Goal: Task Accomplishment & Management: Use online tool/utility

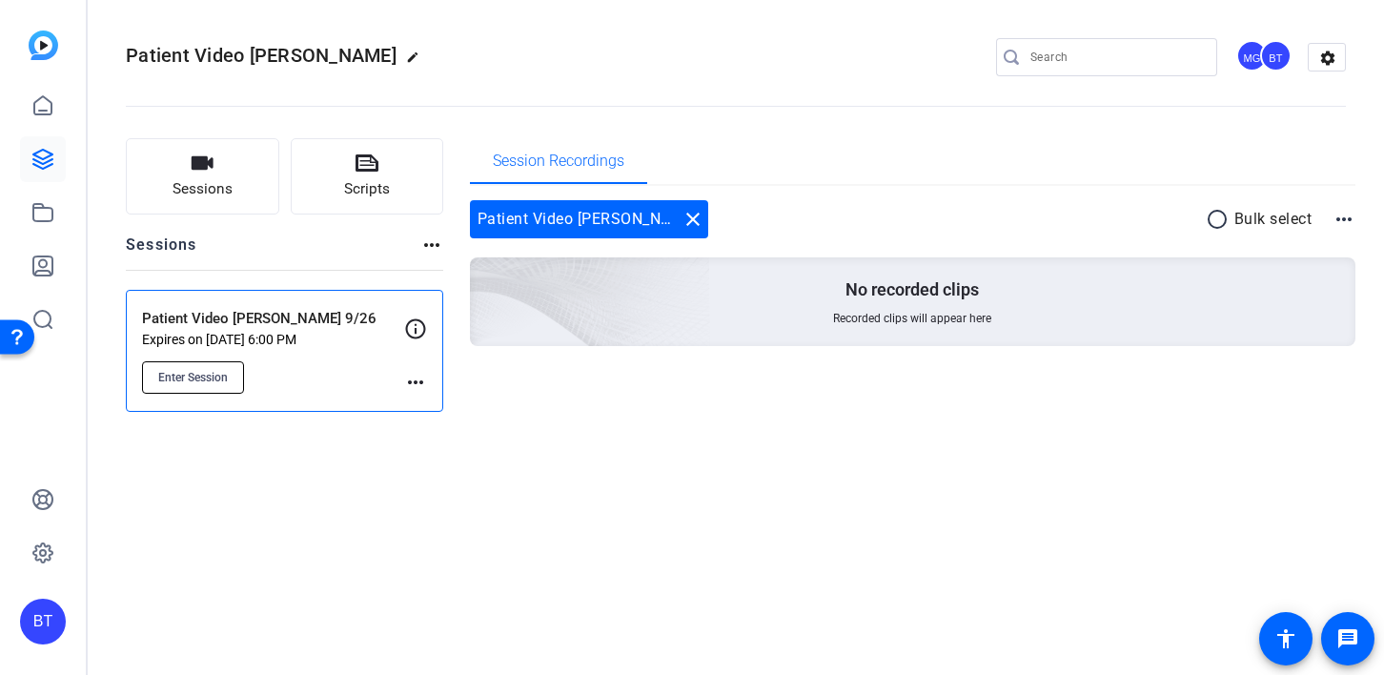
click at [202, 372] on span "Enter Session" at bounding box center [193, 377] width 70 height 15
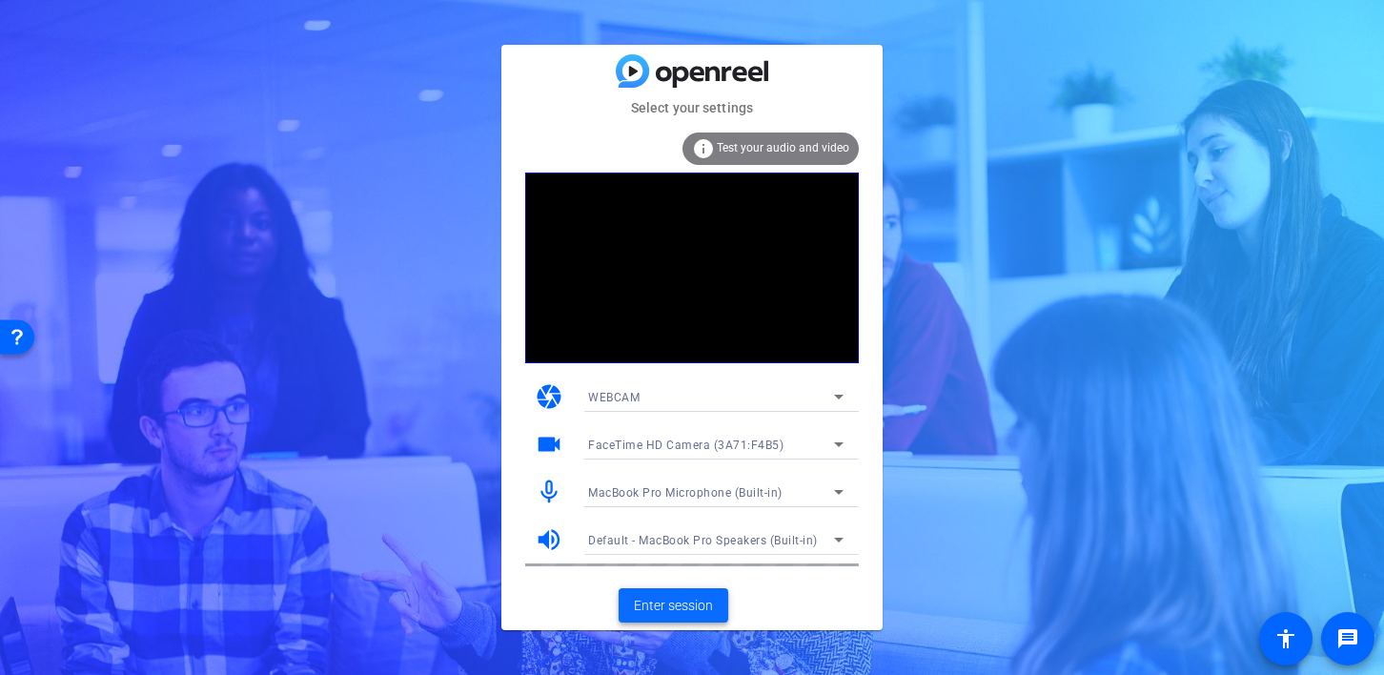
click at [665, 611] on span "Enter session" at bounding box center [673, 606] width 79 height 20
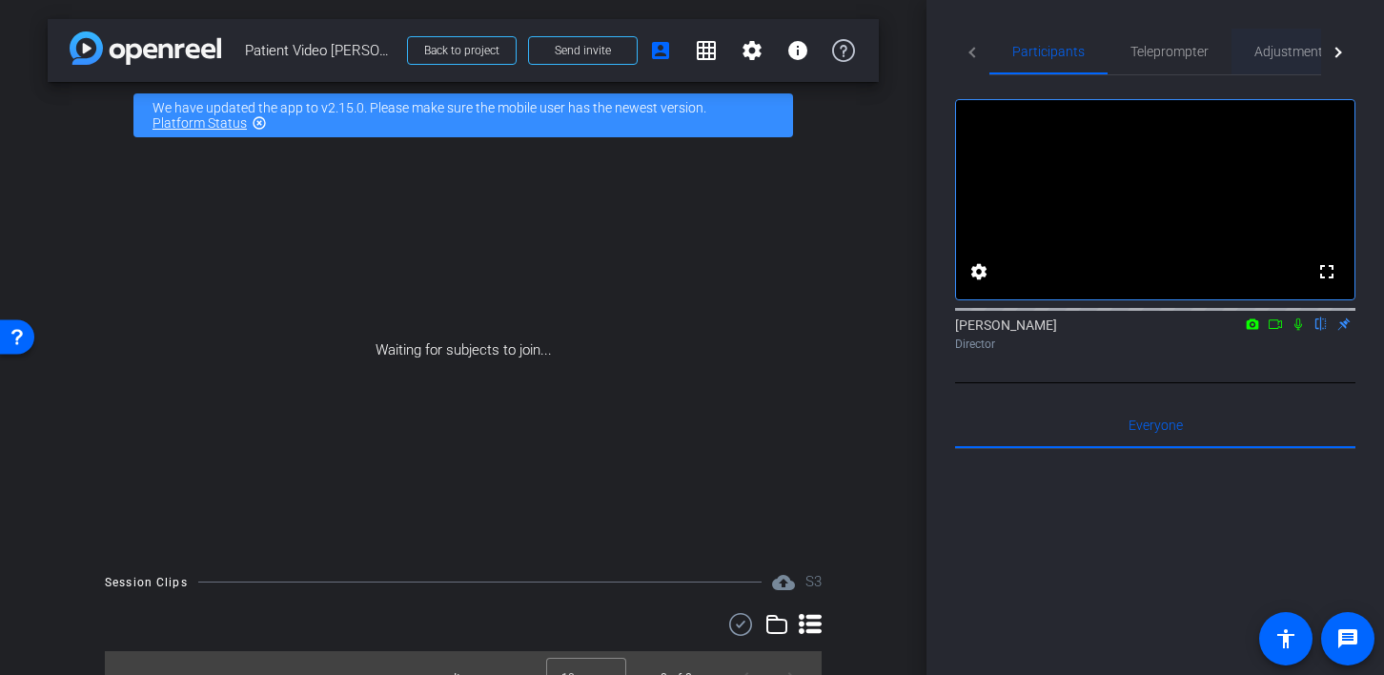
click at [1277, 49] on span "Adjustments" at bounding box center [1291, 51] width 75 height 13
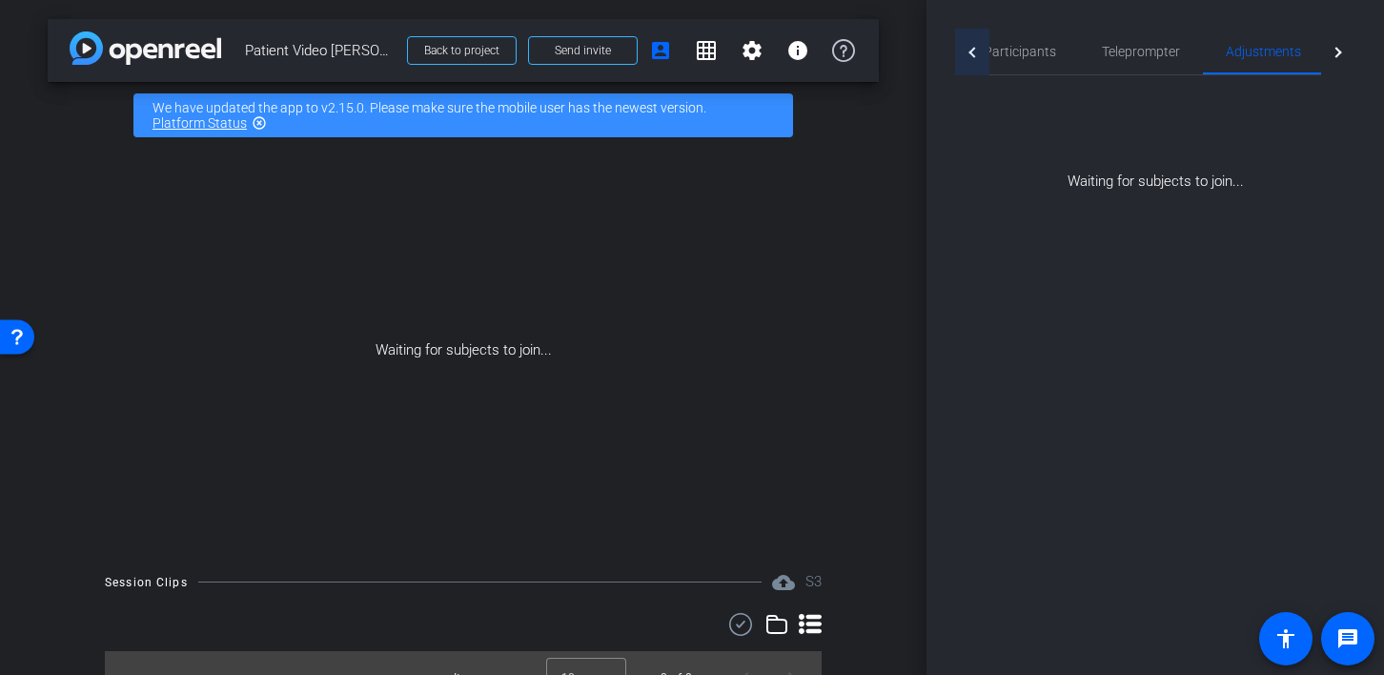
click at [972, 54] on div at bounding box center [974, 52] width 10 height 10
click at [1056, 54] on span "Participants" at bounding box center [1048, 51] width 72 height 13
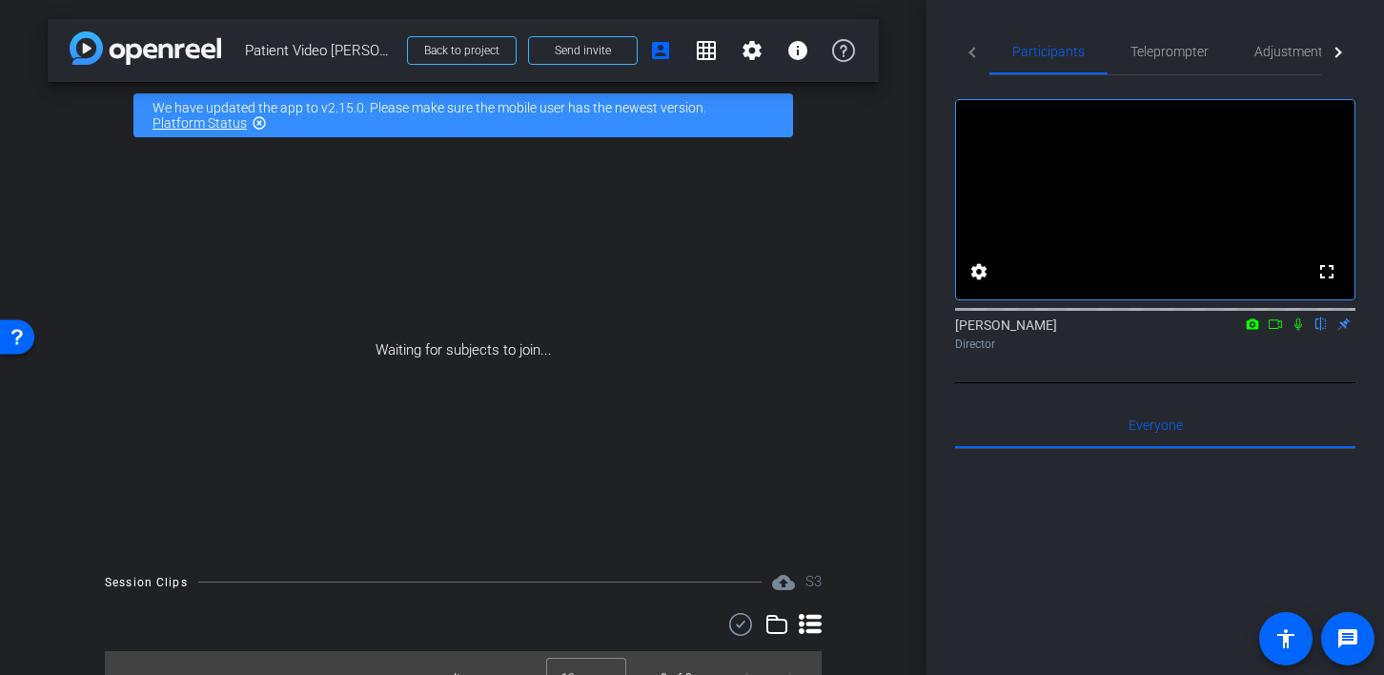
click at [1275, 329] on icon at bounding box center [1275, 324] width 13 height 10
click at [1318, 331] on icon at bounding box center [1321, 324] width 8 height 12
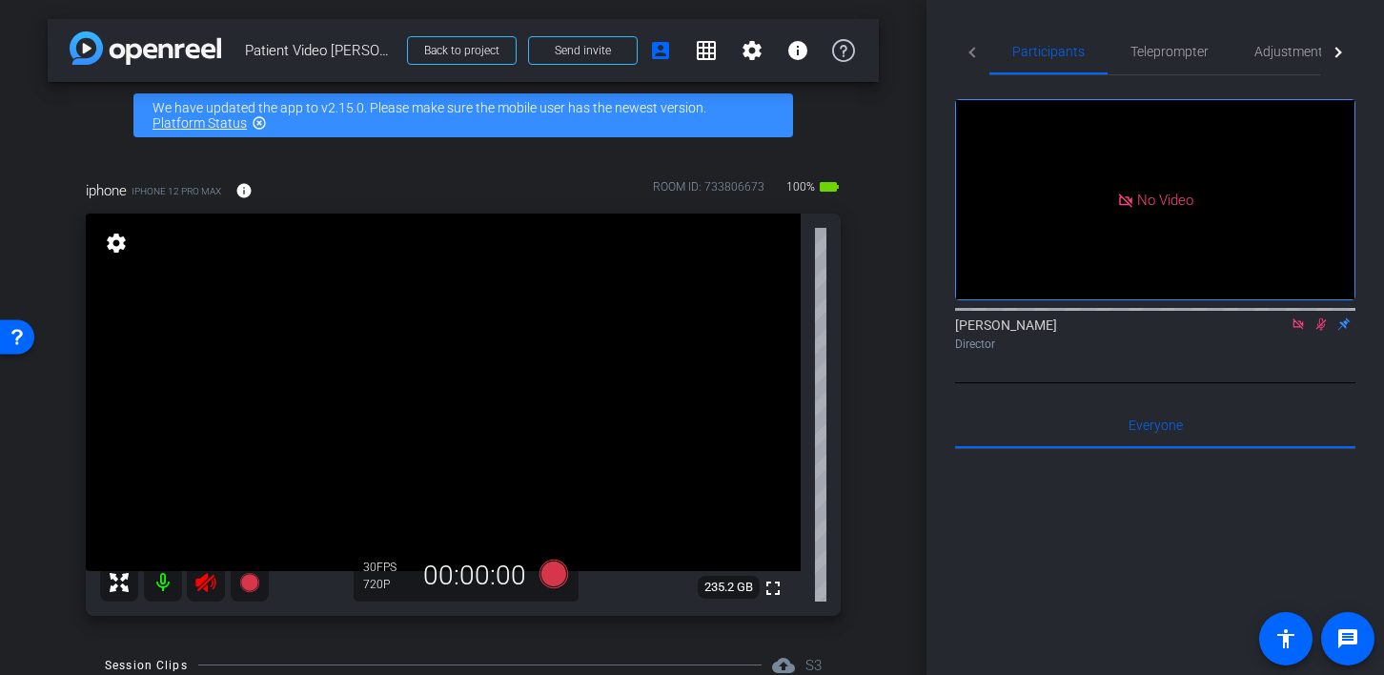
click at [1291, 331] on icon at bounding box center [1298, 323] width 15 height 13
click at [1300, 331] on icon at bounding box center [1298, 323] width 15 height 13
click at [1289, 52] on span "Adjustments" at bounding box center [1291, 51] width 75 height 13
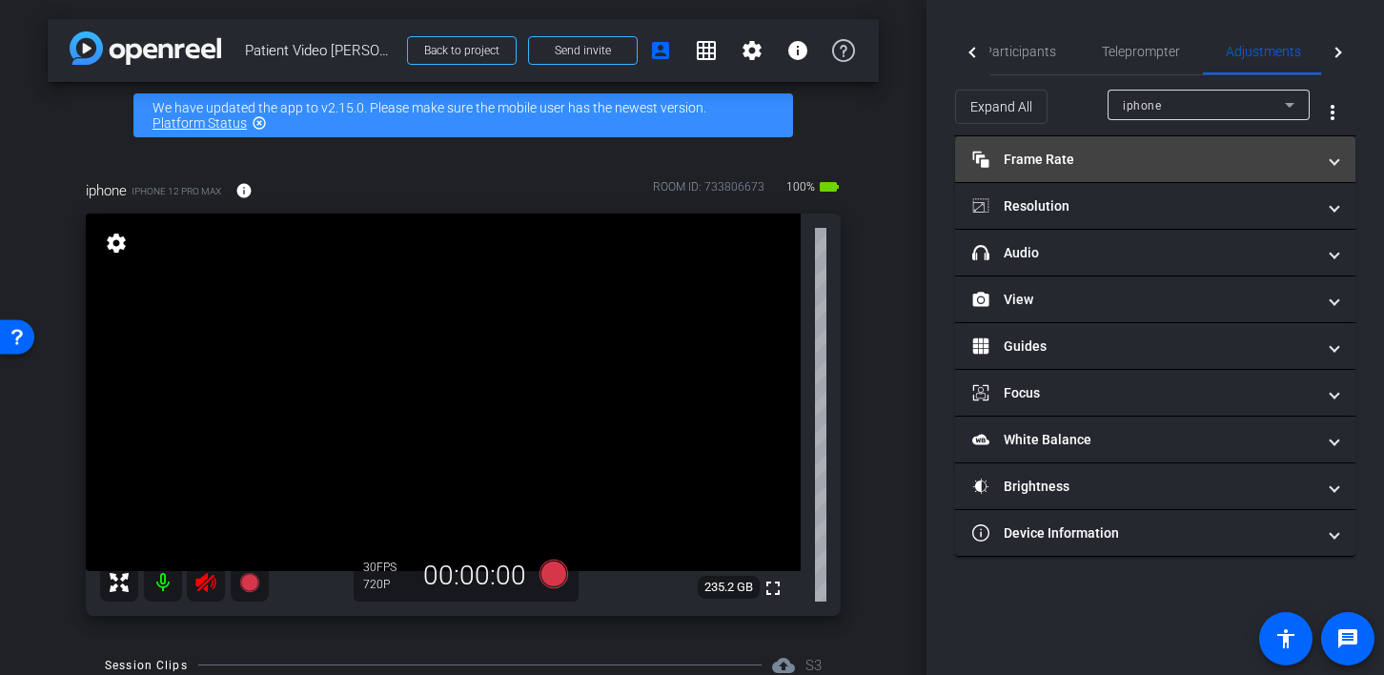
click at [1329, 161] on span "Frame Rate Frame Rate" at bounding box center [1151, 160] width 358 height 20
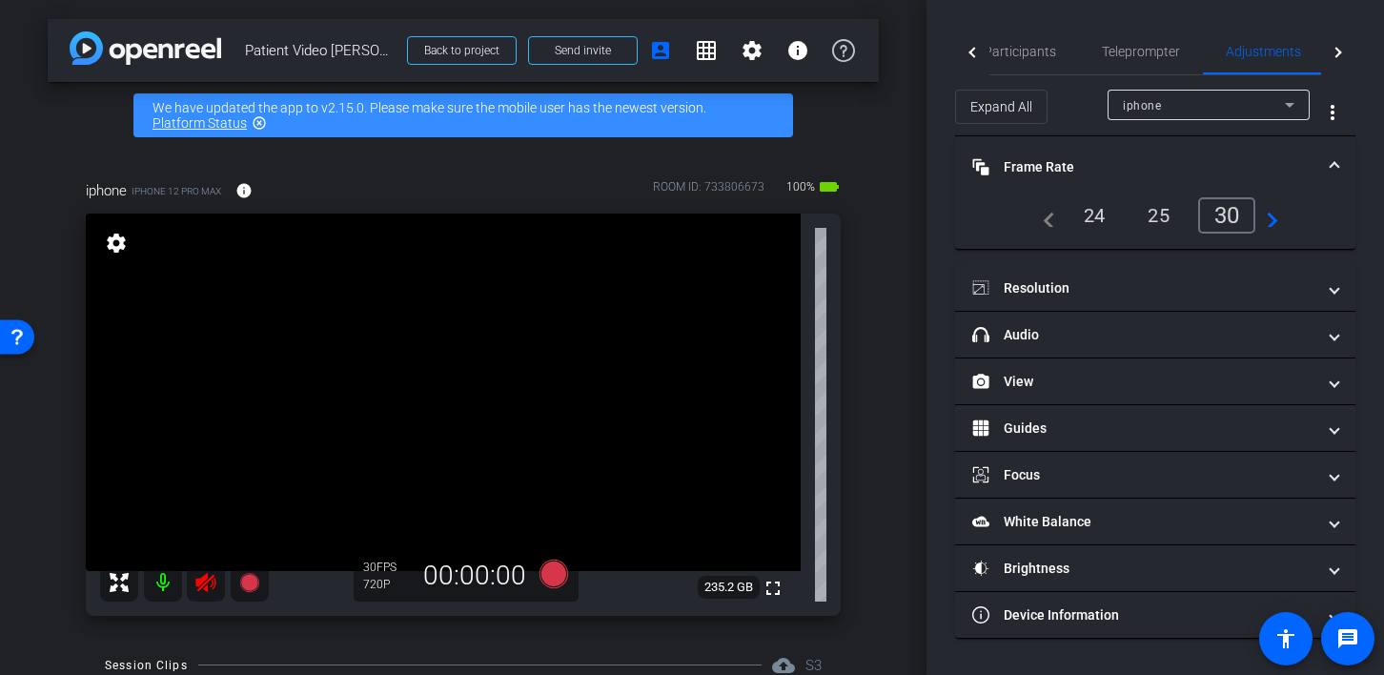
click at [1095, 213] on div "24" at bounding box center [1095, 215] width 51 height 32
click at [1338, 167] on mat-expansion-panel-header "Frame Rate Frame Rate" at bounding box center [1155, 166] width 400 height 61
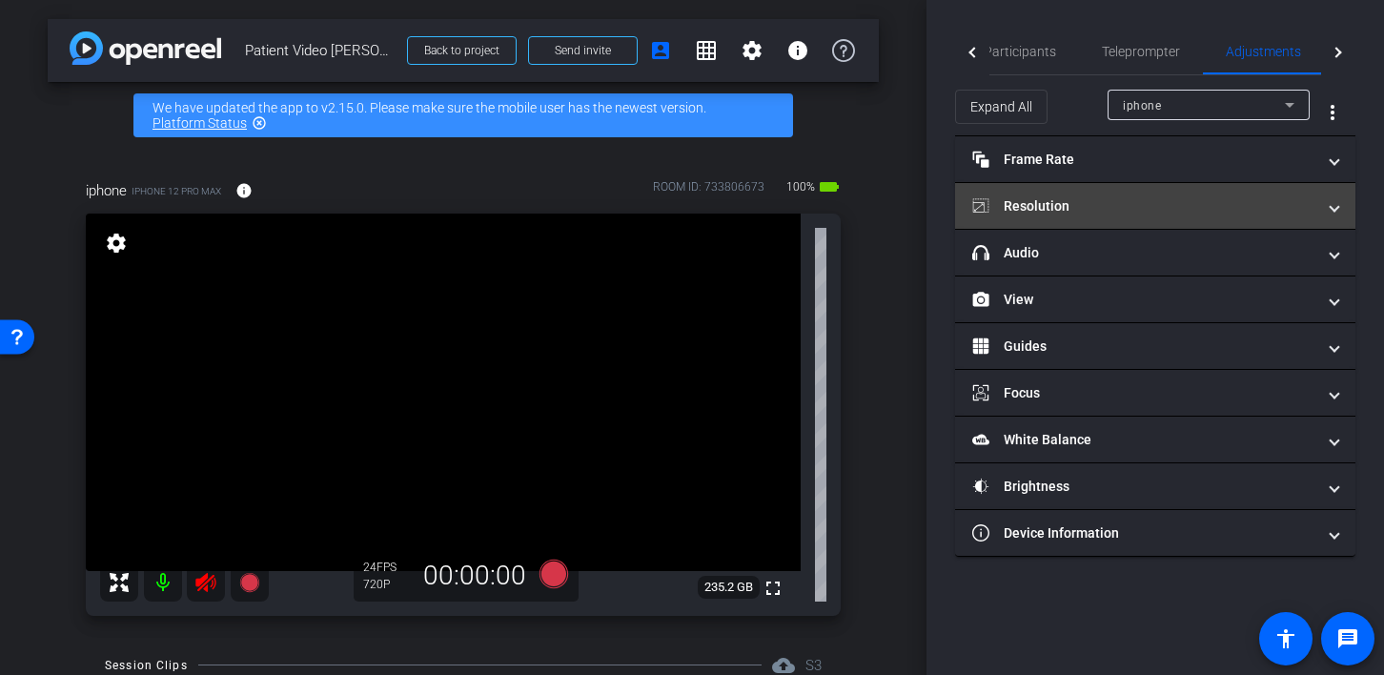
click at [1337, 204] on span at bounding box center [1335, 206] width 8 height 20
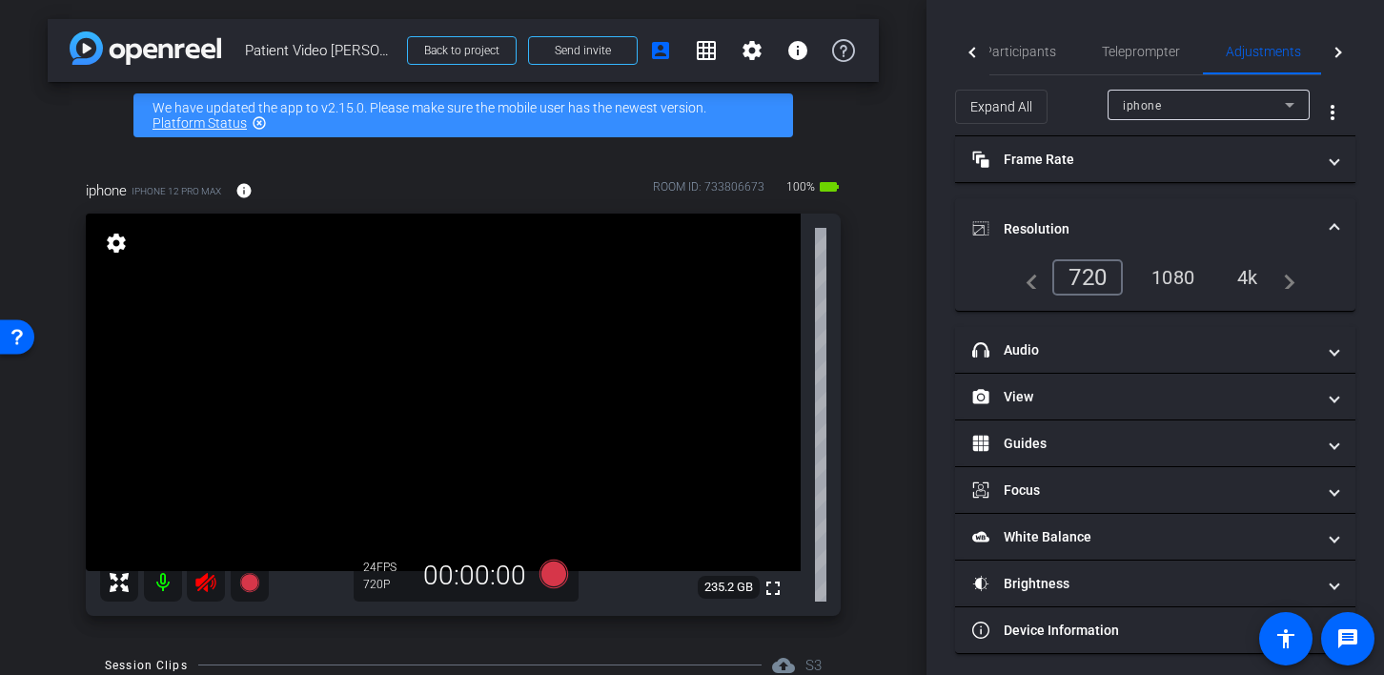
click at [1183, 272] on div "1080" at bounding box center [1172, 277] width 71 height 32
click at [1332, 223] on span at bounding box center [1335, 229] width 8 height 20
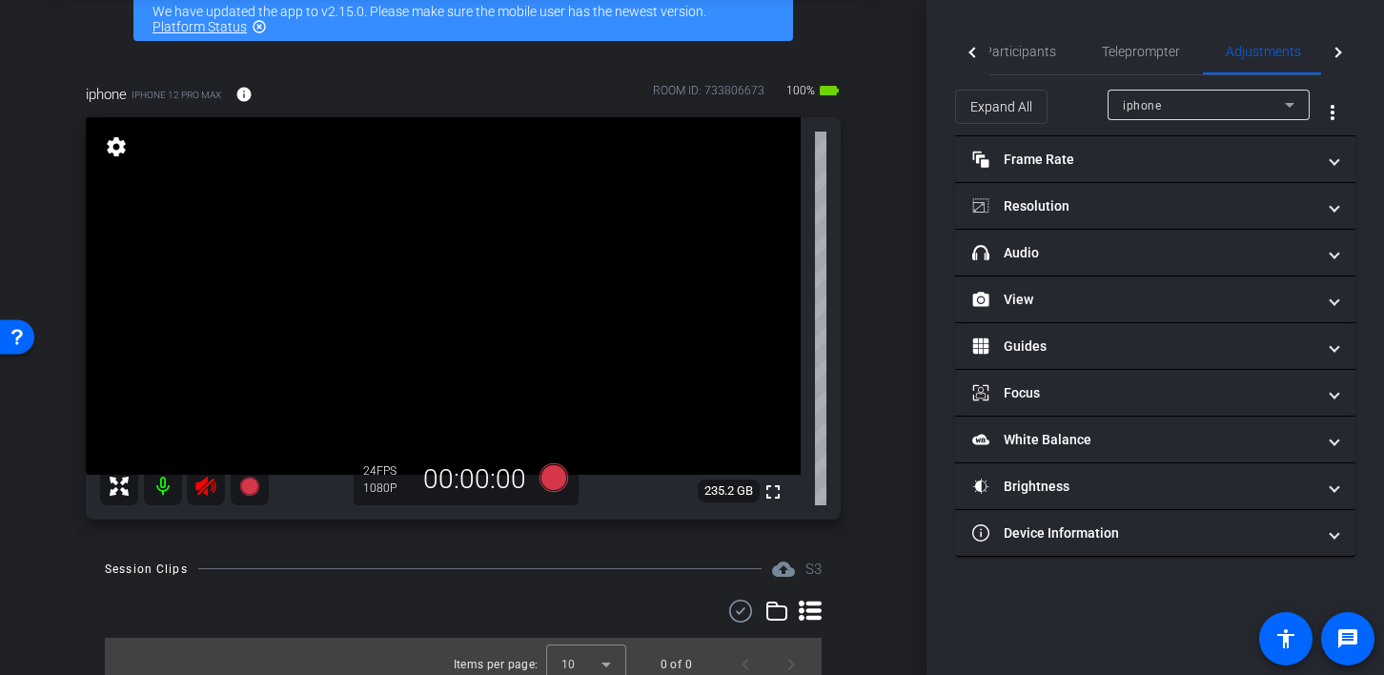
scroll to position [112, 0]
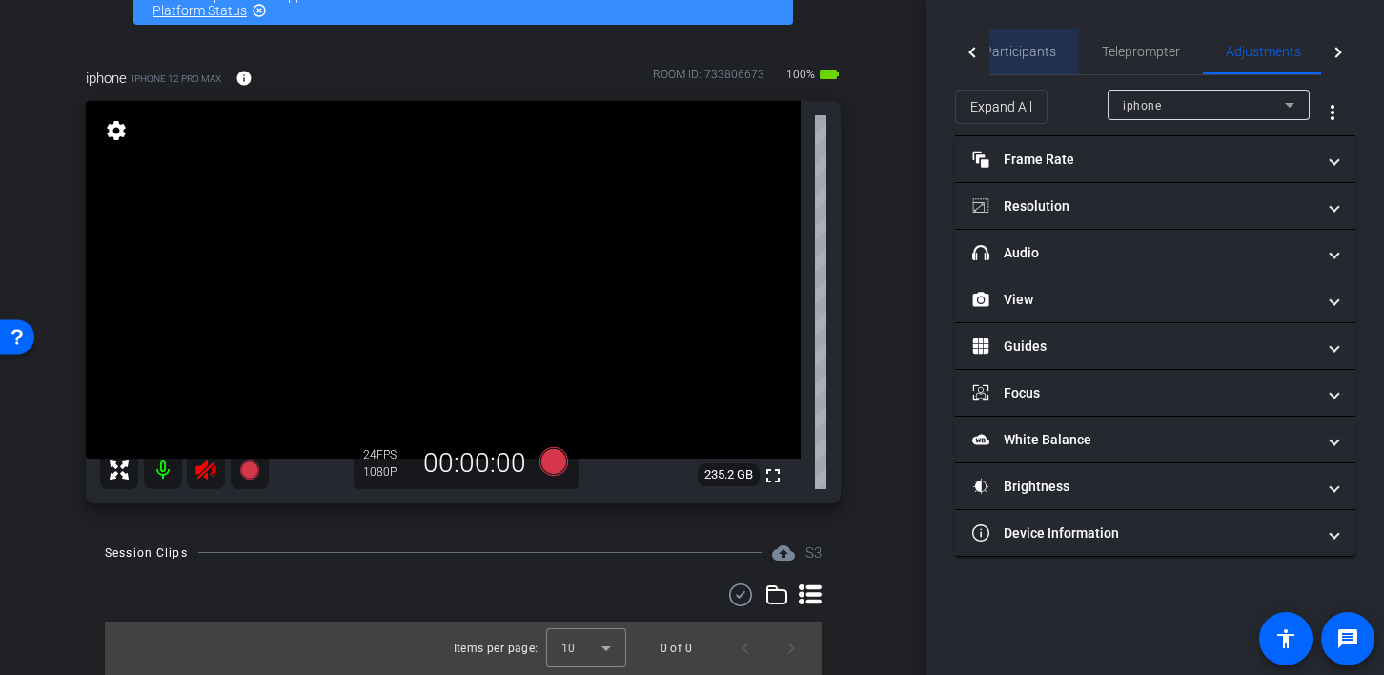
click at [1026, 53] on span "Participants" at bounding box center [1020, 51] width 72 height 13
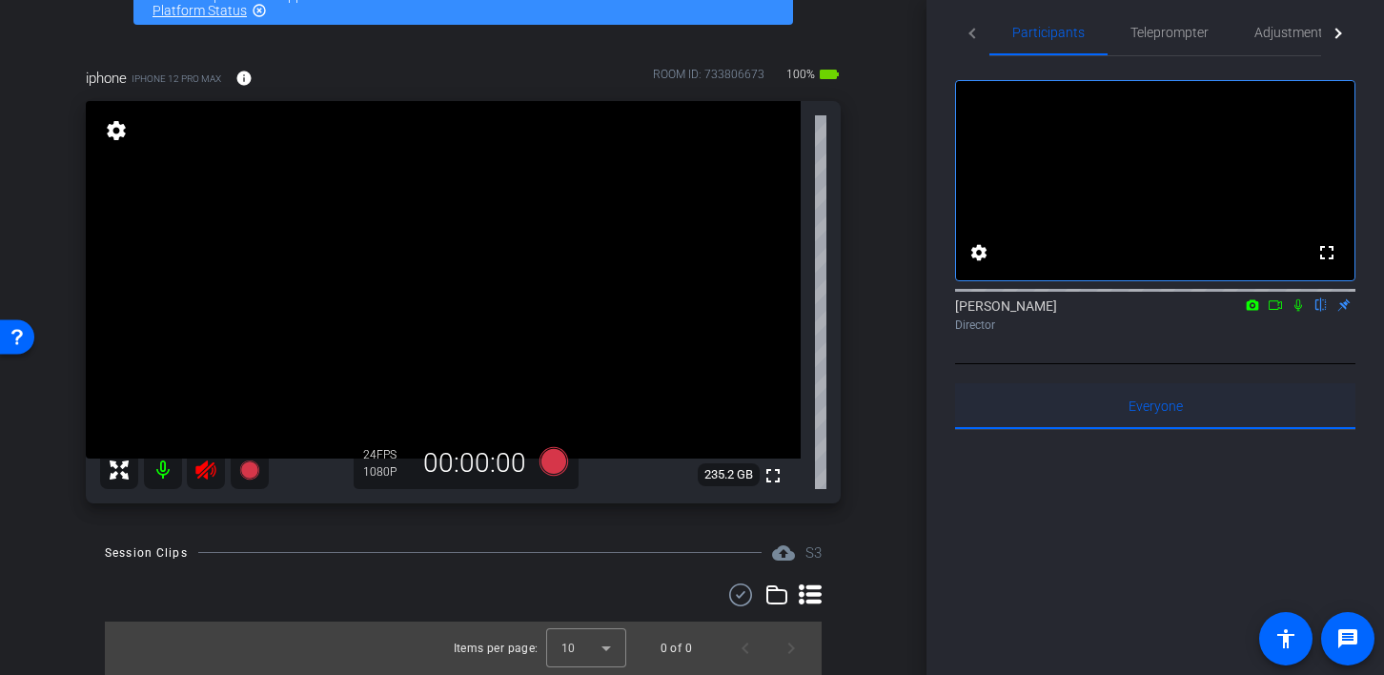
scroll to position [0, 0]
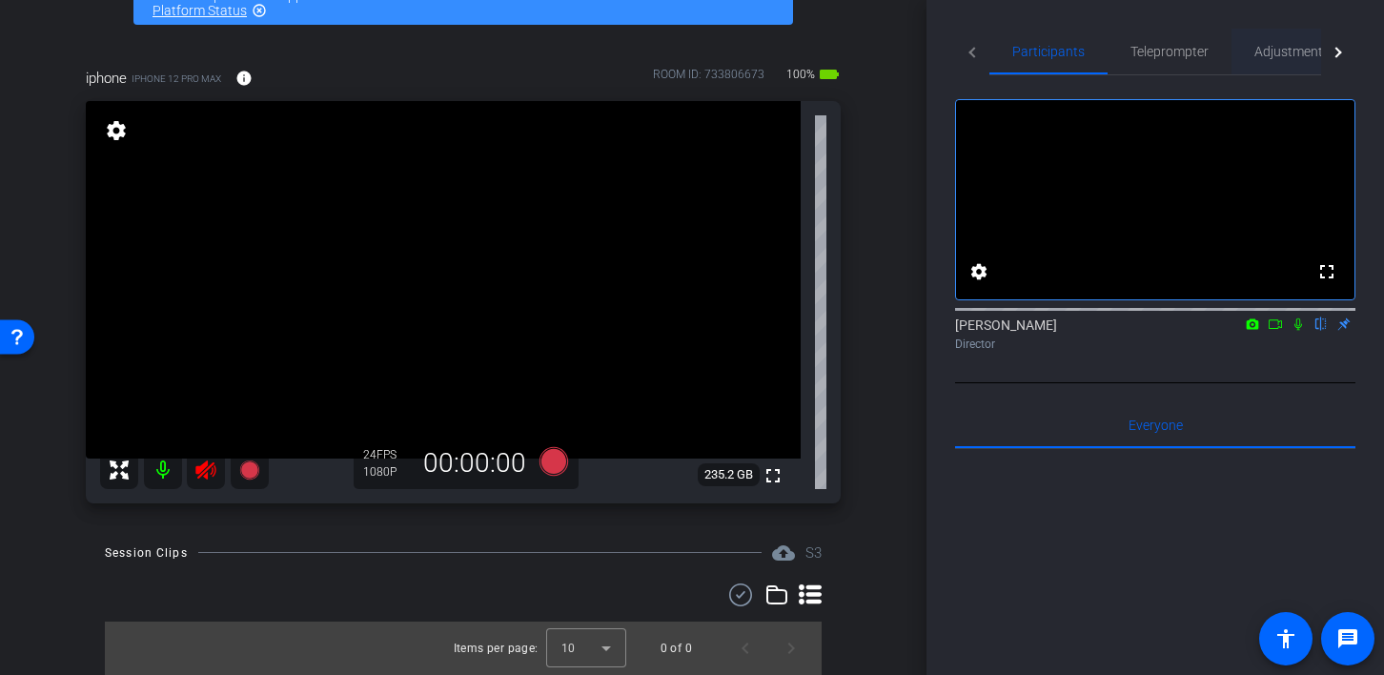
click at [1281, 53] on span "Adjustments" at bounding box center [1291, 51] width 75 height 13
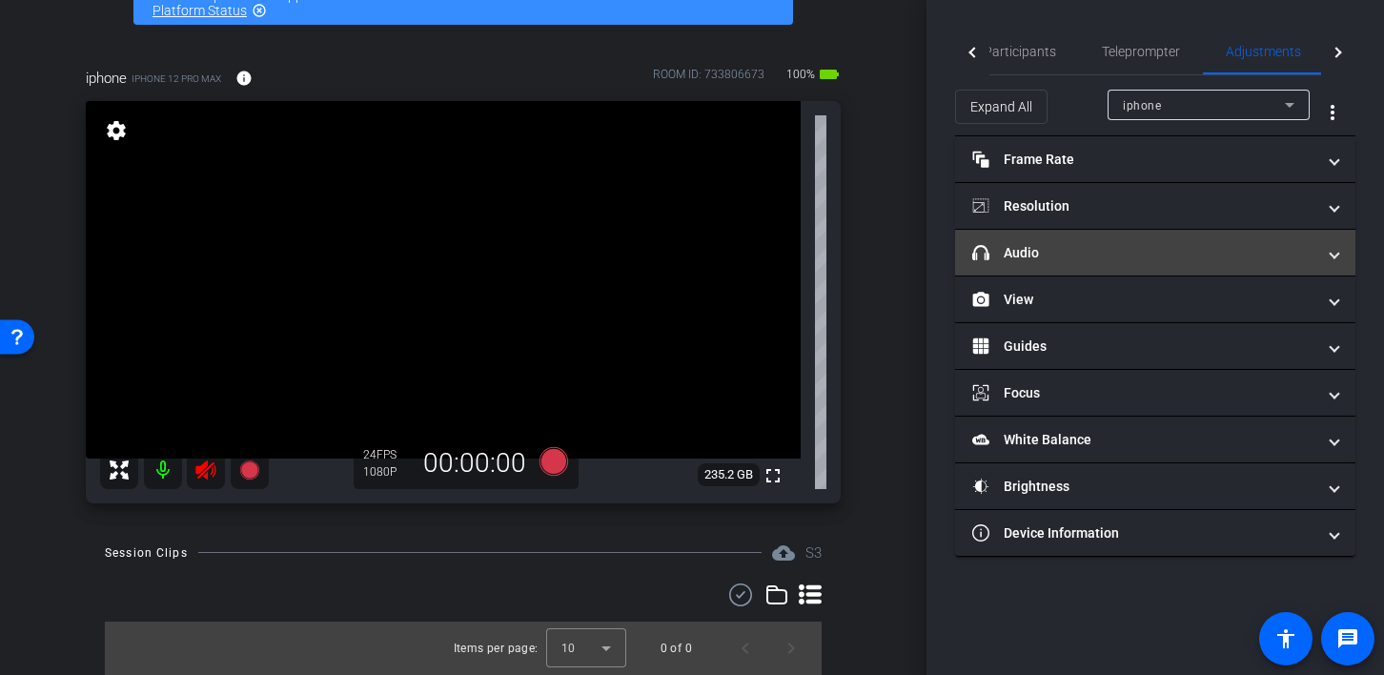
click at [1327, 255] on span "headphone icon Audio" at bounding box center [1151, 253] width 358 height 20
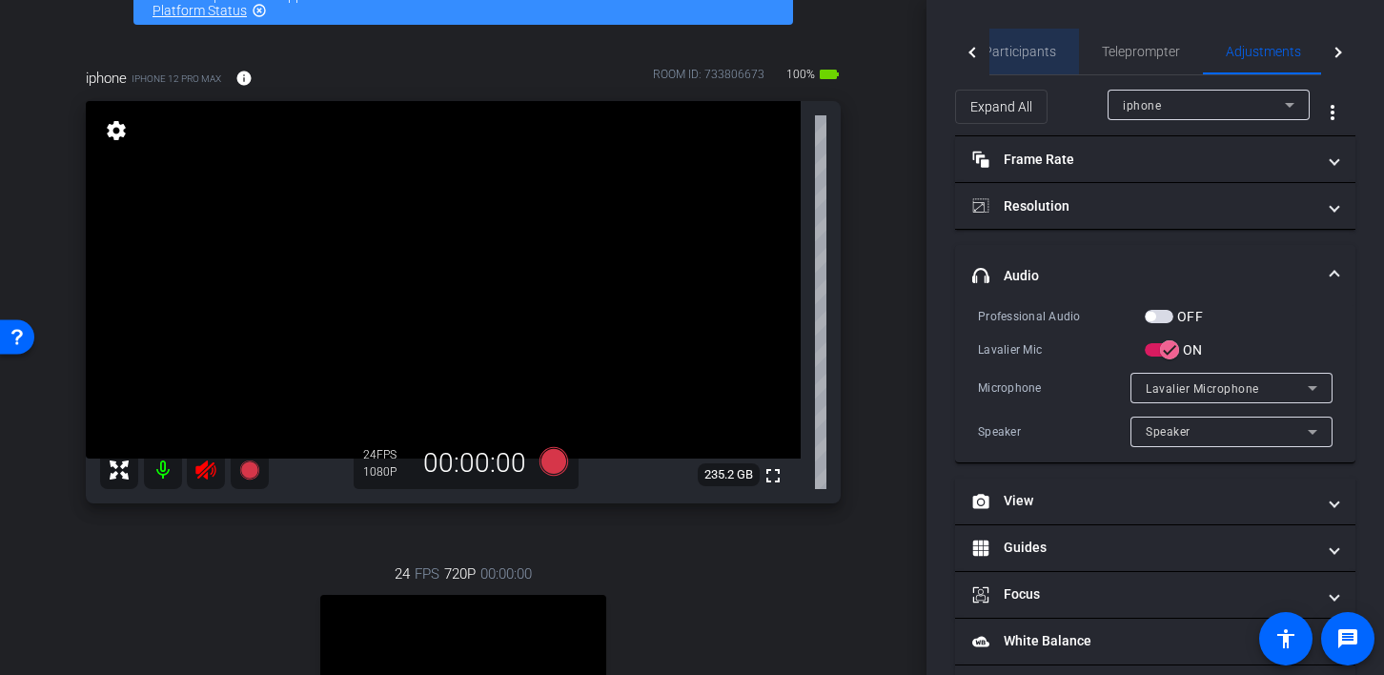
click at [1028, 46] on span "Participants" at bounding box center [1020, 51] width 72 height 13
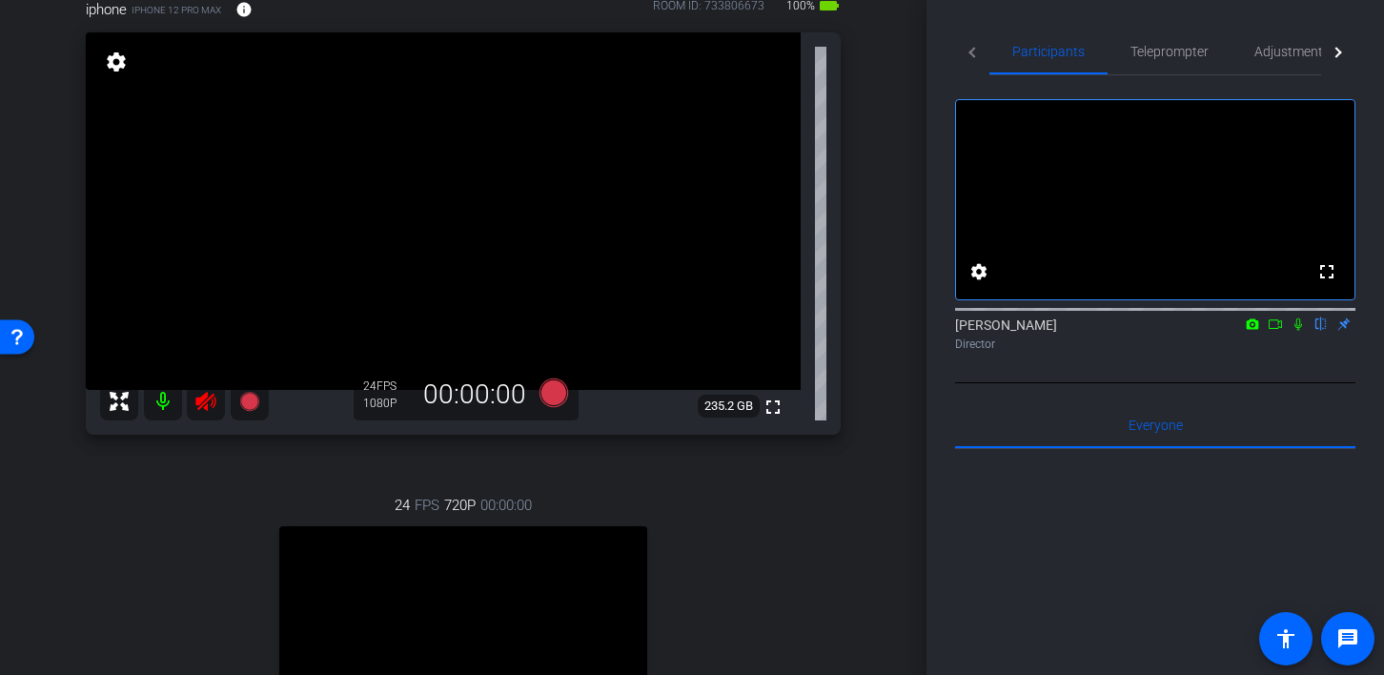
scroll to position [84, 0]
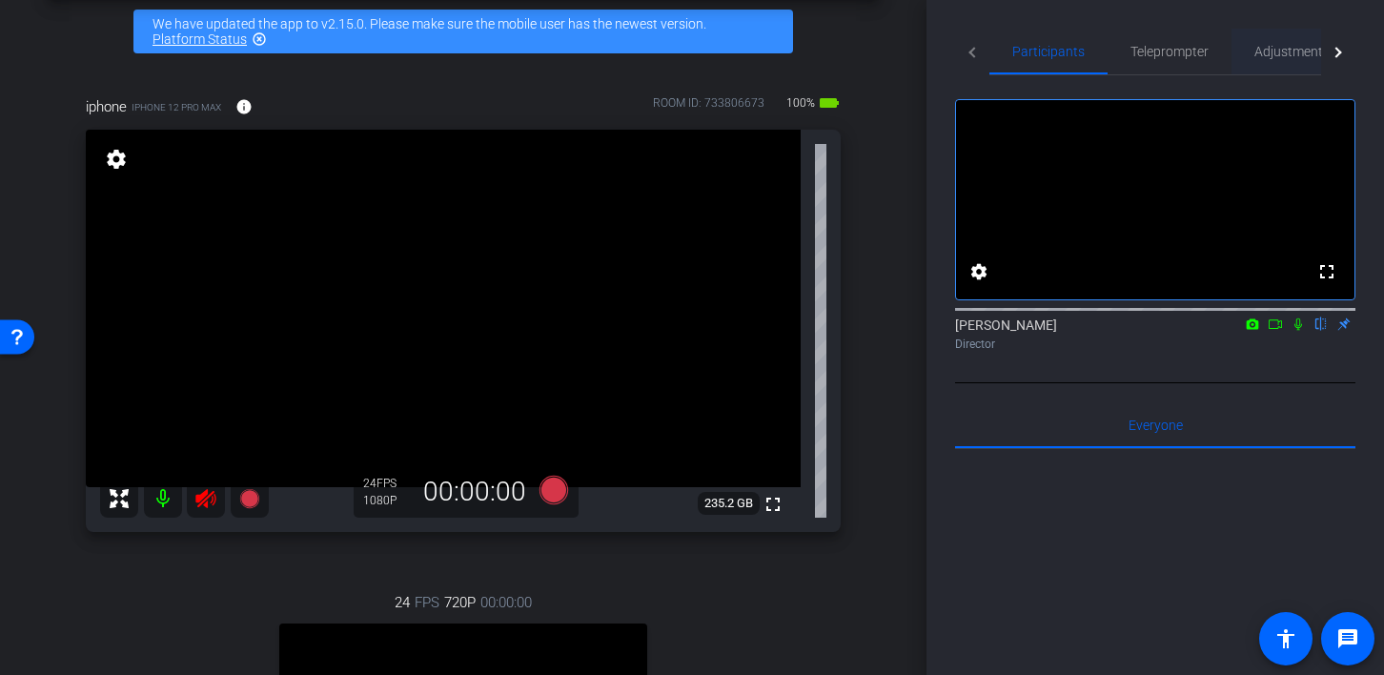
click at [1288, 54] on span "Adjustments" at bounding box center [1291, 51] width 75 height 13
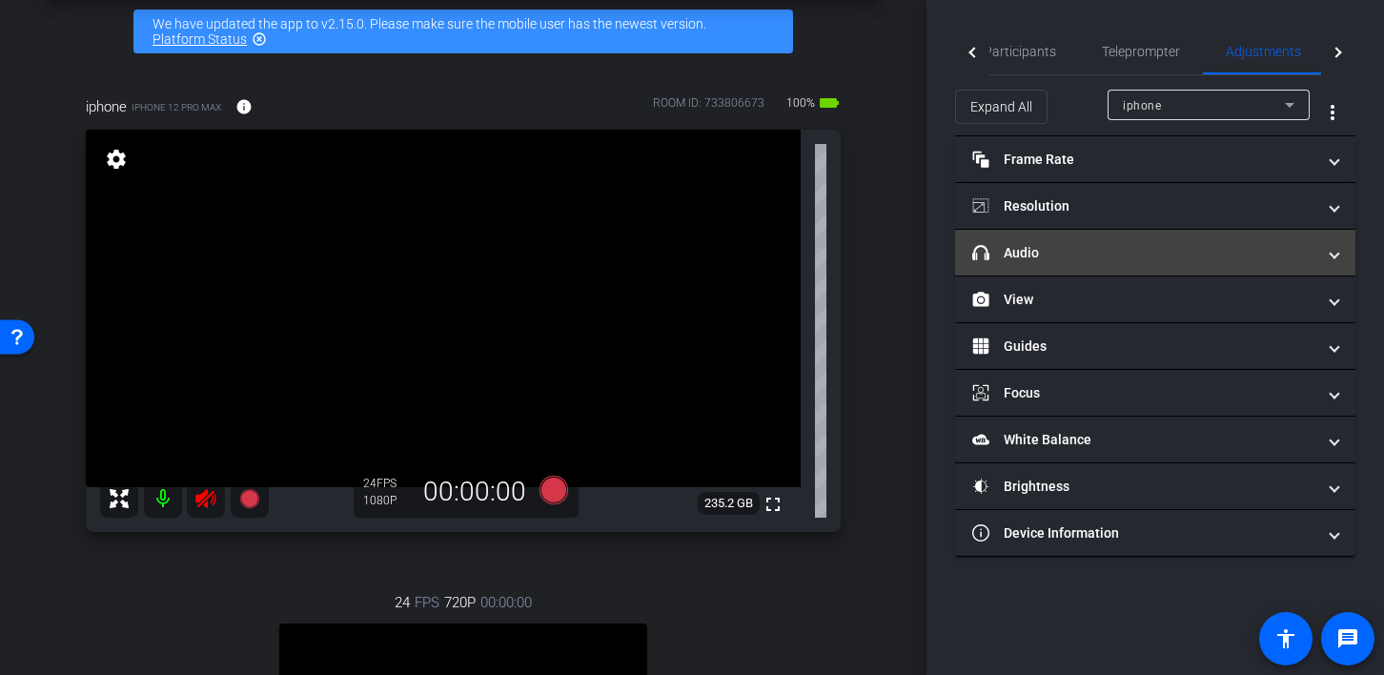
click at [1339, 258] on mat-expansion-panel-header "headphone icon Audio" at bounding box center [1155, 253] width 400 height 46
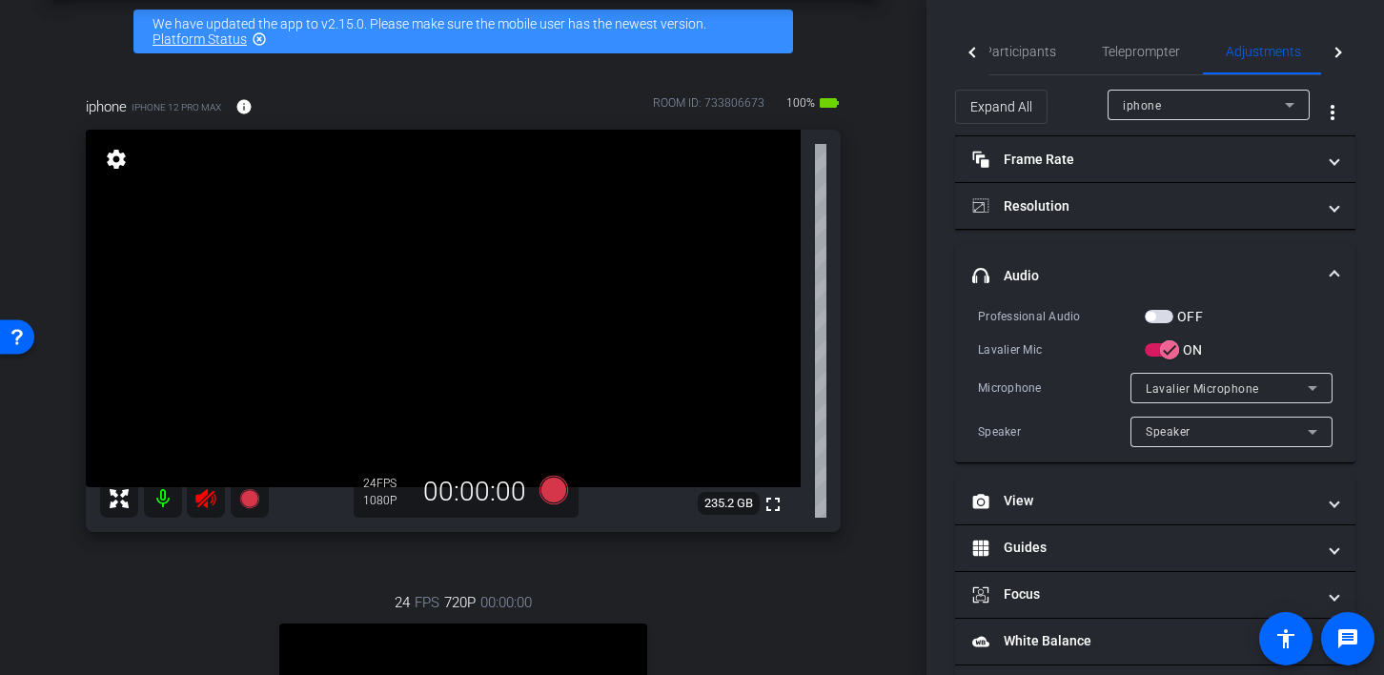
click at [1338, 258] on mat-expansion-panel-header "headphone icon Audio" at bounding box center [1155, 275] width 400 height 61
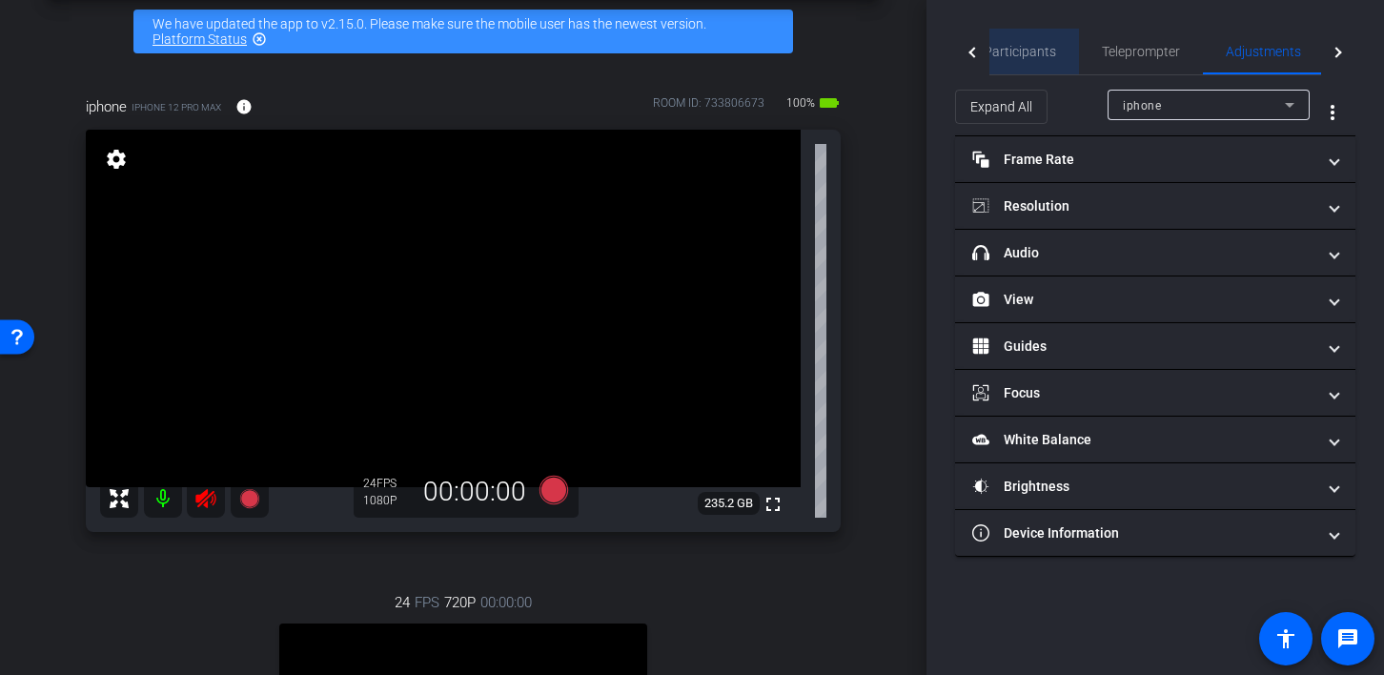
click at [1038, 48] on span "Participants" at bounding box center [1020, 51] width 72 height 13
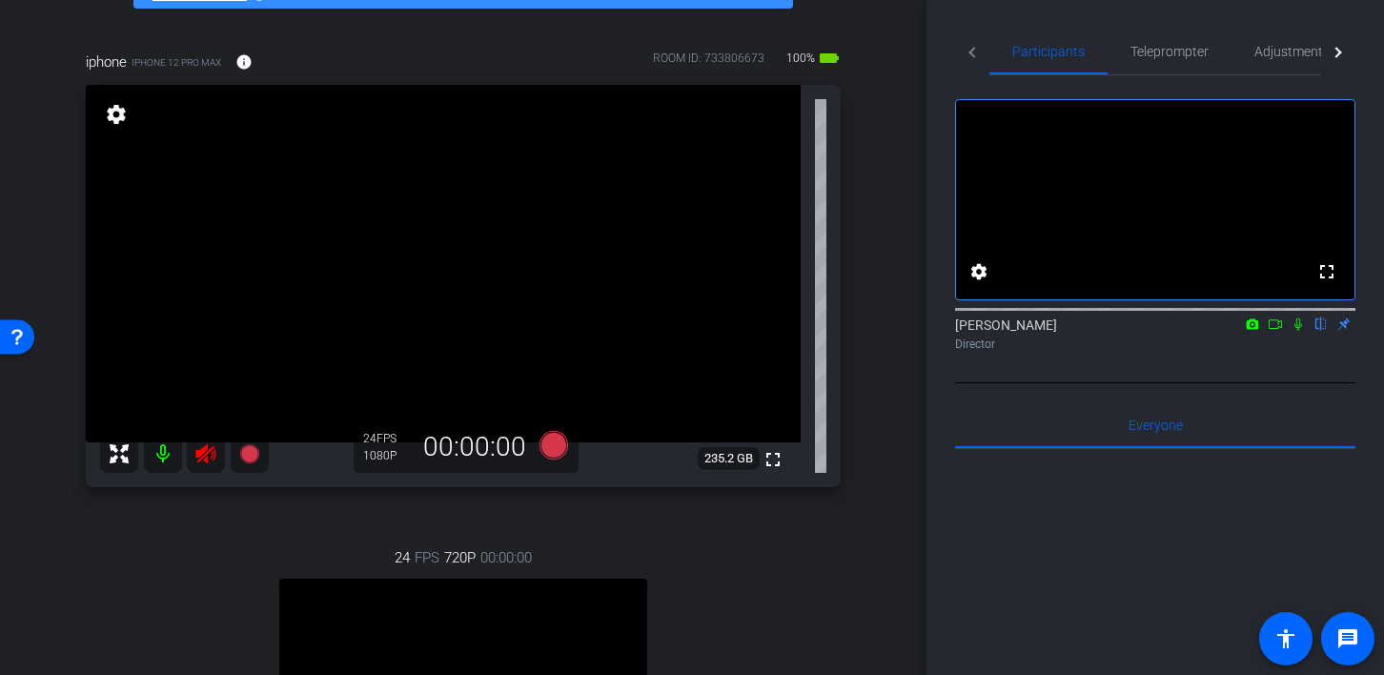
scroll to position [107, 0]
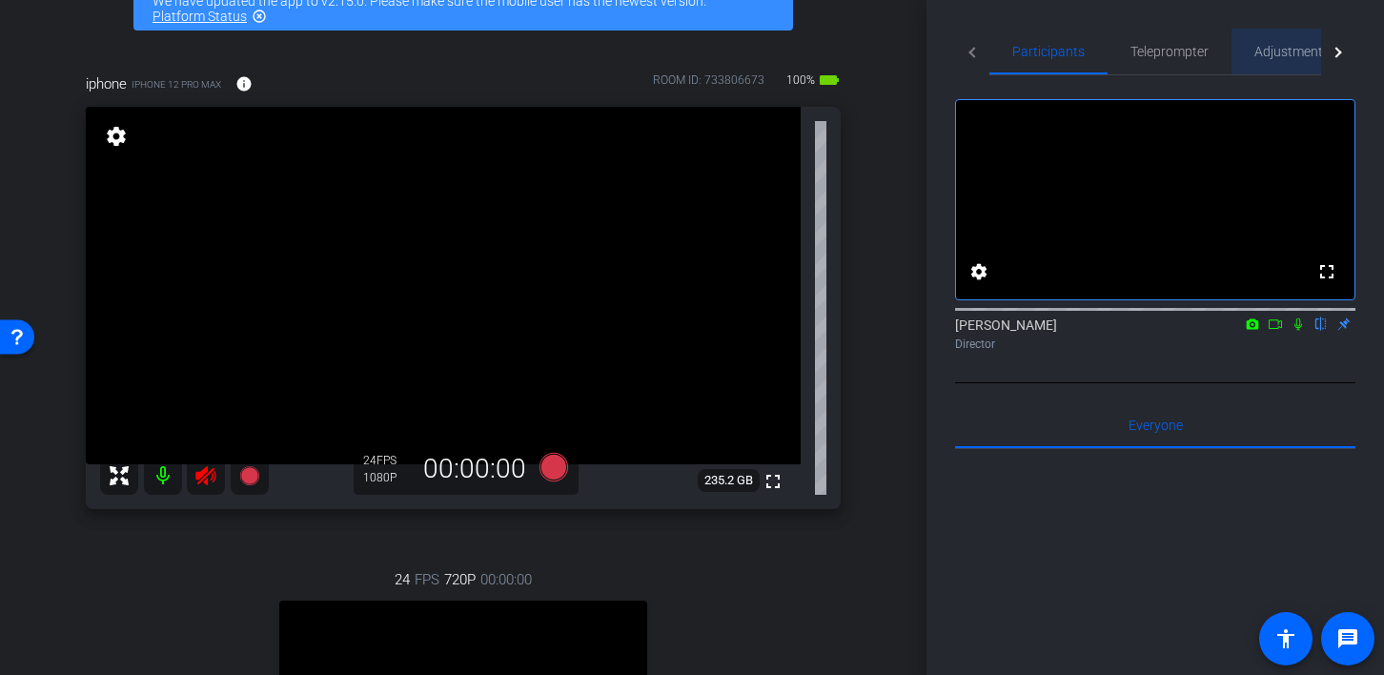
click at [1291, 59] on span "Adjustments" at bounding box center [1291, 52] width 75 height 46
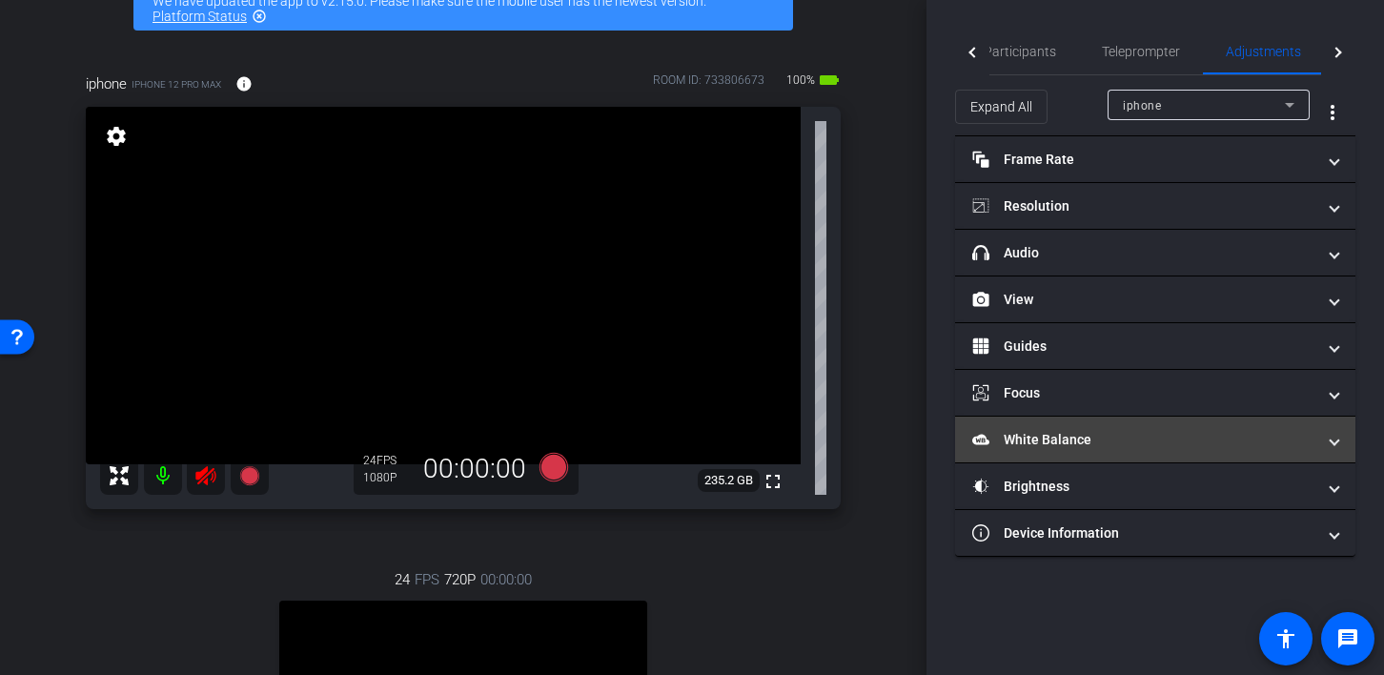
click at [1337, 445] on span at bounding box center [1335, 440] width 8 height 20
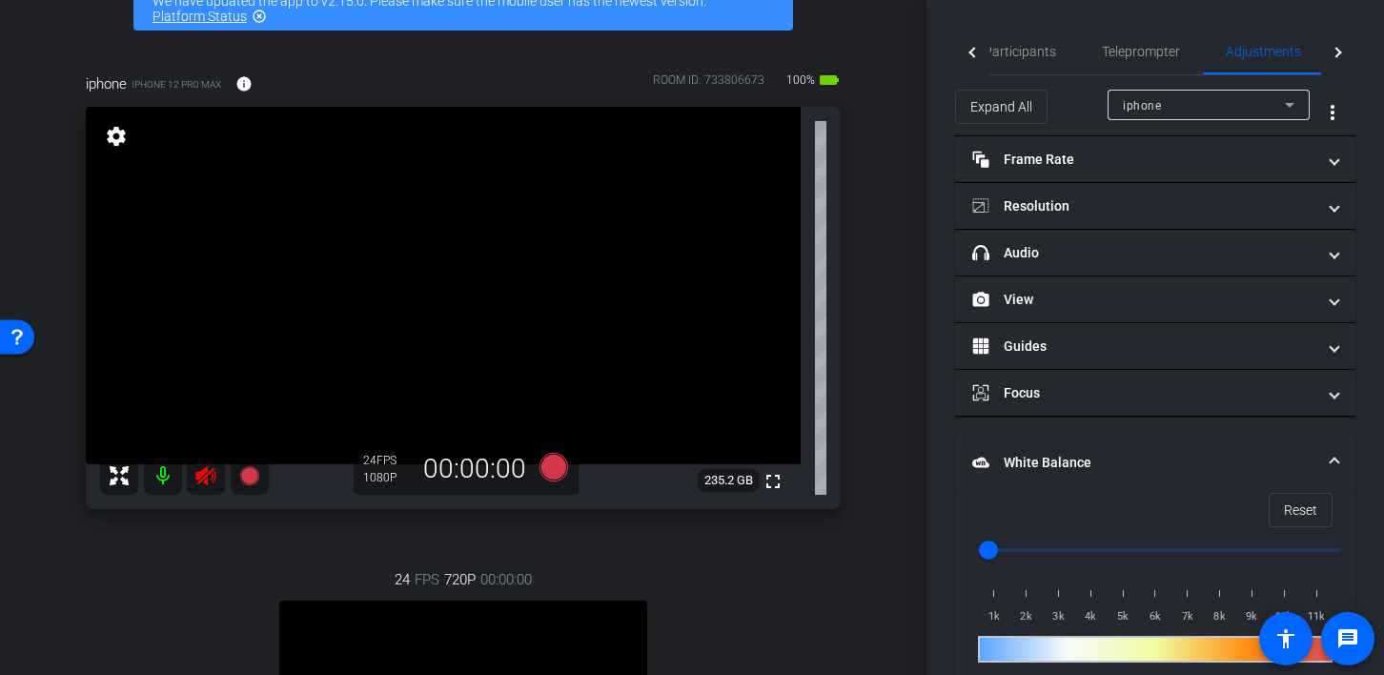
click at [1337, 445] on mat-expansion-panel-header "White Balance White Balance" at bounding box center [1155, 462] width 400 height 61
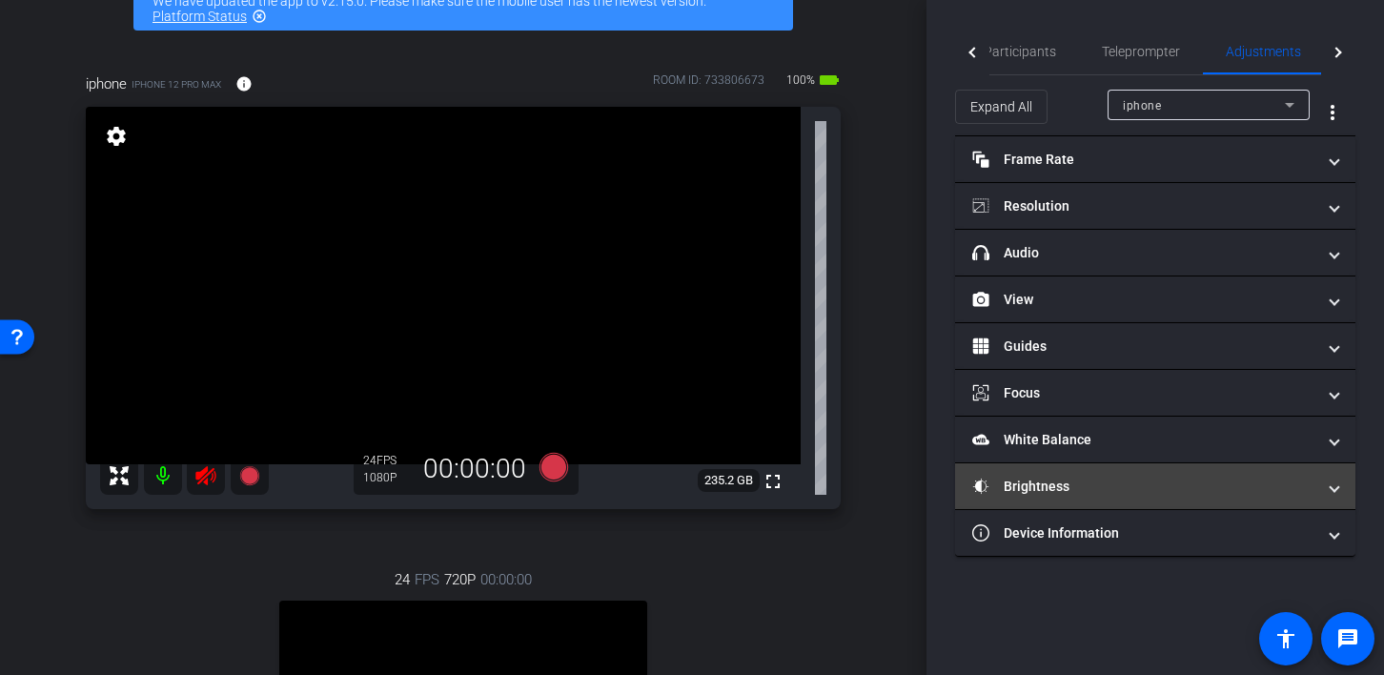
click at [1336, 478] on span at bounding box center [1335, 487] width 8 height 20
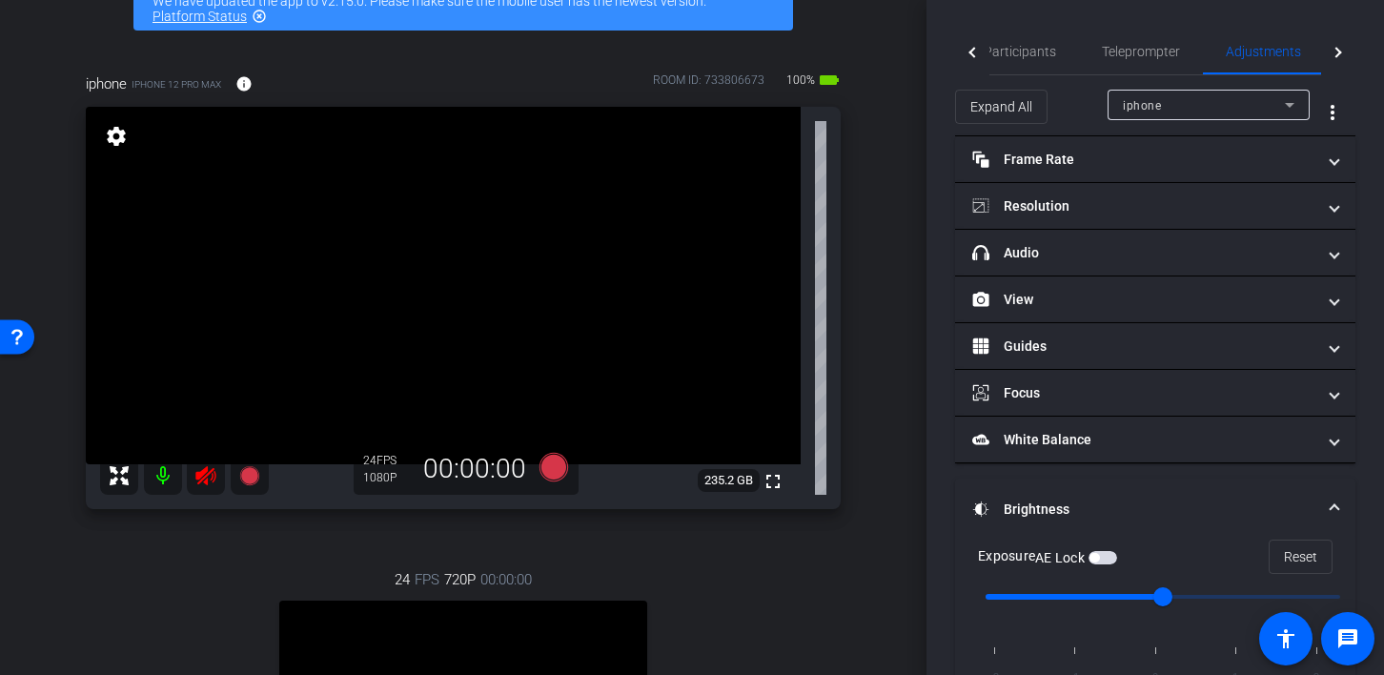
click at [1336, 478] on mat-accordion "Frame Rate Frame Rate navigate_before 24 25 30 navigate_next Resolution navigat…" at bounding box center [1155, 452] width 400 height 633
click at [1336, 497] on mat-expansion-panel-header "Brightness" at bounding box center [1155, 509] width 400 height 61
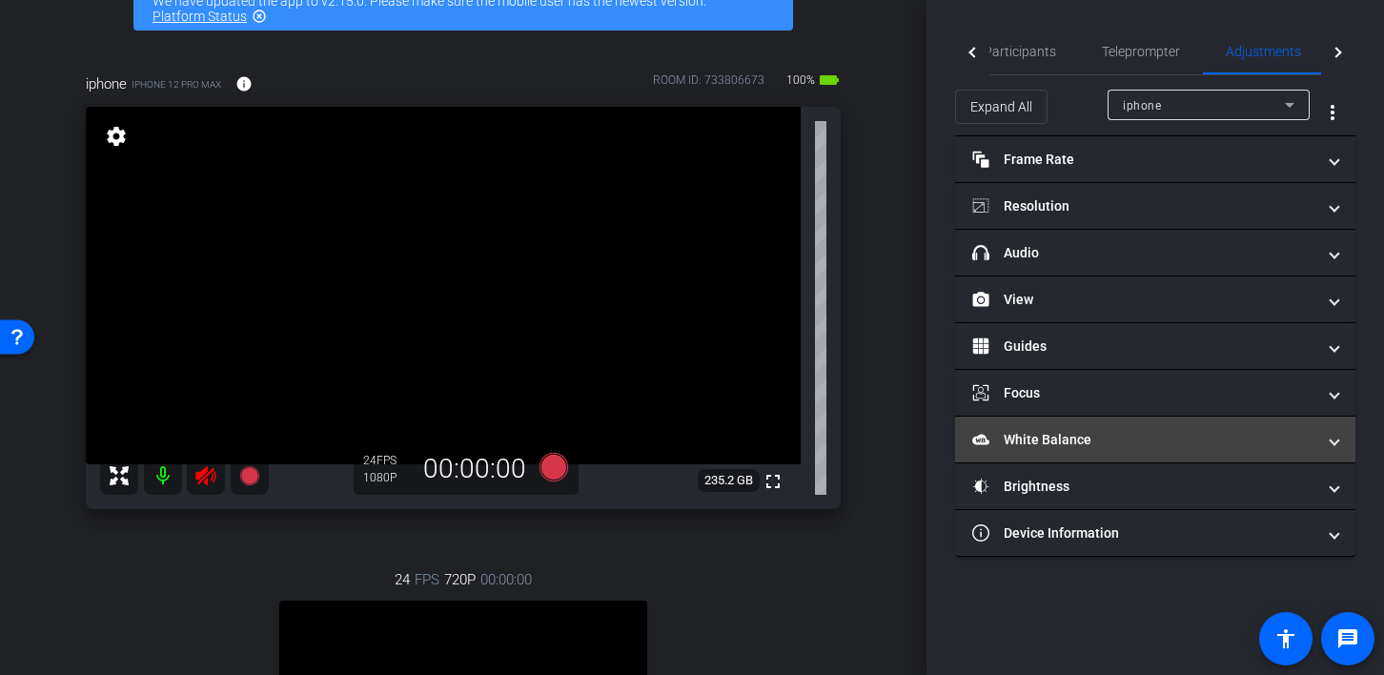
click at [1339, 443] on mat-expansion-panel-header "White Balance White Balance" at bounding box center [1155, 440] width 400 height 46
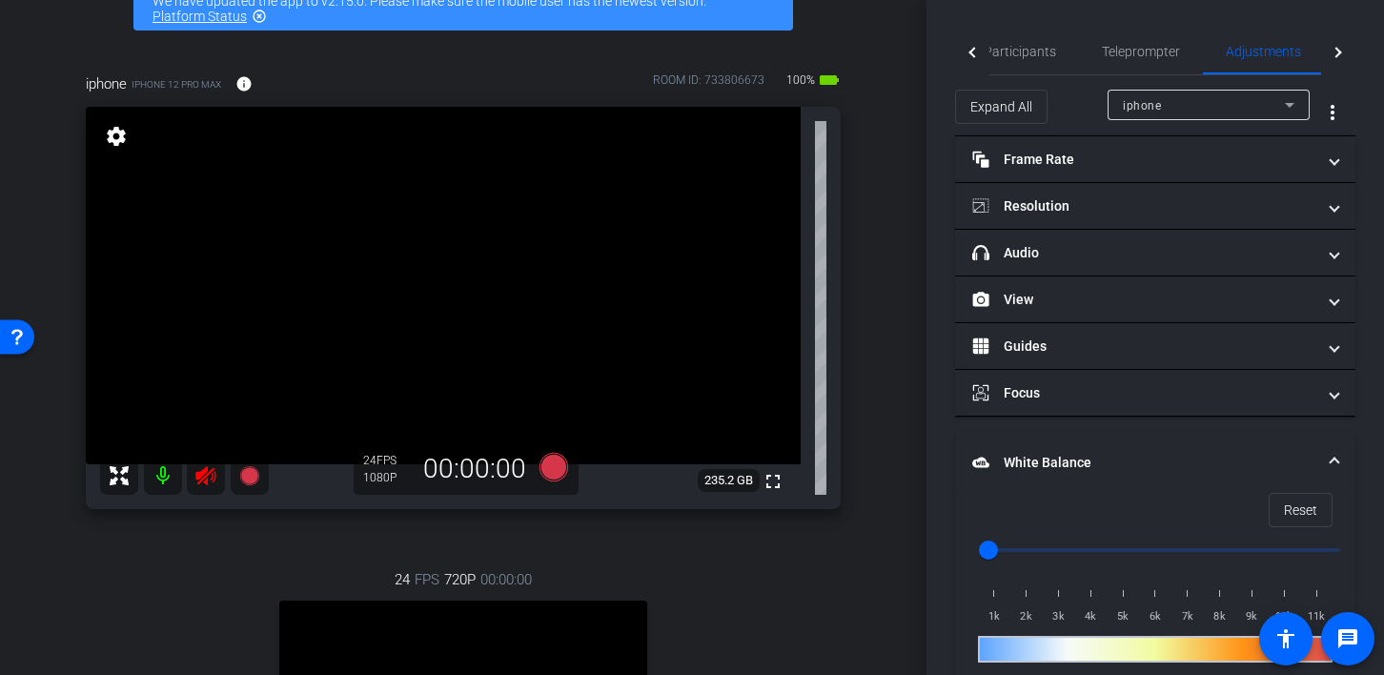
click at [1339, 443] on mat-expansion-panel-header "White Balance White Balance" at bounding box center [1155, 462] width 400 height 61
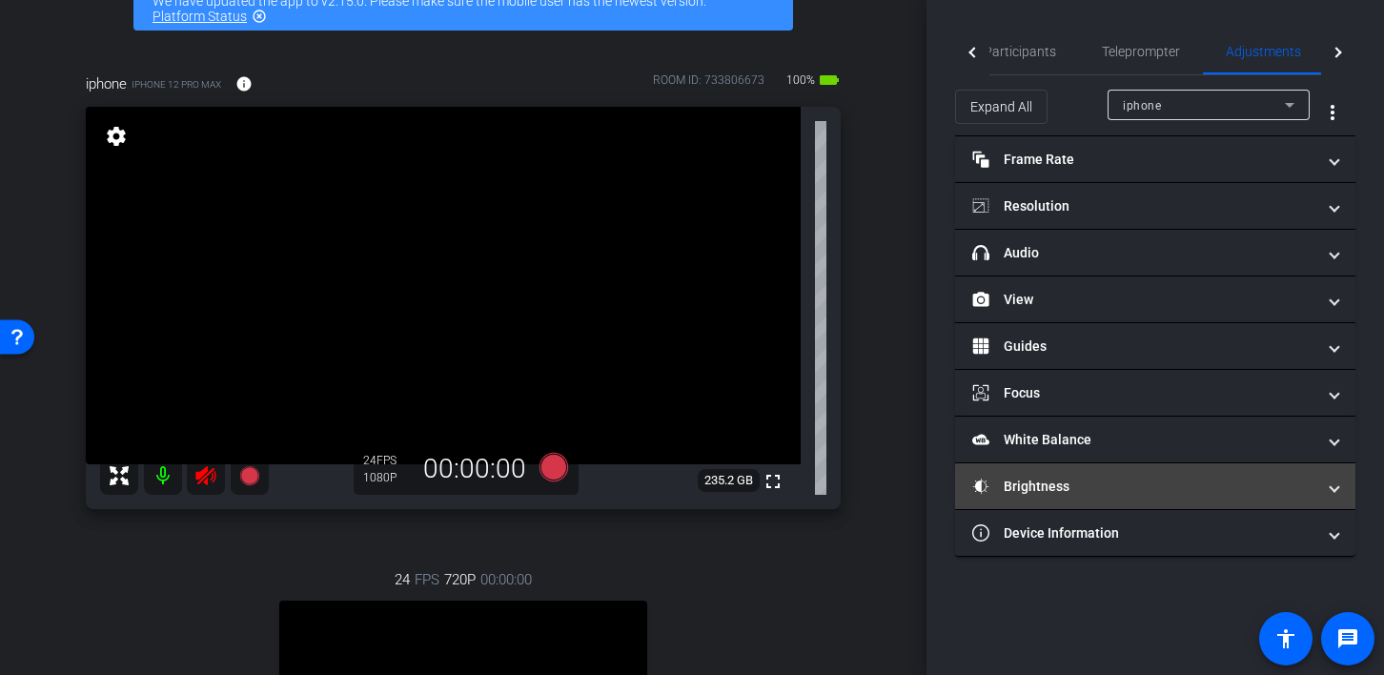
click at [1335, 488] on span at bounding box center [1335, 487] width 8 height 20
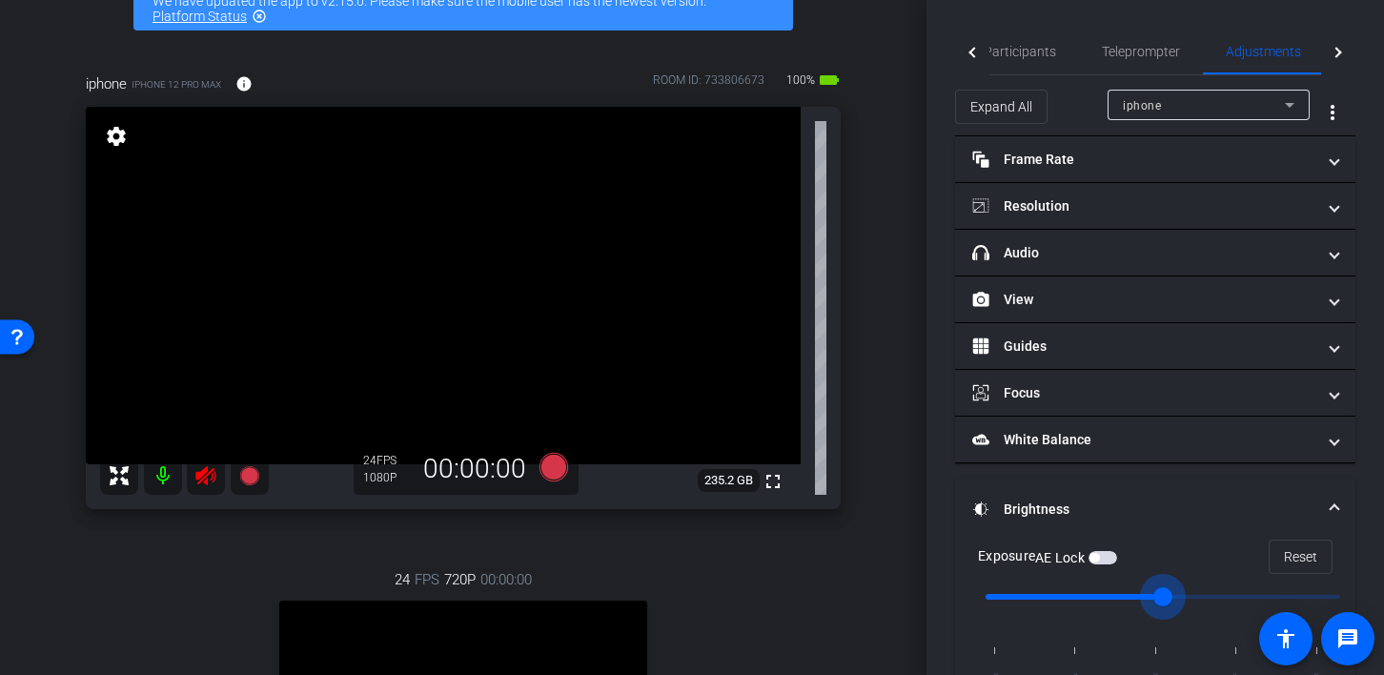
drag, startPoint x: 1163, startPoint y: 597, endPoint x: 1195, endPoint y: 596, distance: 32.4
click at [1195, 596] on input "range" at bounding box center [1163, 597] width 395 height 42
drag, startPoint x: 1168, startPoint y: 590, endPoint x: 1211, endPoint y: 590, distance: 42.9
click at [1211, 590] on input "range" at bounding box center [1163, 597] width 395 height 42
drag, startPoint x: 1211, startPoint y: 590, endPoint x: 1145, endPoint y: 590, distance: 65.8
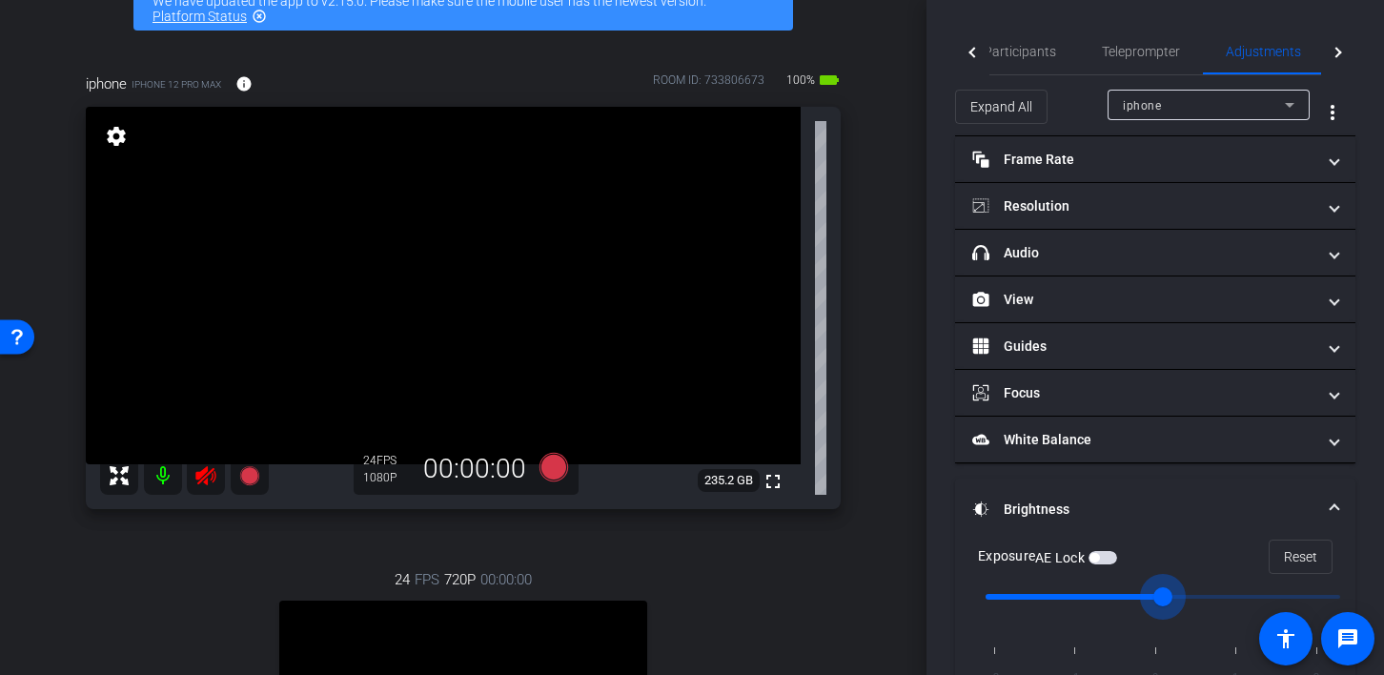
type input "0"
click at [1145, 590] on input "range" at bounding box center [1163, 597] width 395 height 42
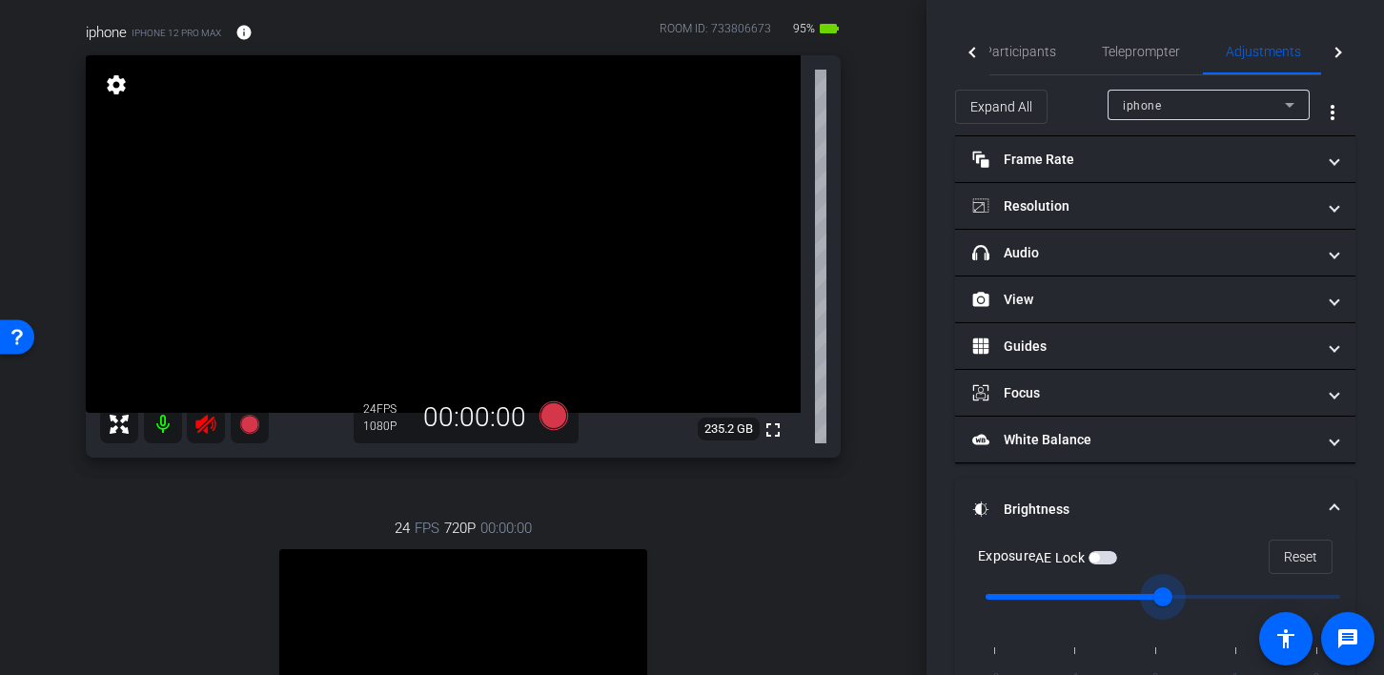
scroll to position [156, 0]
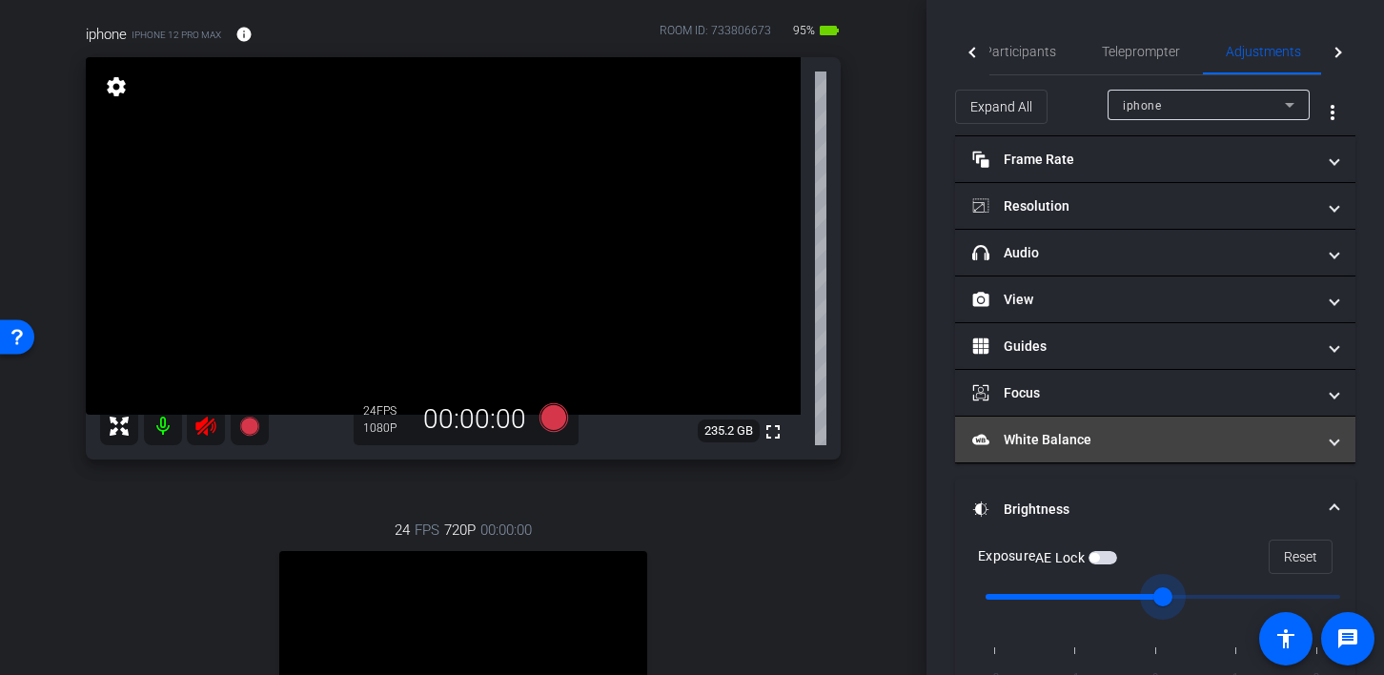
click at [1335, 439] on span at bounding box center [1335, 440] width 8 height 20
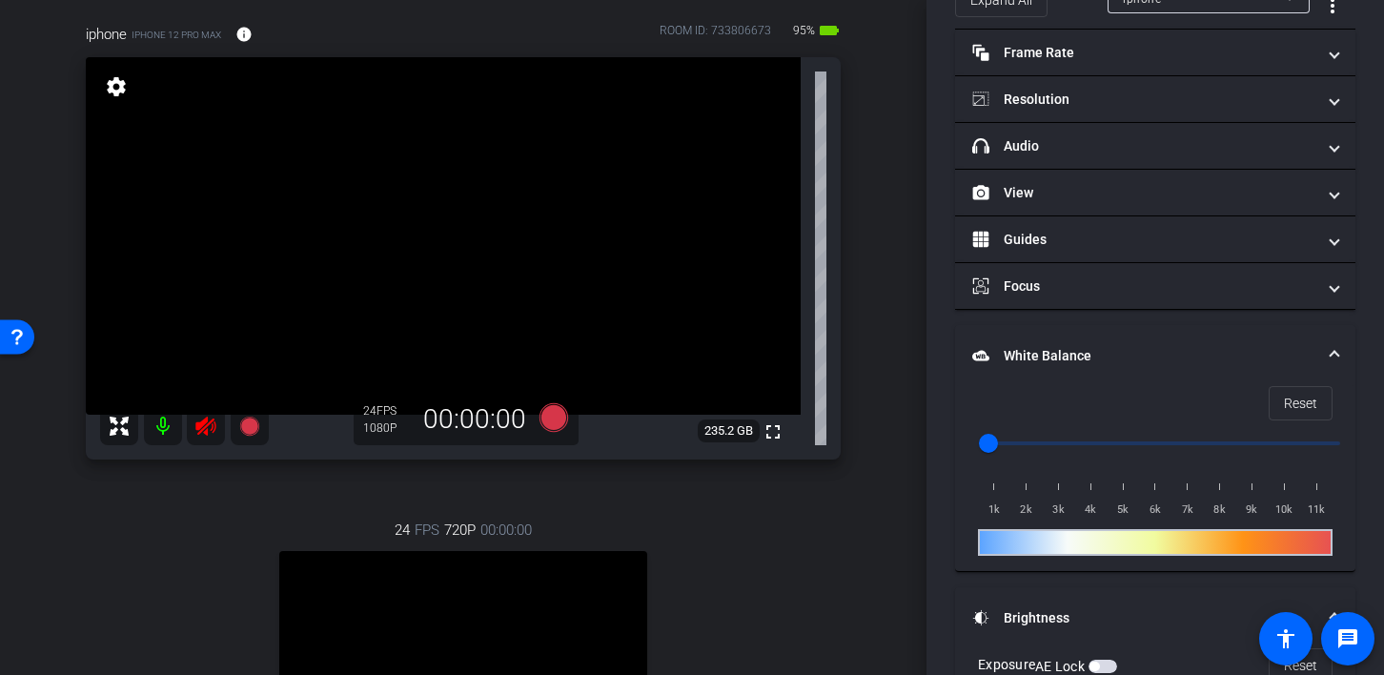
scroll to position [89, 0]
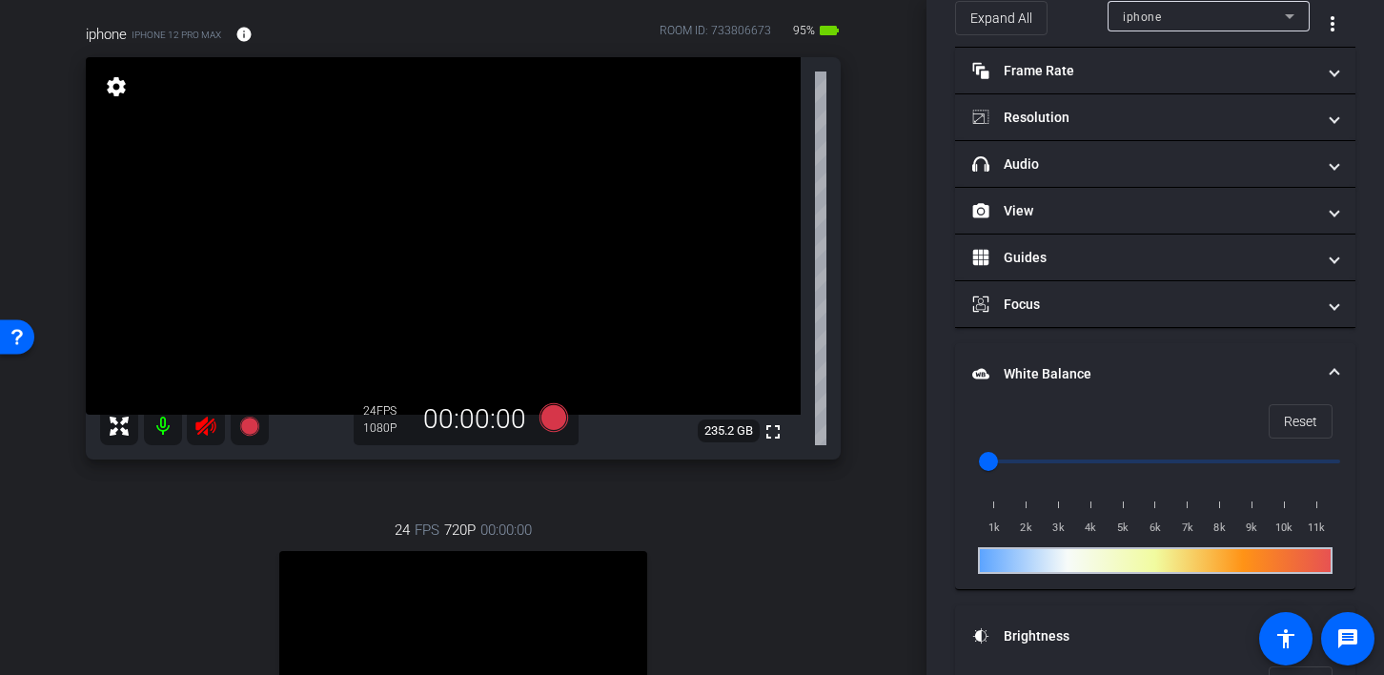
click at [1334, 368] on span at bounding box center [1335, 374] width 8 height 20
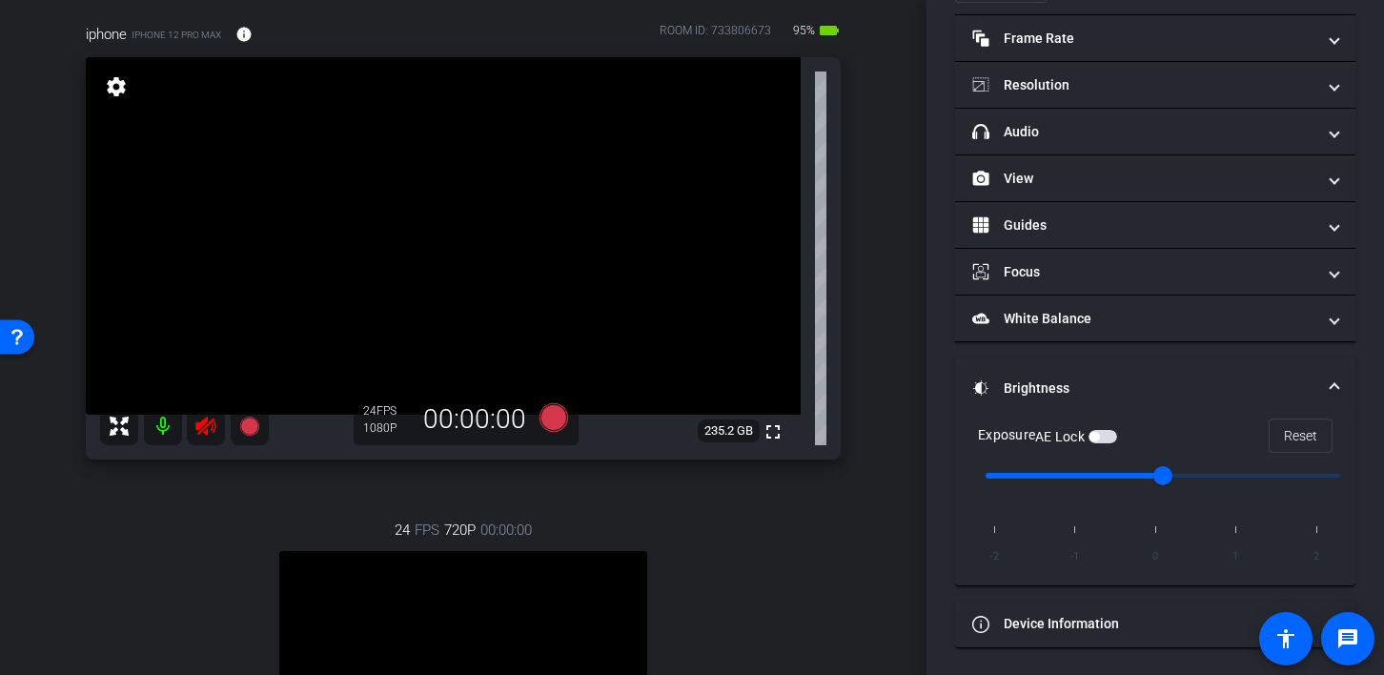
scroll to position [105, 0]
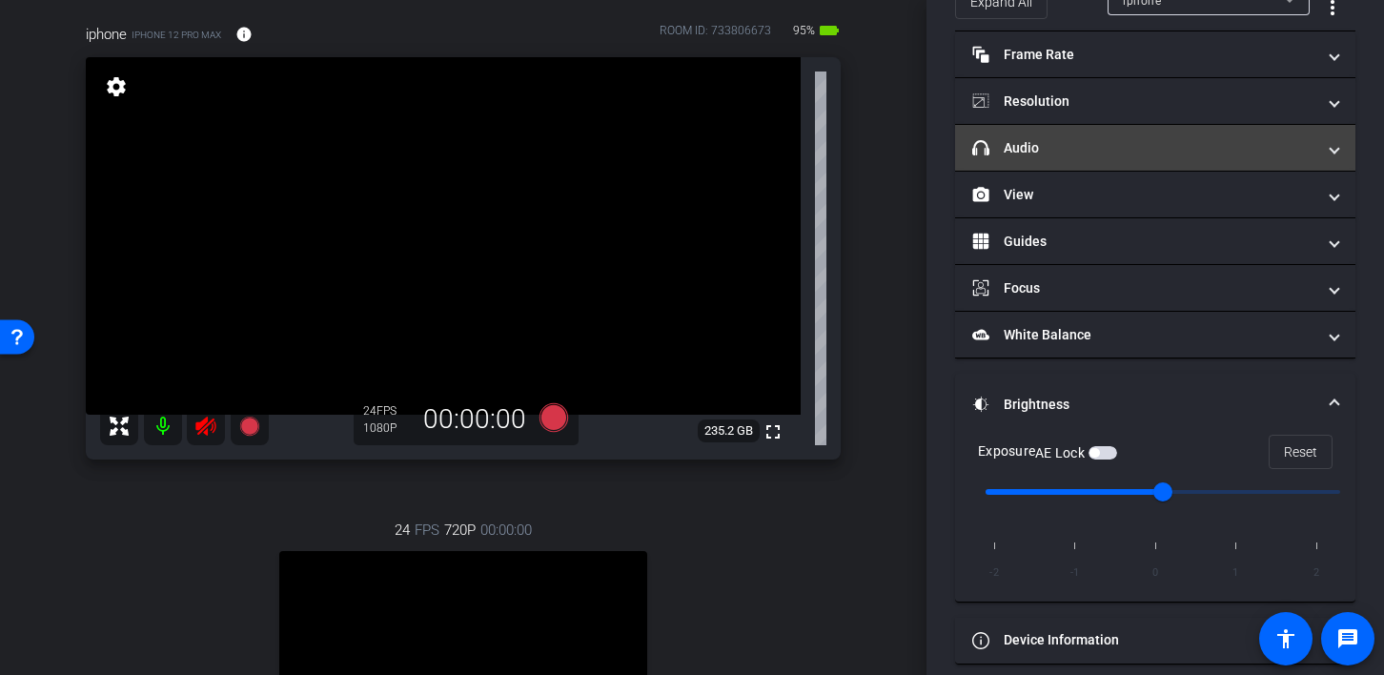
click at [1336, 157] on mat-expansion-panel-header "headphone icon Audio" at bounding box center [1155, 148] width 400 height 46
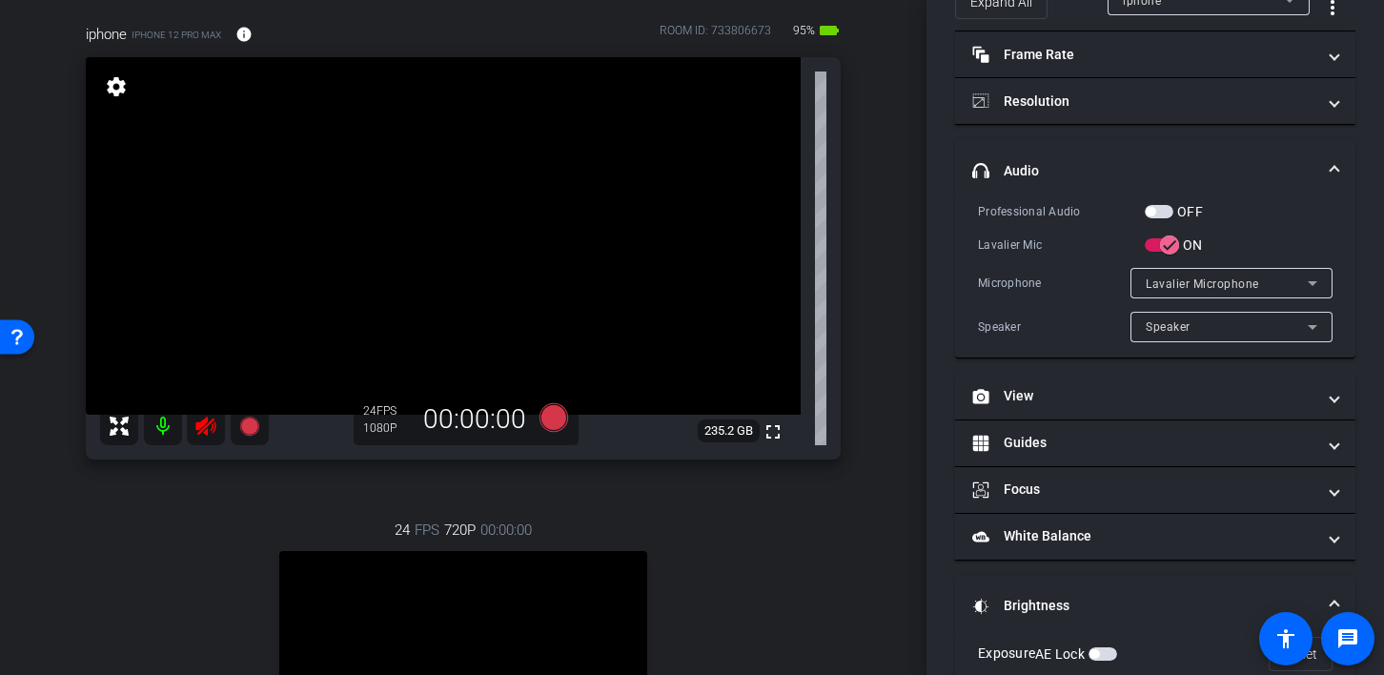
click at [1336, 157] on mat-expansion-panel-header "headphone icon Audio" at bounding box center [1155, 170] width 400 height 61
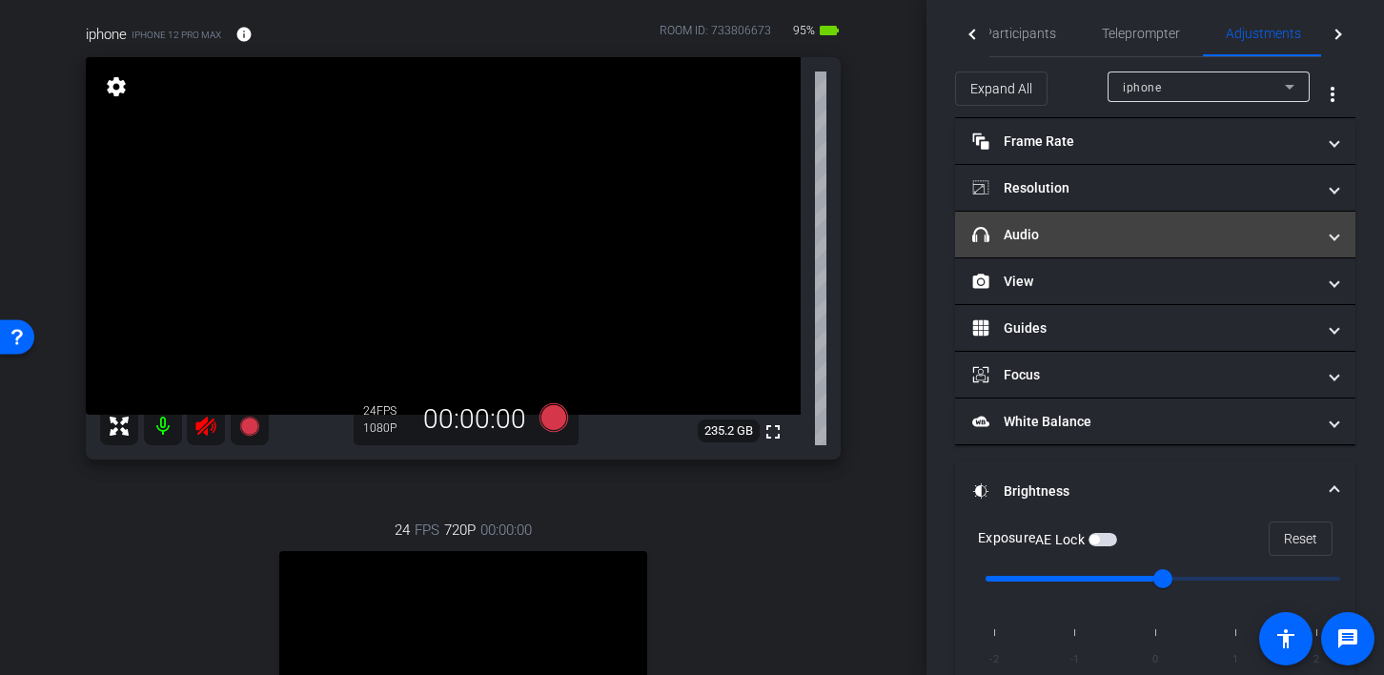
scroll to position [0, 0]
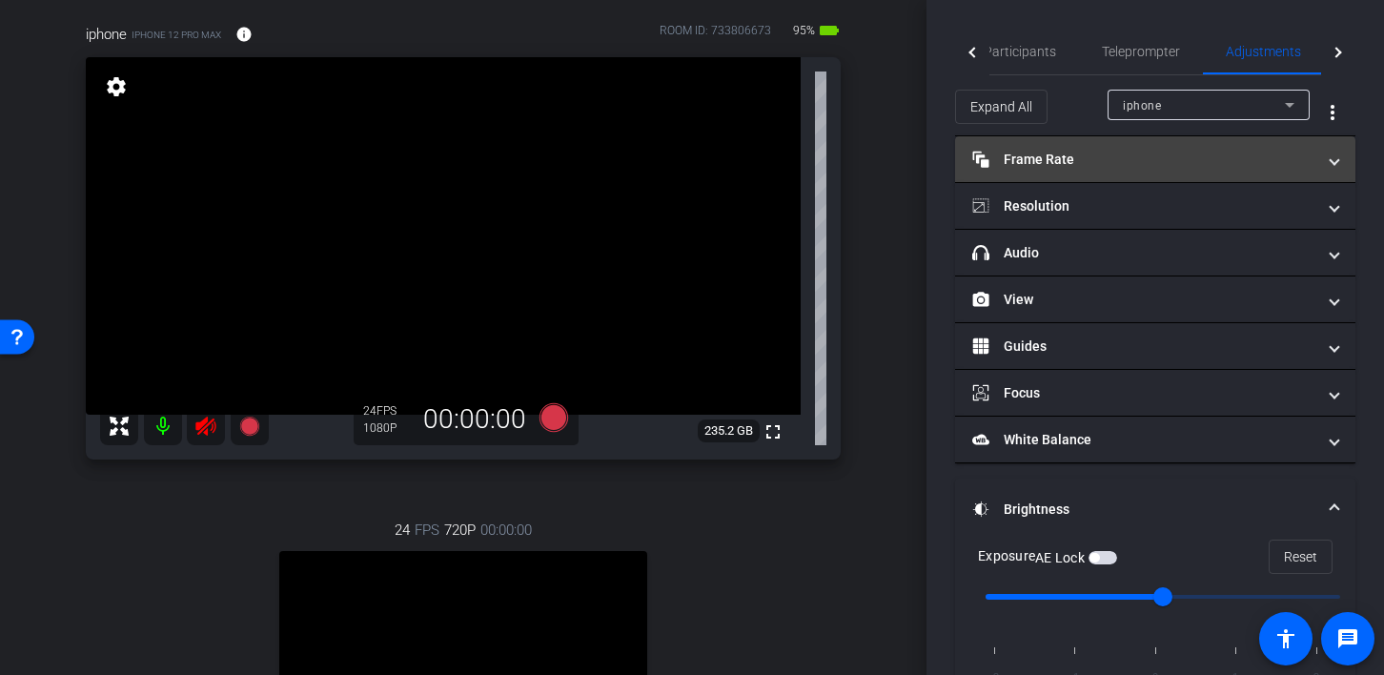
click at [1333, 158] on span at bounding box center [1335, 160] width 8 height 20
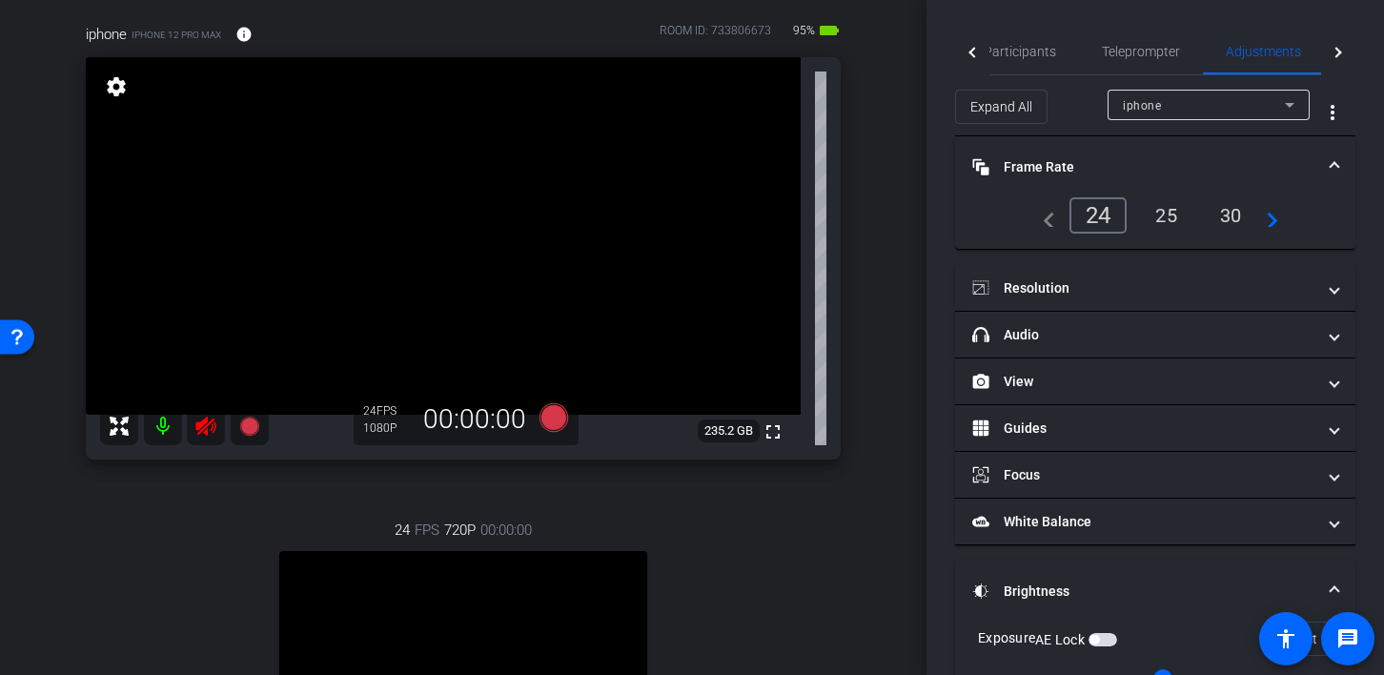
click at [1333, 158] on span at bounding box center [1335, 167] width 8 height 20
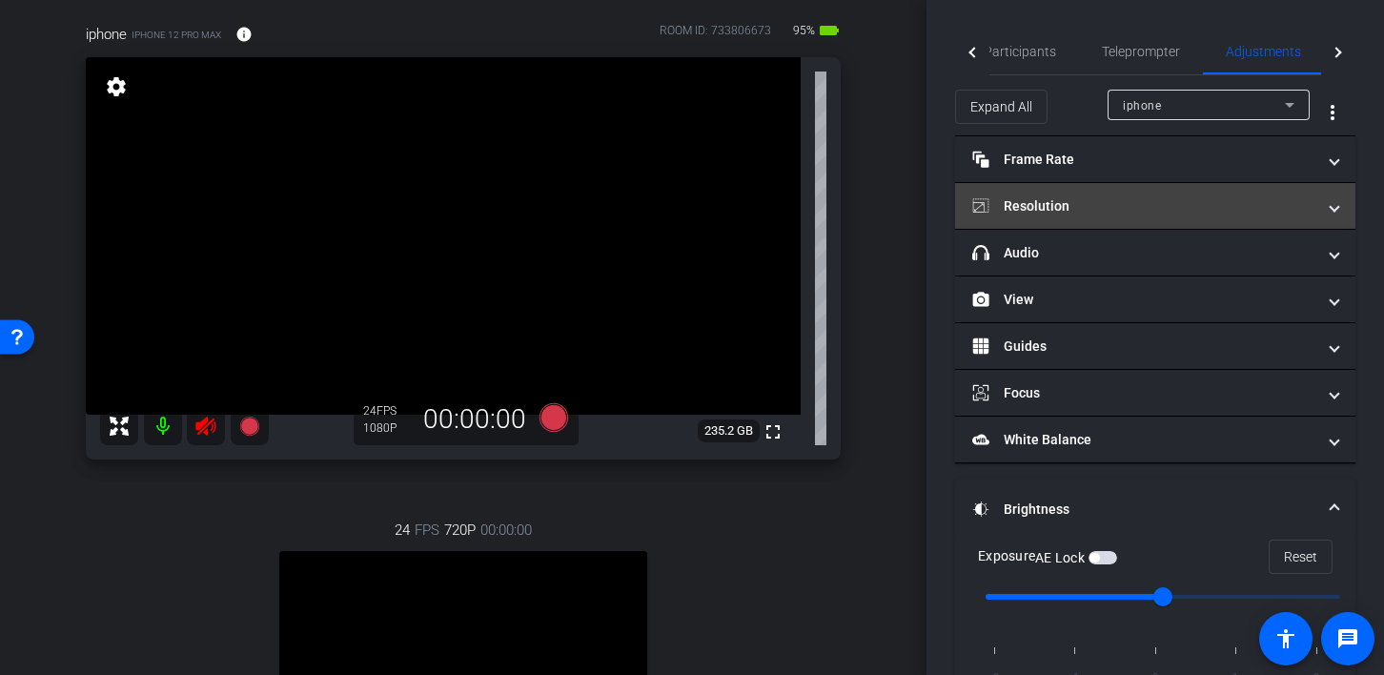
click at [1337, 209] on span at bounding box center [1335, 206] width 8 height 20
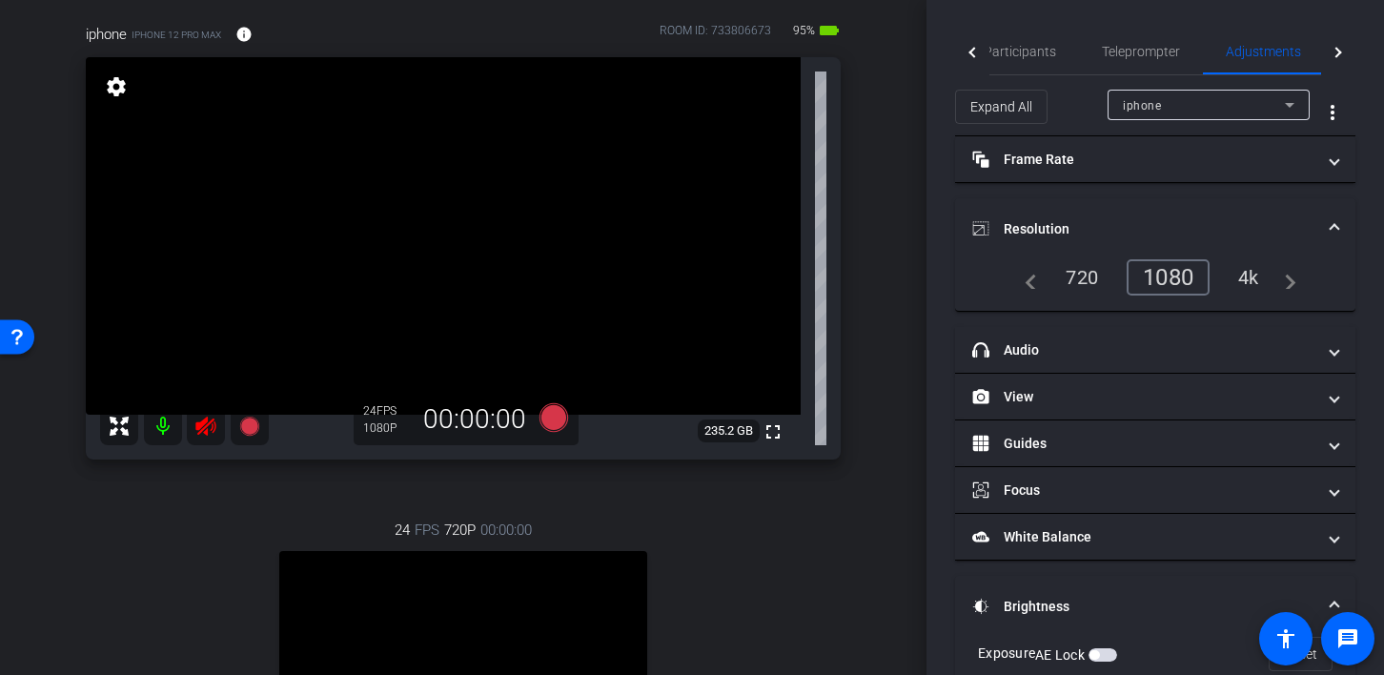
click at [1337, 209] on mat-expansion-panel-header "Resolution" at bounding box center [1155, 228] width 400 height 61
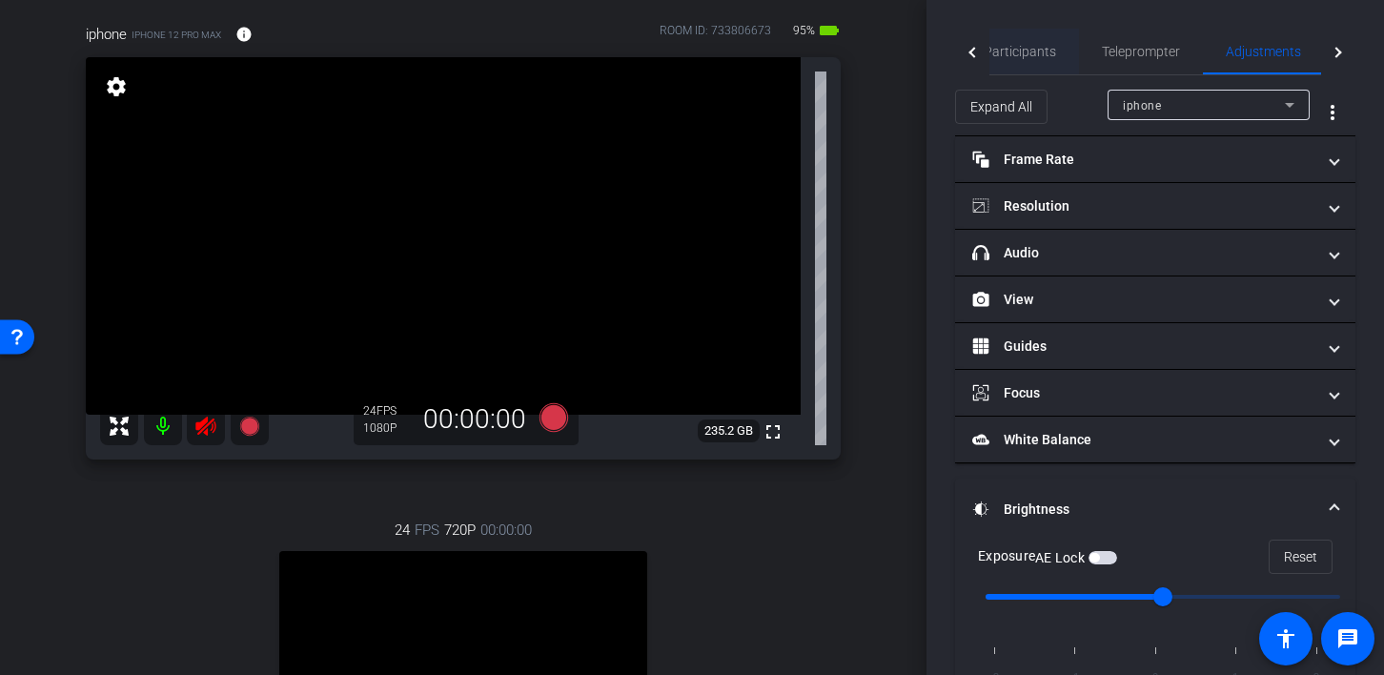
click at [1012, 42] on span "Participants" at bounding box center [1020, 52] width 72 height 46
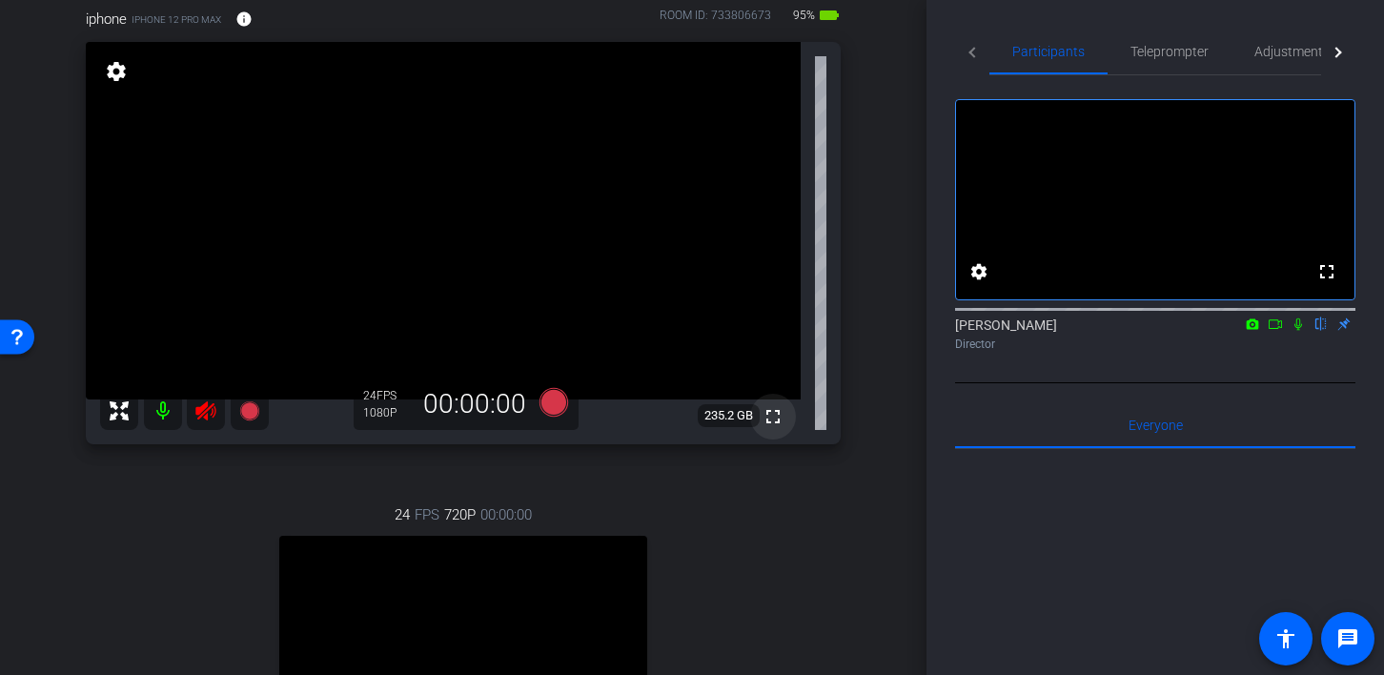
scroll to position [133, 0]
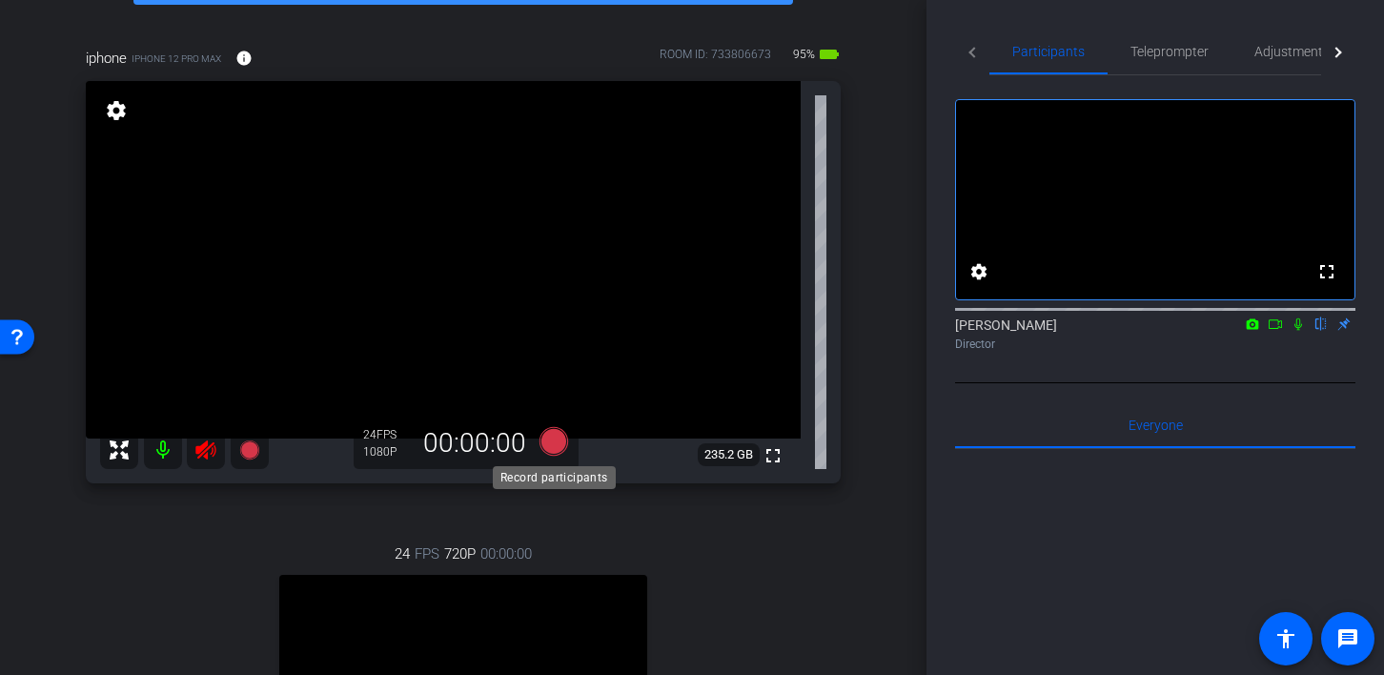
click at [554, 447] on icon at bounding box center [554, 441] width 29 height 29
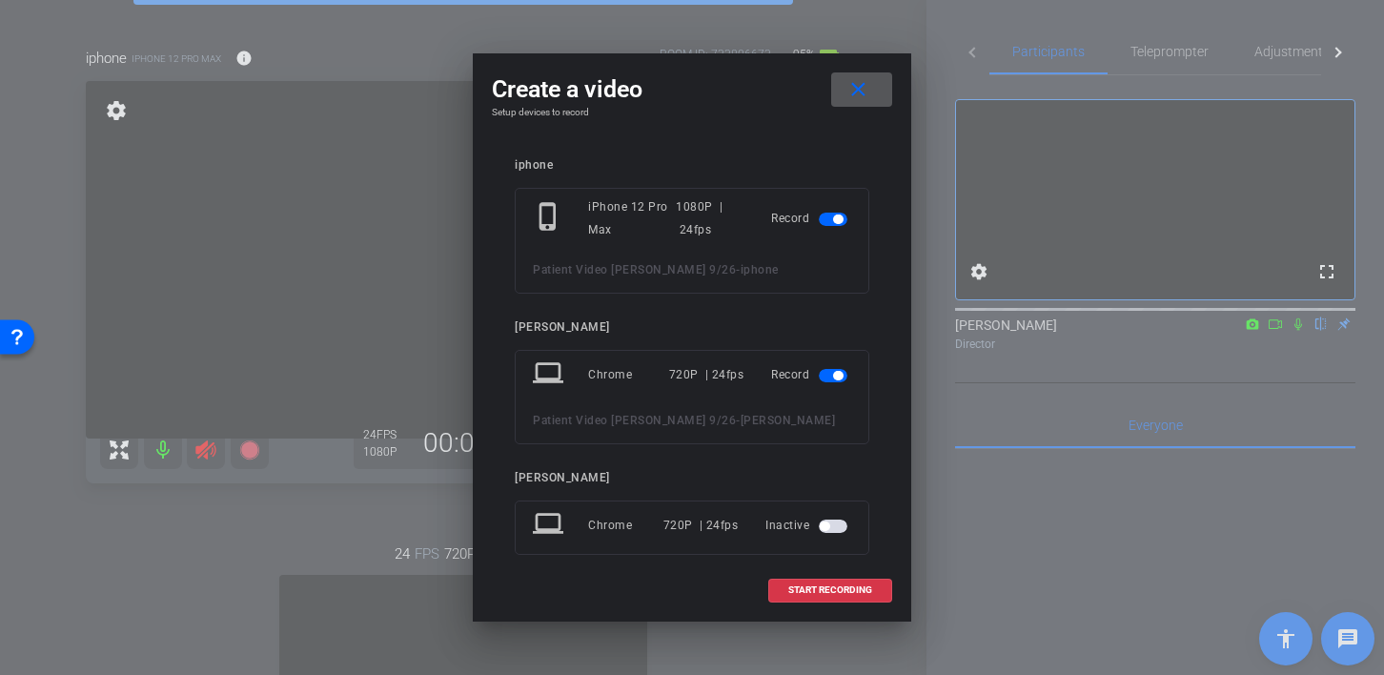
click at [834, 370] on span "button" at bounding box center [833, 375] width 29 height 13
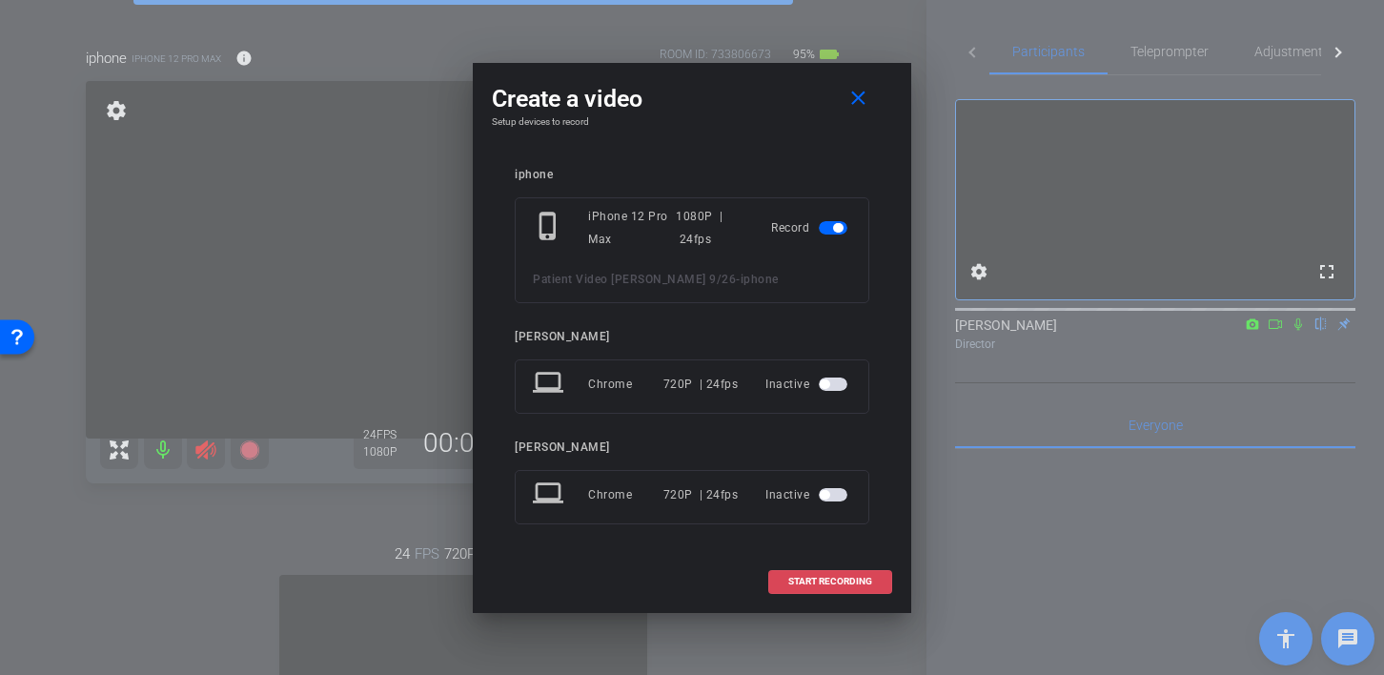
click at [850, 584] on span "START RECORDING" at bounding box center [830, 582] width 84 height 10
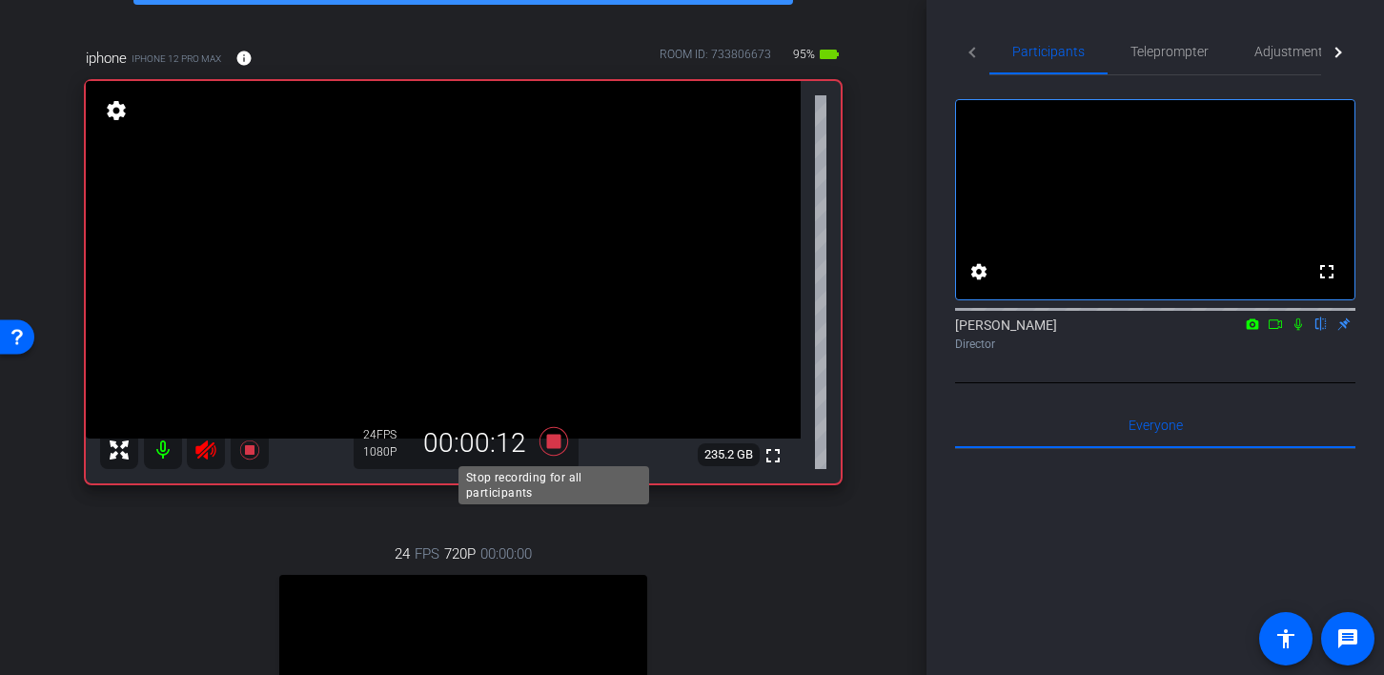
click at [556, 439] on icon at bounding box center [554, 441] width 29 height 29
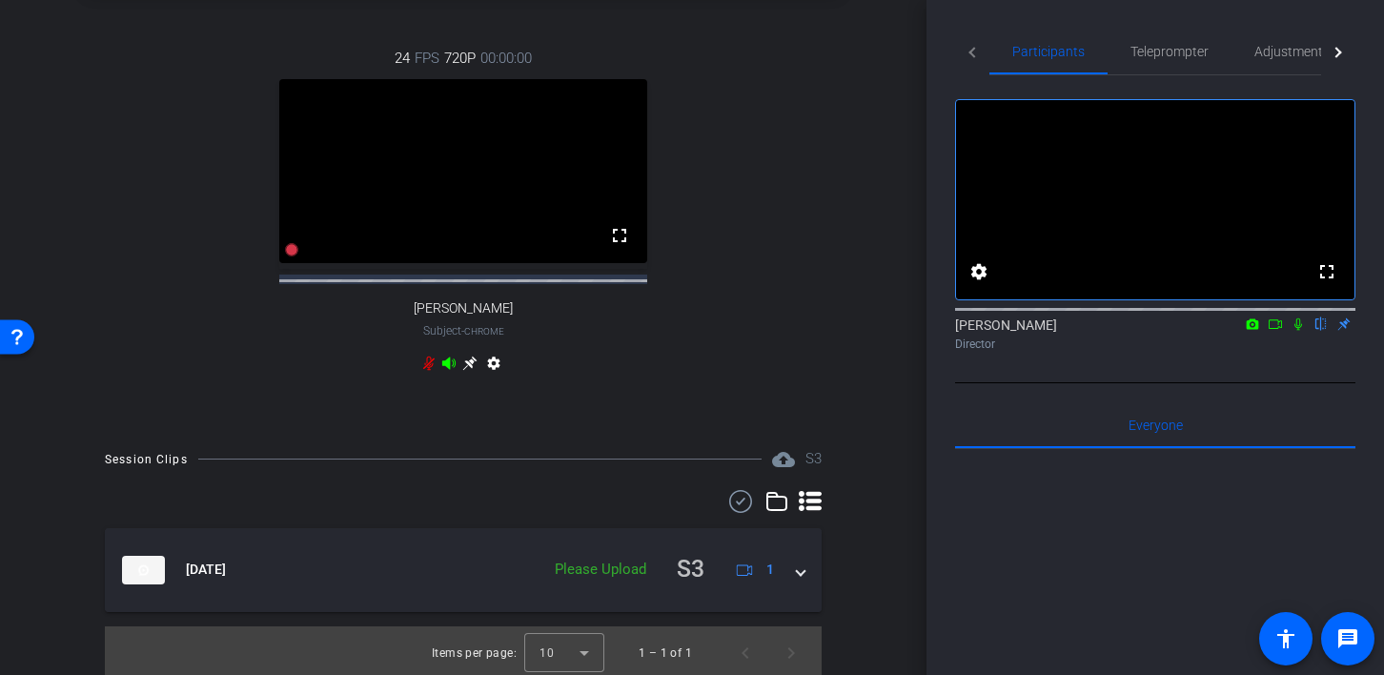
scroll to position [650, 0]
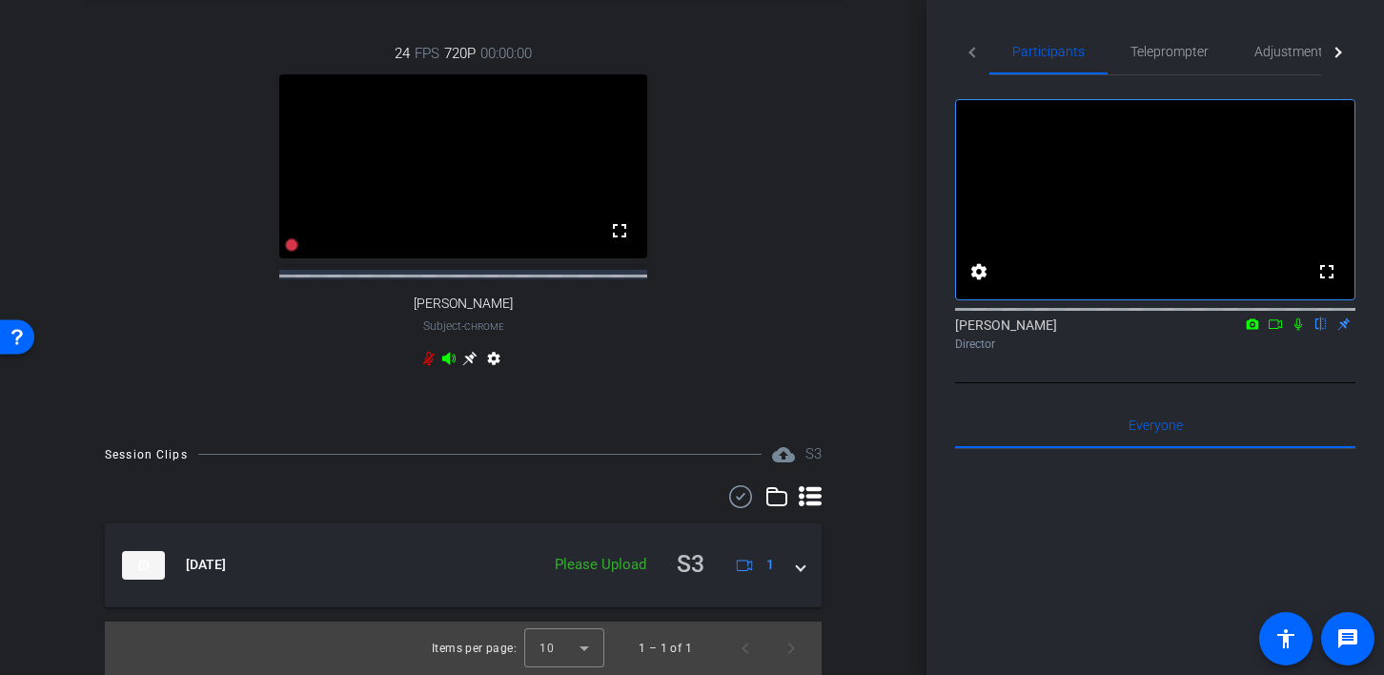
click at [1297, 331] on icon at bounding box center [1298, 323] width 15 height 13
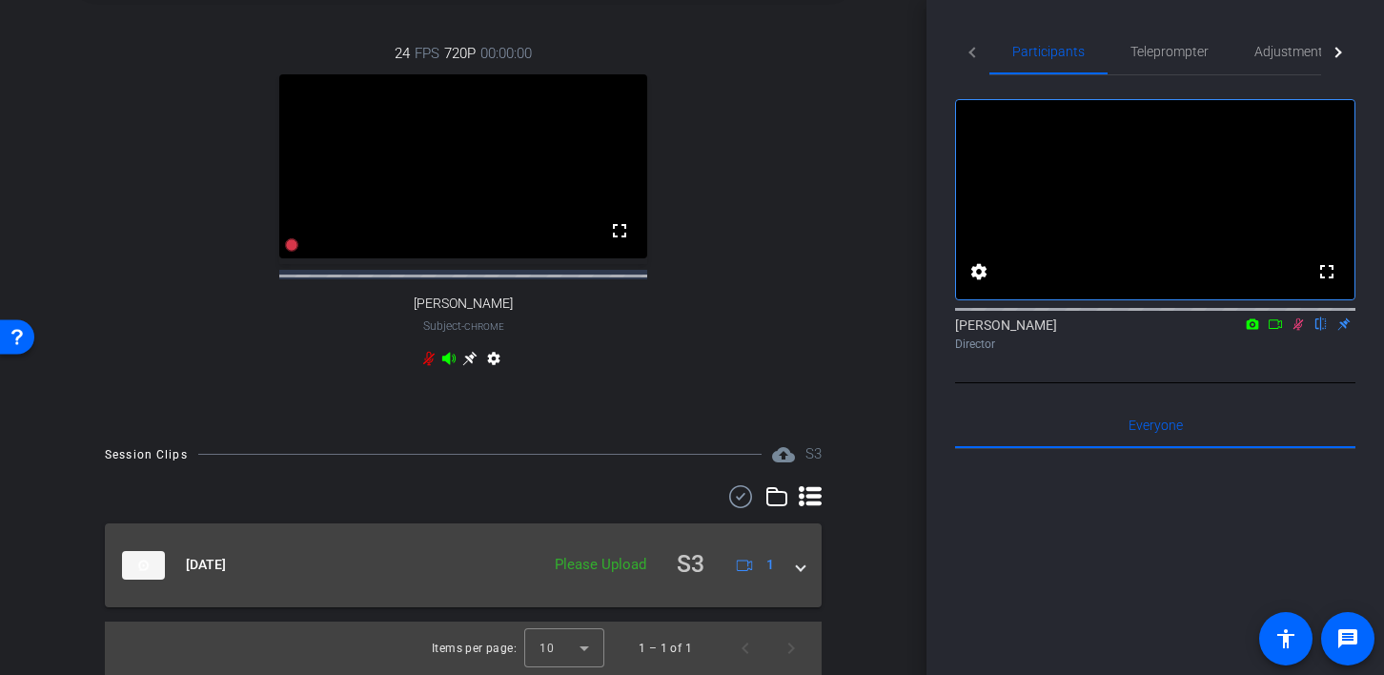
click at [594, 560] on div "Please Upload" at bounding box center [600, 565] width 111 height 22
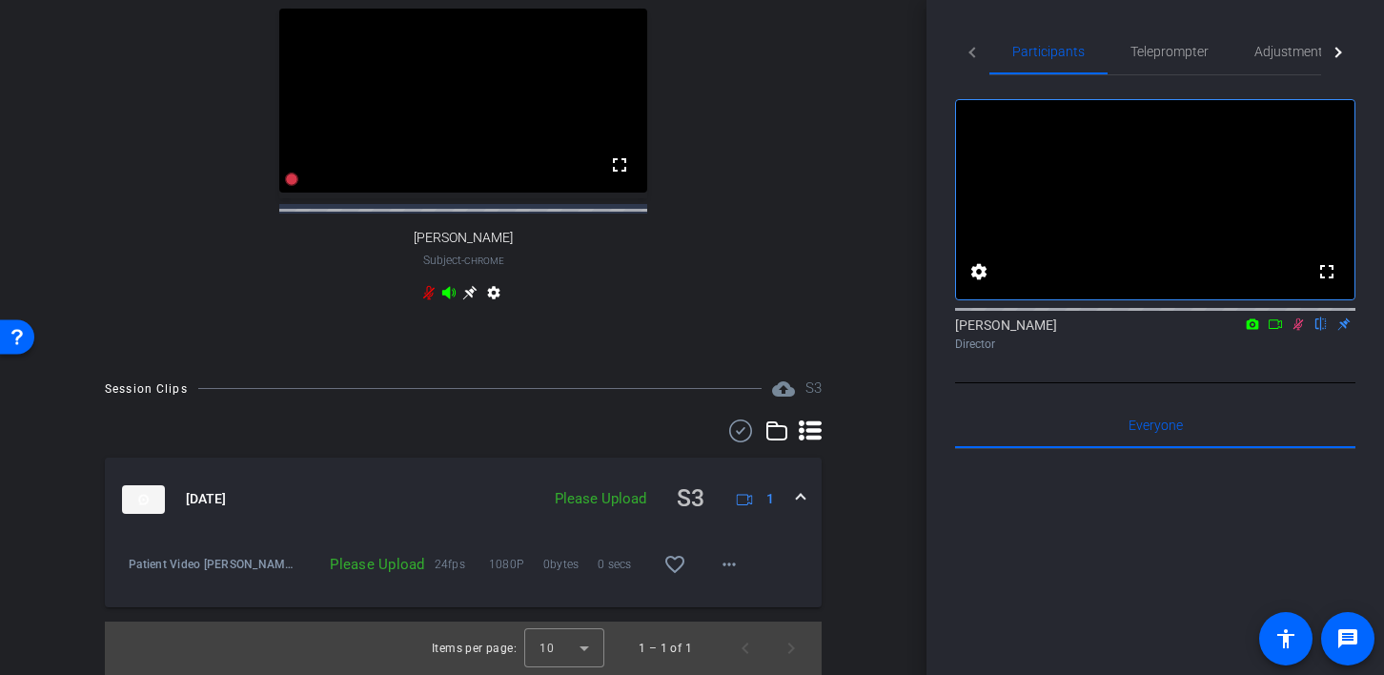
scroll to position [716, 0]
click at [158, 490] on img at bounding box center [143, 499] width 43 height 29
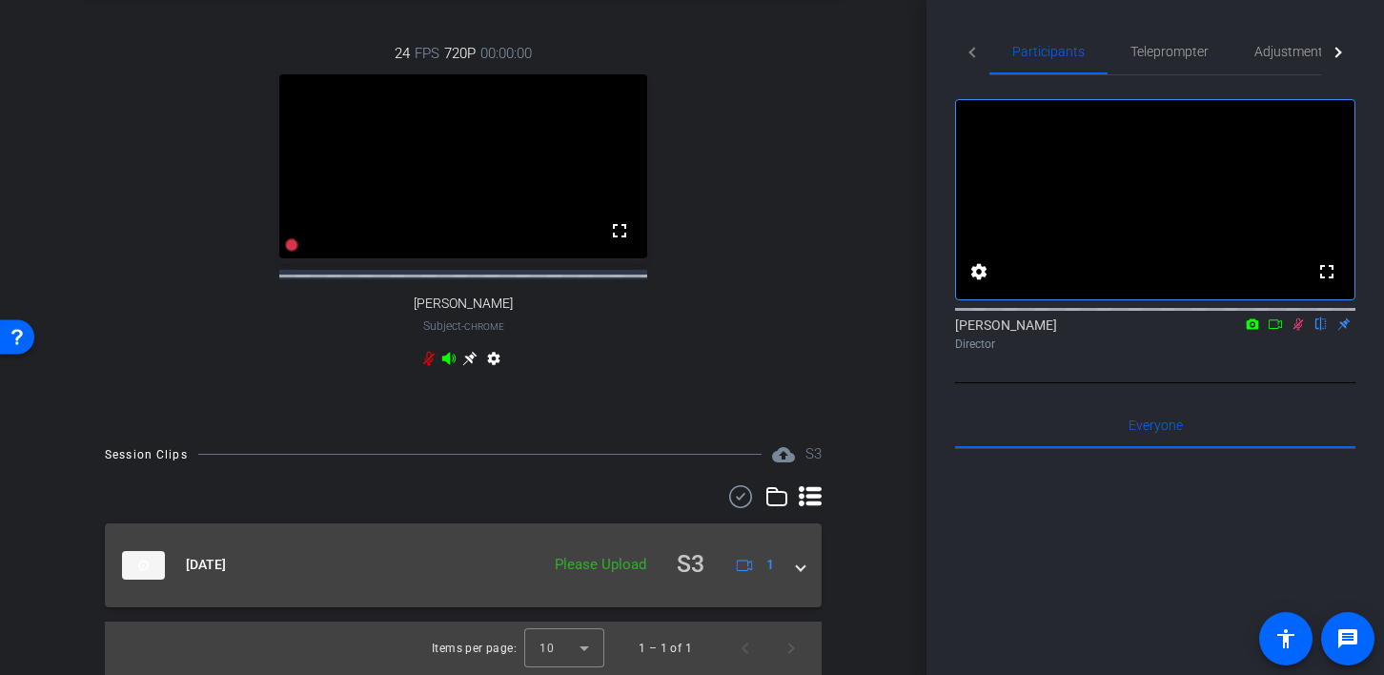
click at [160, 551] on img at bounding box center [143, 565] width 43 height 29
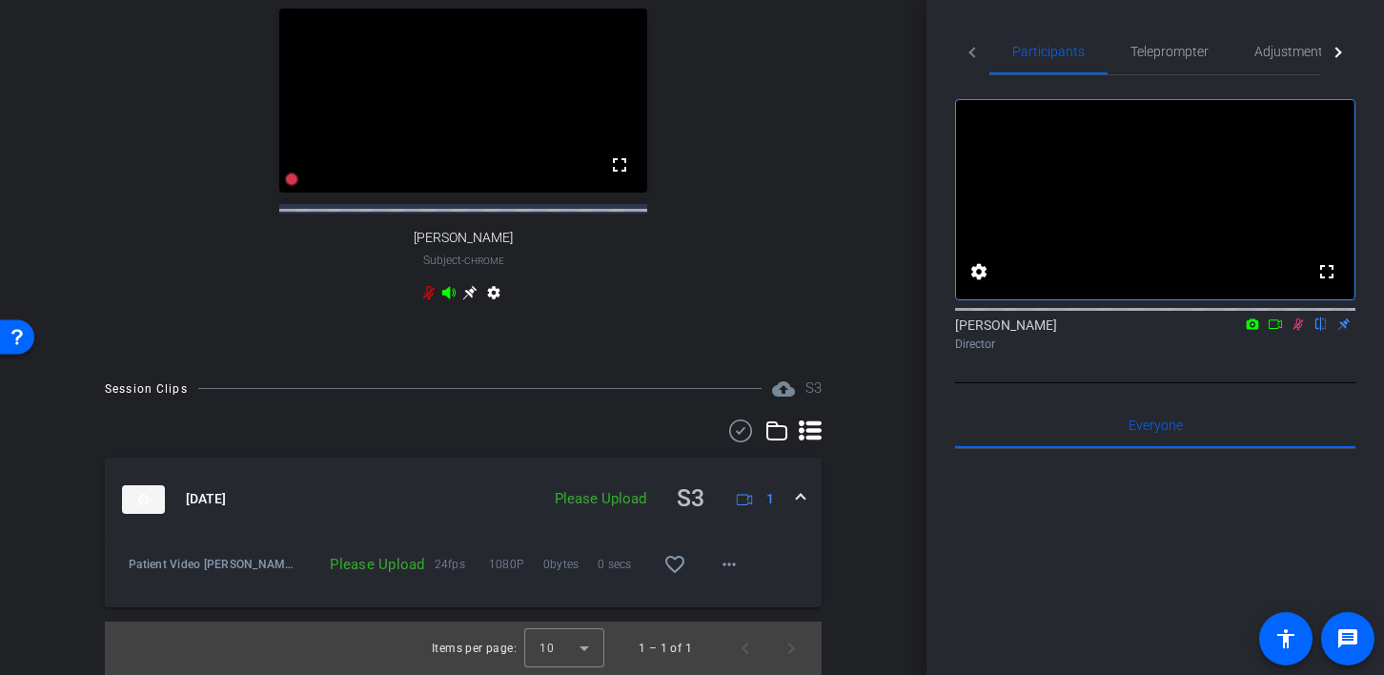
click at [606, 504] on div "Please Upload" at bounding box center [600, 499] width 111 height 22
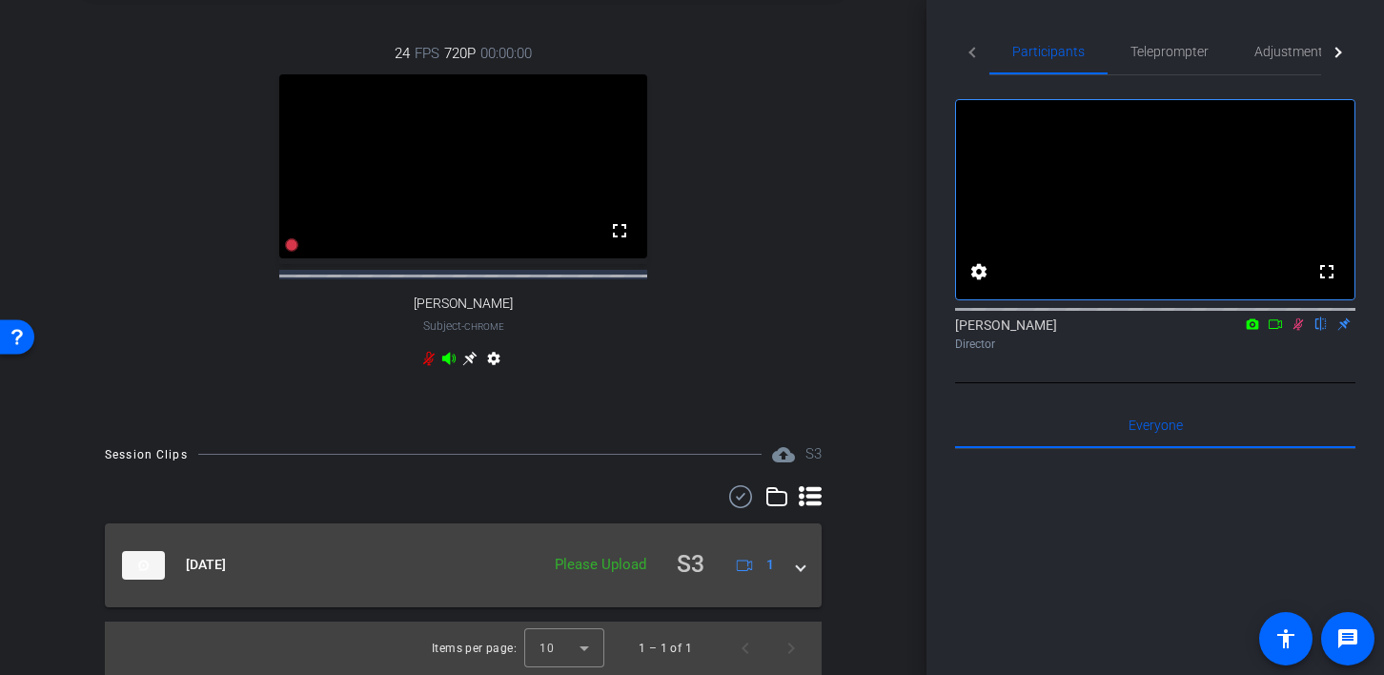
scroll to position [650, 0]
click at [801, 569] on span at bounding box center [801, 565] width 8 height 20
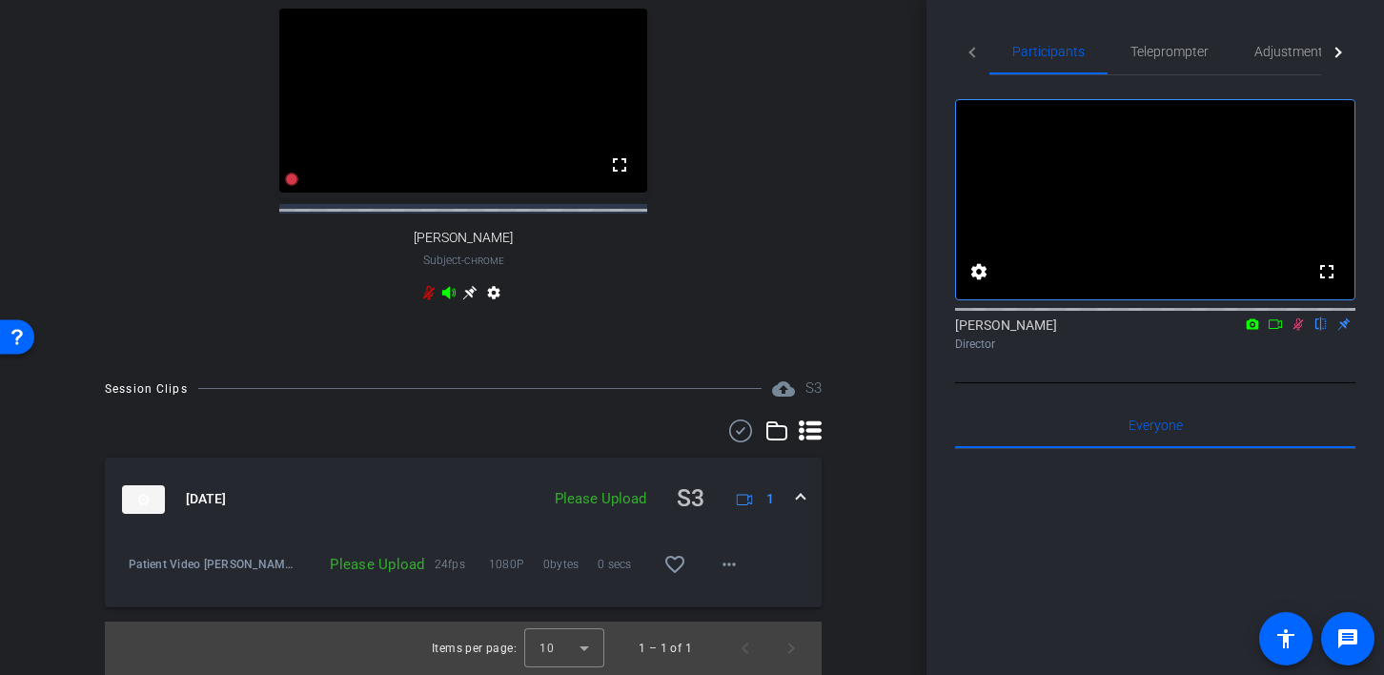
scroll to position [716, 0]
click at [136, 495] on img at bounding box center [143, 499] width 43 height 29
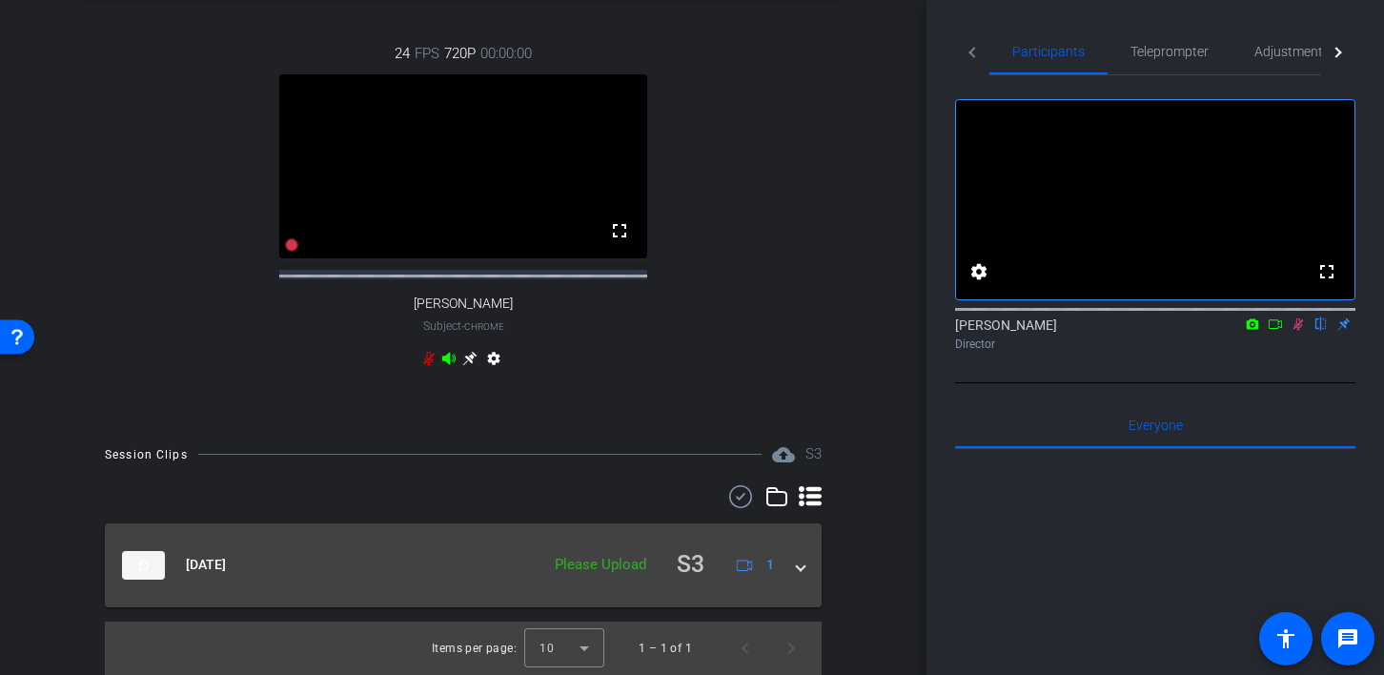
click at [139, 561] on img at bounding box center [143, 565] width 43 height 29
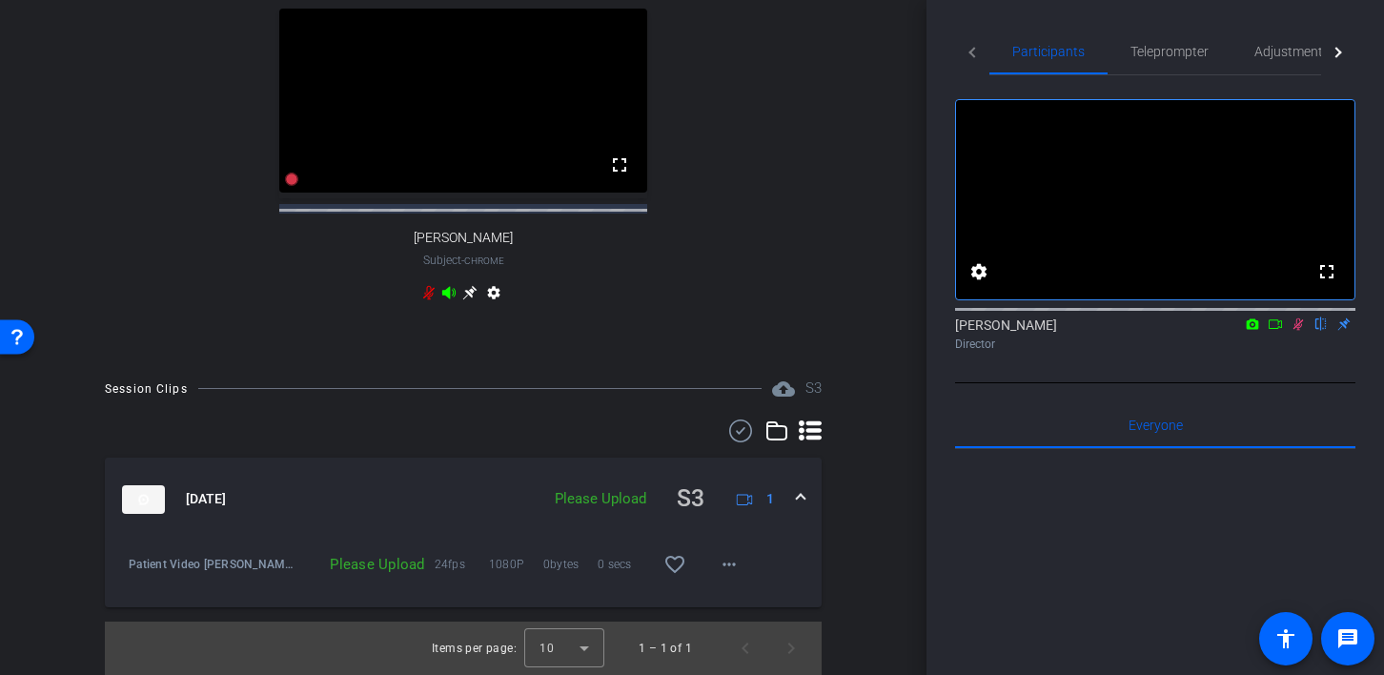
click at [366, 481] on mat-panel-title "[DATE]" at bounding box center [326, 498] width 408 height 37
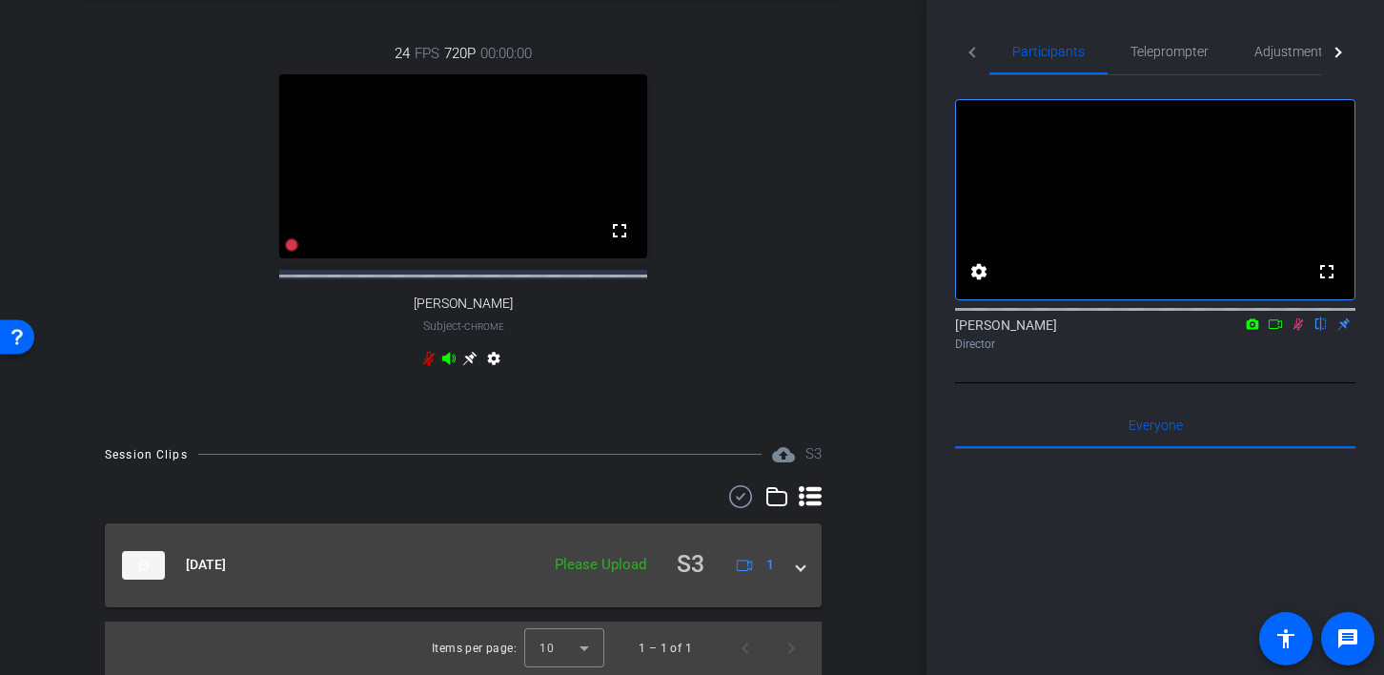
click at [580, 529] on mat-expansion-panel-header "[DATE] Please Upload S3 1" at bounding box center [463, 565] width 717 height 84
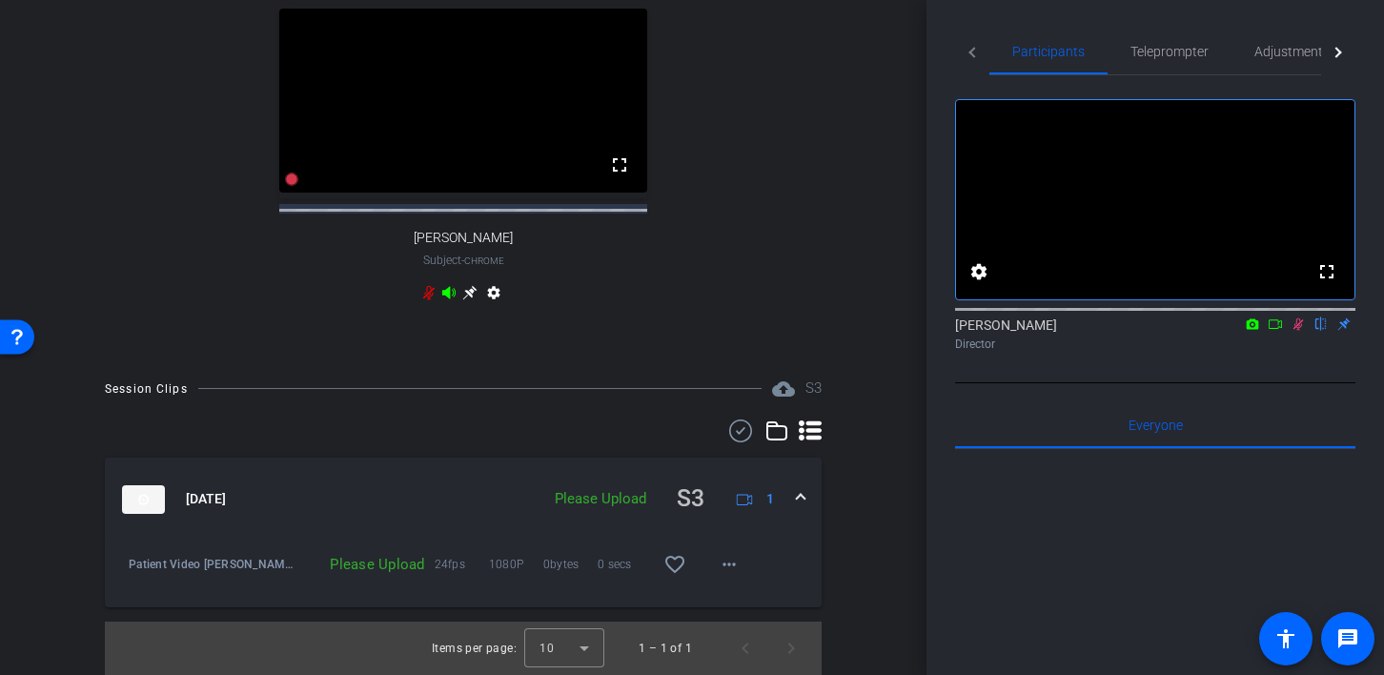
click at [620, 502] on div "Please Upload" at bounding box center [600, 499] width 111 height 22
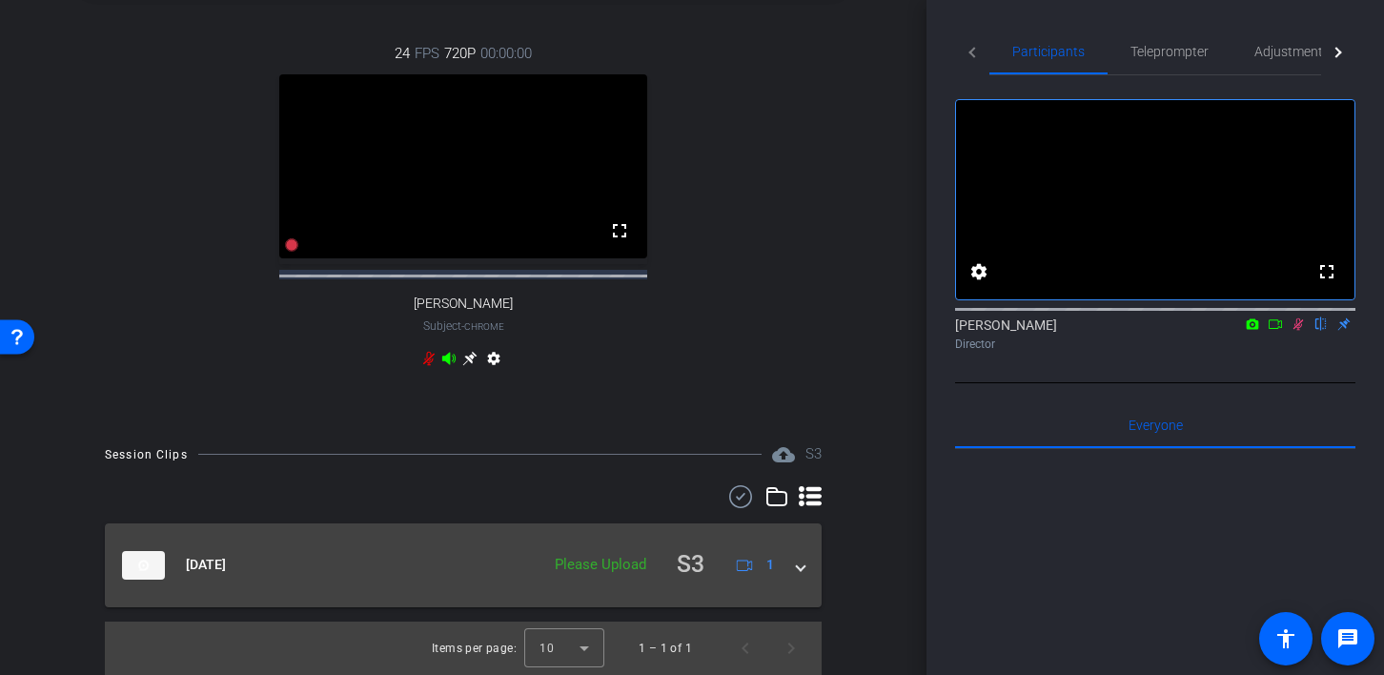
scroll to position [650, 0]
click at [751, 565] on icon at bounding box center [745, 565] width 16 height 16
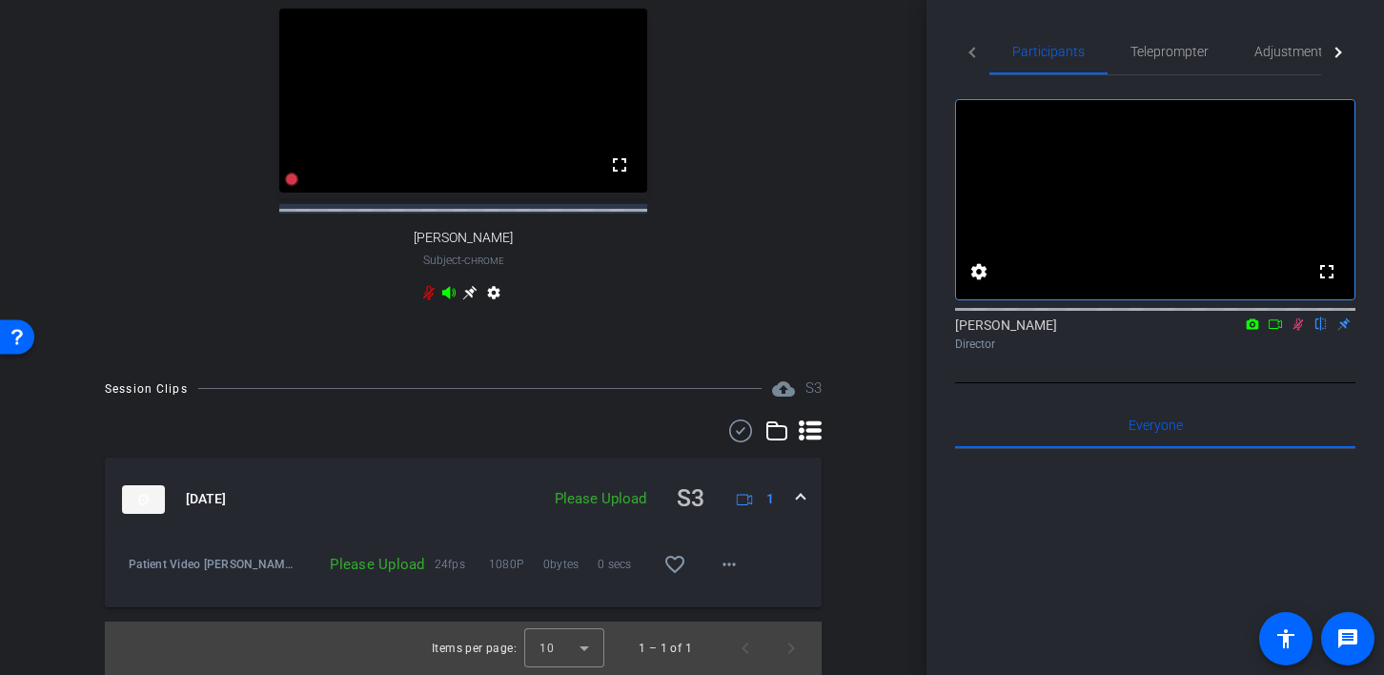
click at [802, 499] on span at bounding box center [801, 499] width 8 height 20
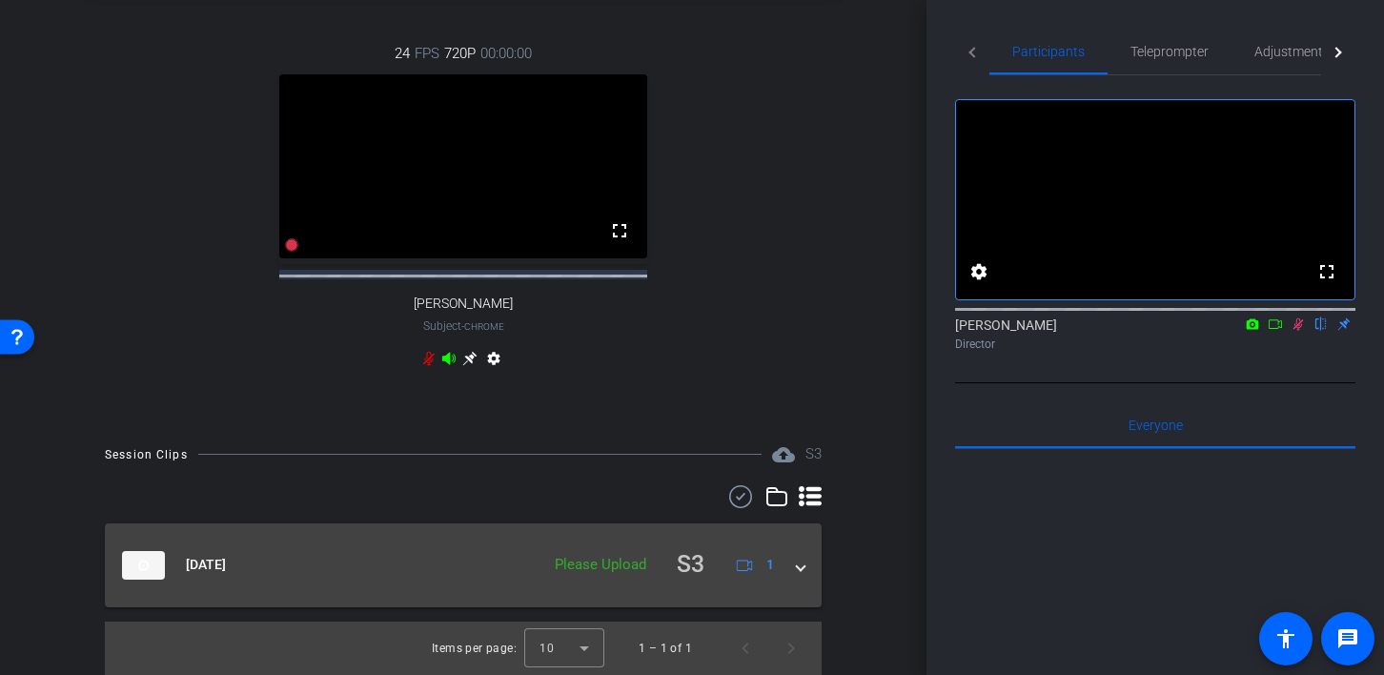
click at [659, 551] on mat-panel-description "Please Upload S3 1" at bounding box center [663, 564] width 236 height 37
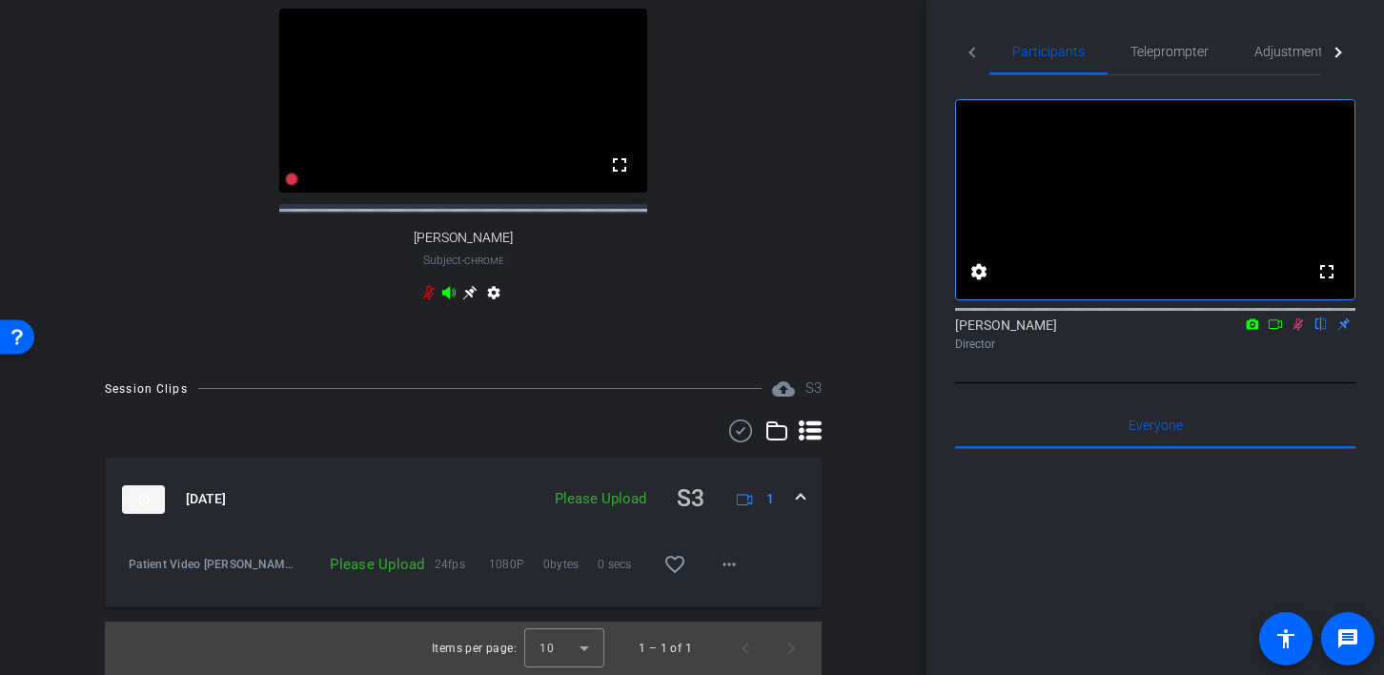
scroll to position [716, 0]
click at [728, 568] on mat-icon "more_horiz" at bounding box center [729, 564] width 23 height 23
click at [744, 600] on span "Upload" at bounding box center [760, 603] width 76 height 23
click at [1300, 331] on icon at bounding box center [1299, 324] width 10 height 12
click at [1296, 331] on icon at bounding box center [1298, 323] width 15 height 13
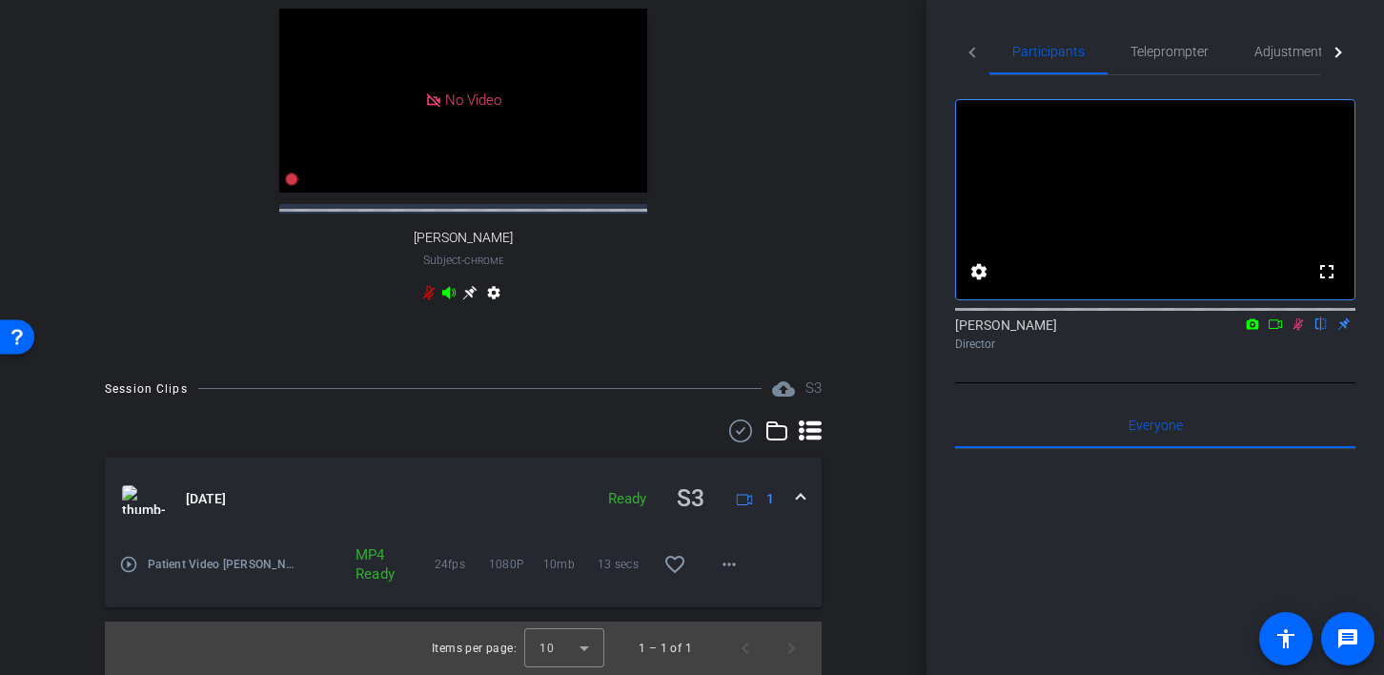
click at [366, 566] on div "MP4 Ready" at bounding box center [366, 564] width 41 height 38
click at [624, 499] on div "Ready" at bounding box center [627, 499] width 57 height 22
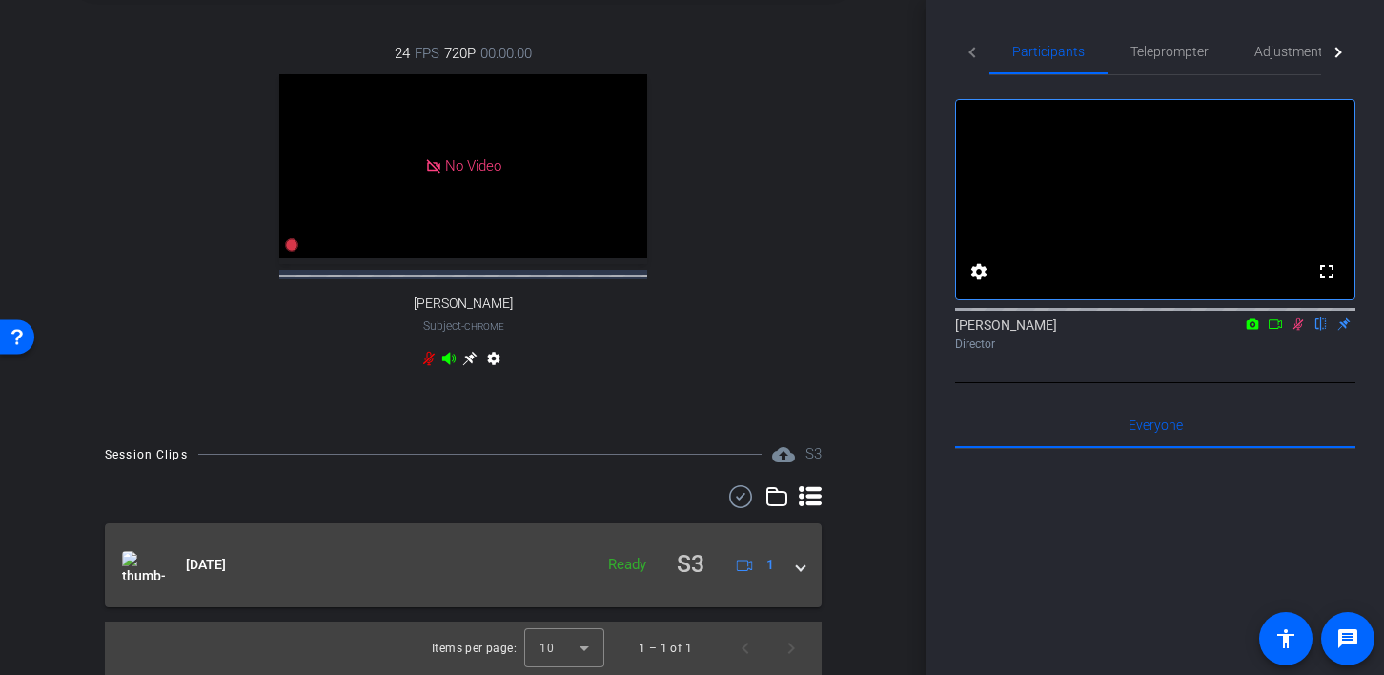
scroll to position [650, 0]
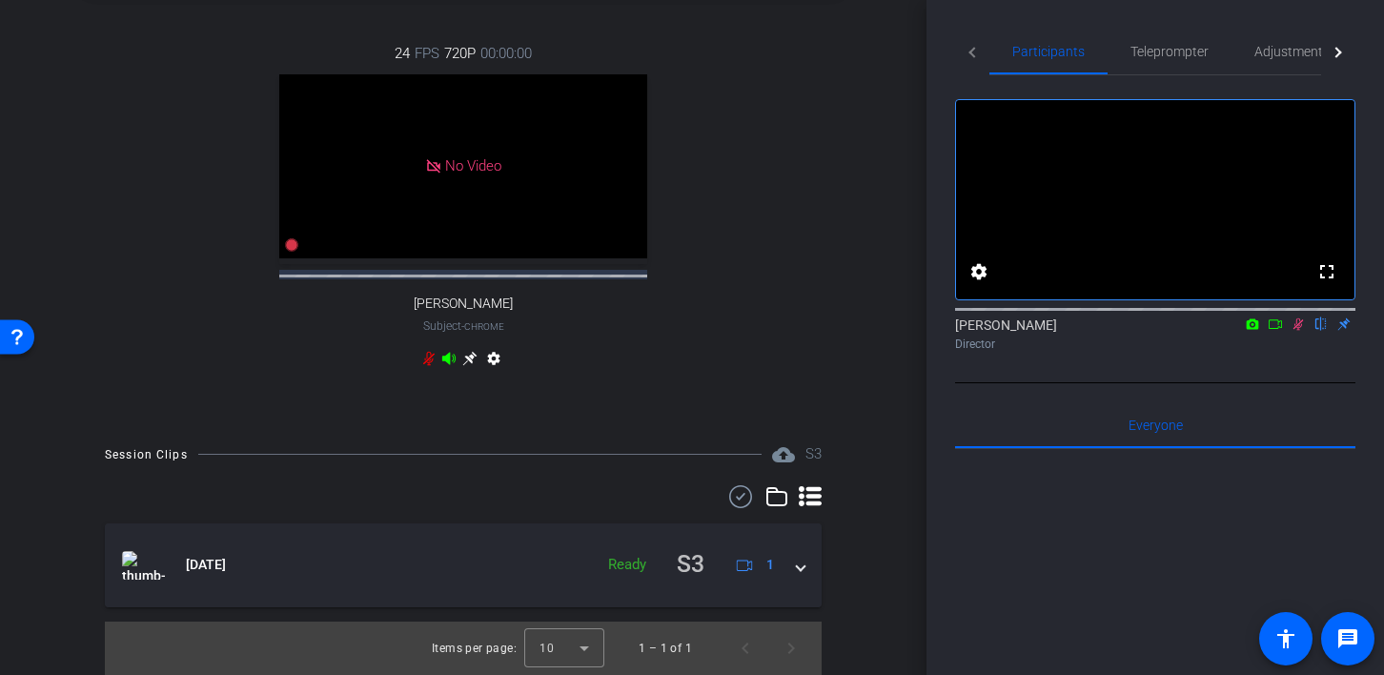
click at [1300, 331] on icon at bounding box center [1299, 324] width 10 height 12
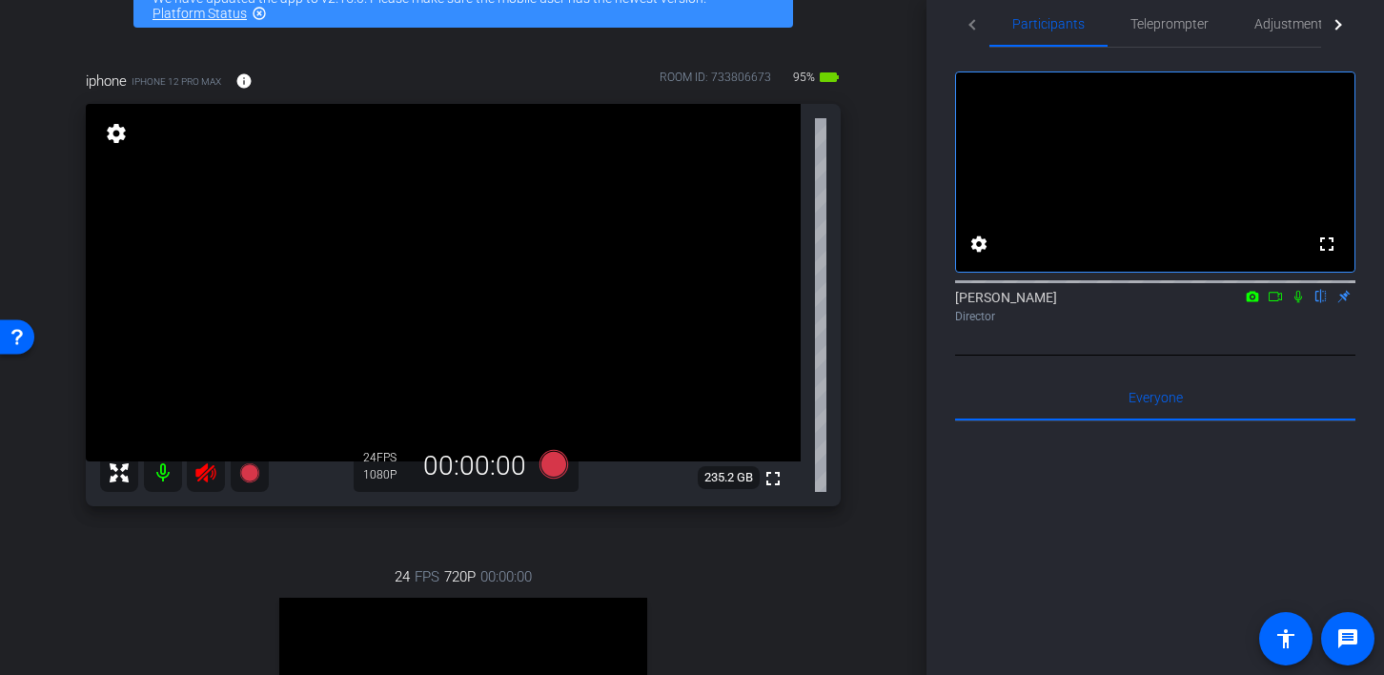
scroll to position [0, 0]
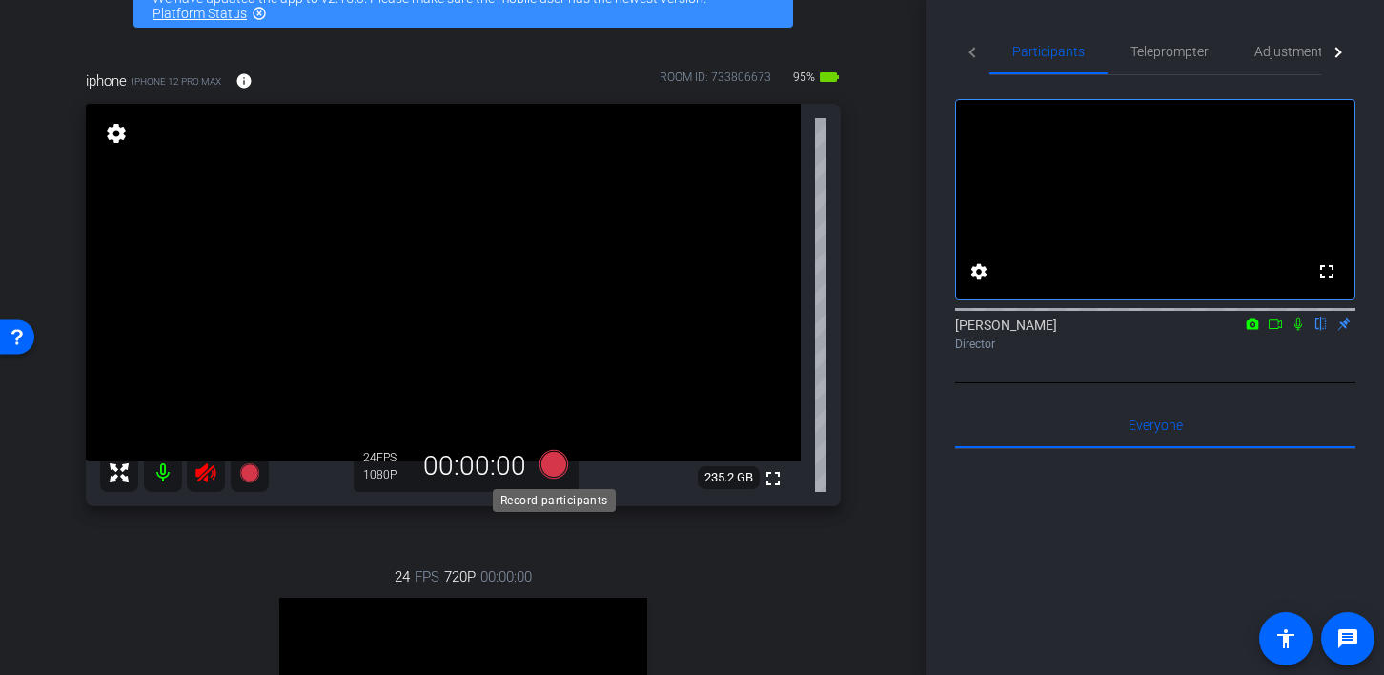
click at [554, 464] on icon at bounding box center [554, 464] width 29 height 29
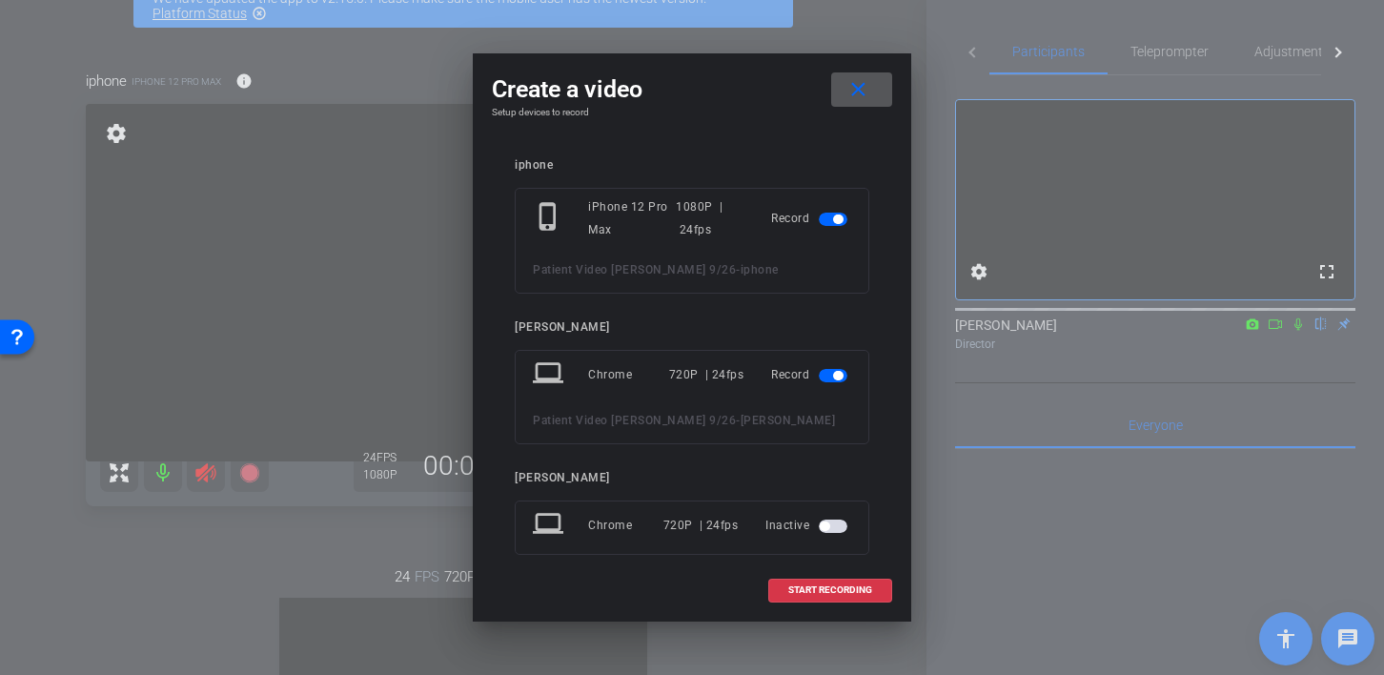
click at [844, 372] on span "button" at bounding box center [833, 375] width 29 height 13
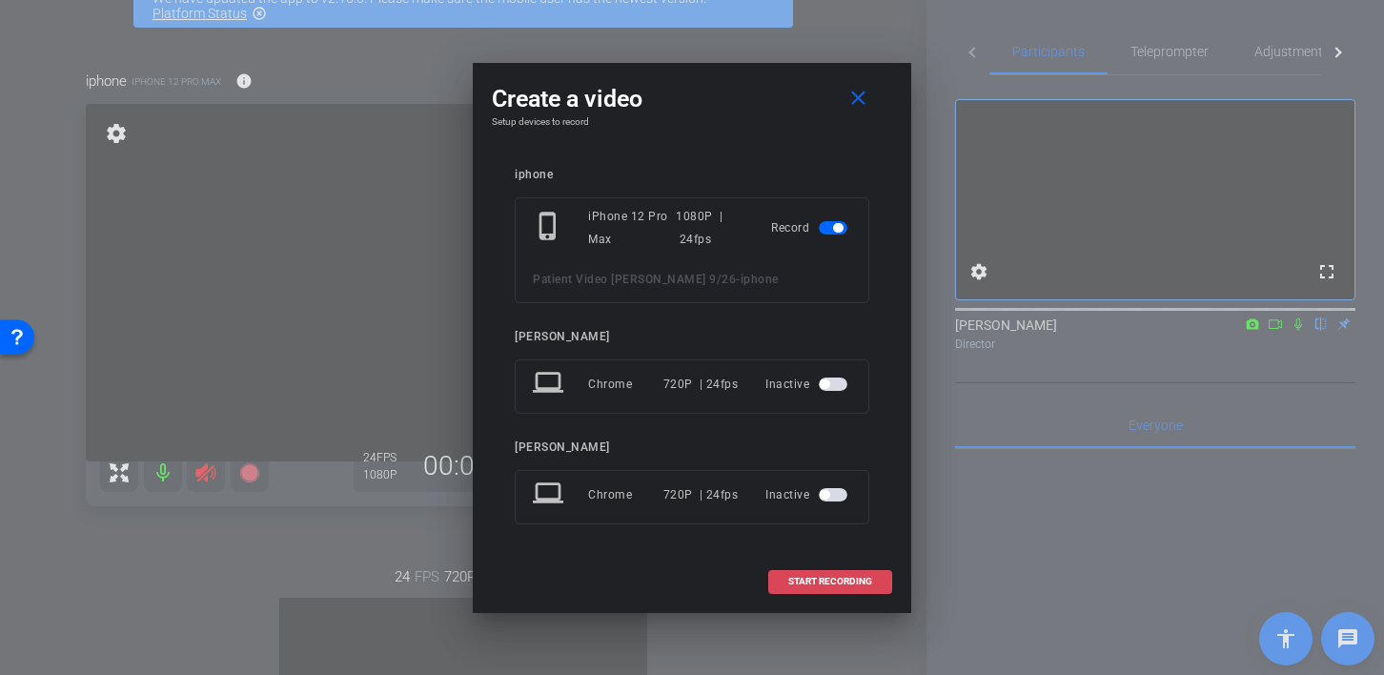
click at [843, 582] on span "START RECORDING" at bounding box center [830, 582] width 84 height 10
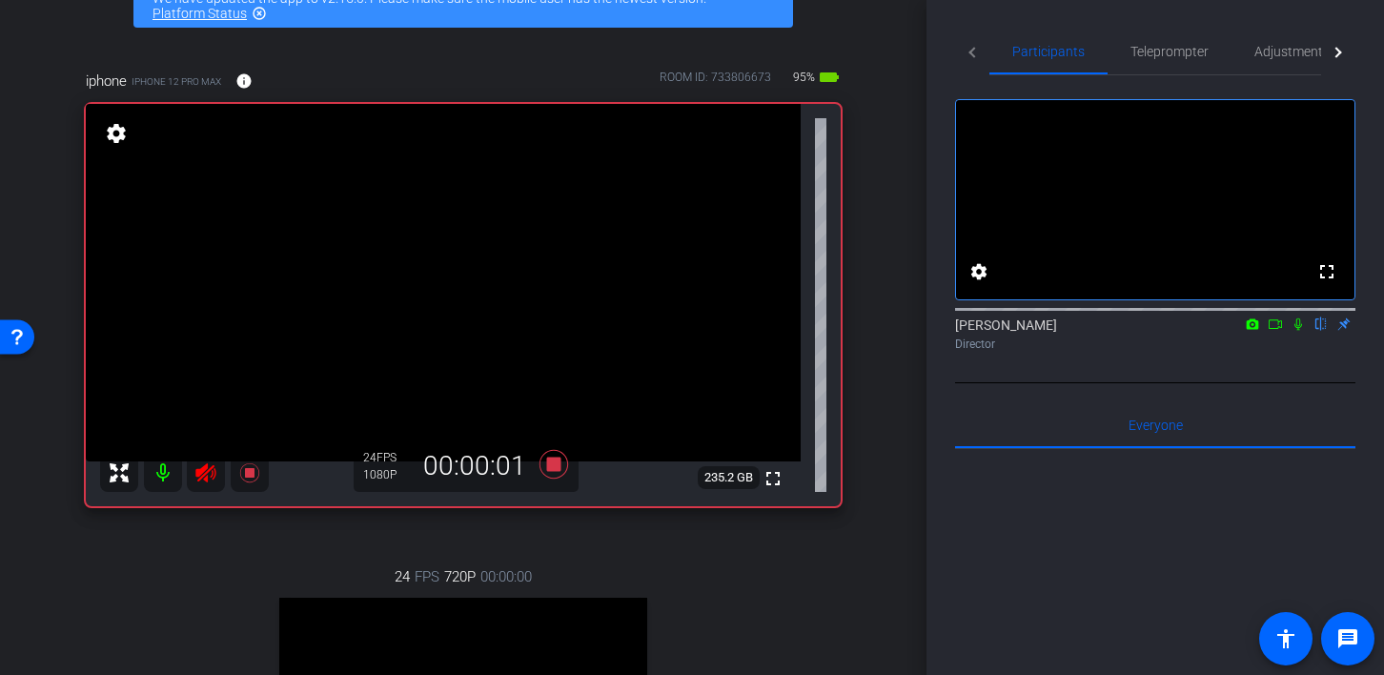
click at [1295, 331] on icon at bounding box center [1298, 323] width 15 height 13
click at [1275, 331] on icon at bounding box center [1275, 323] width 15 height 13
click at [1321, 331] on icon at bounding box center [1321, 324] width 10 height 12
click at [1321, 331] on icon at bounding box center [1321, 323] width 15 height 13
click at [1328, 331] on icon at bounding box center [1321, 323] width 15 height 13
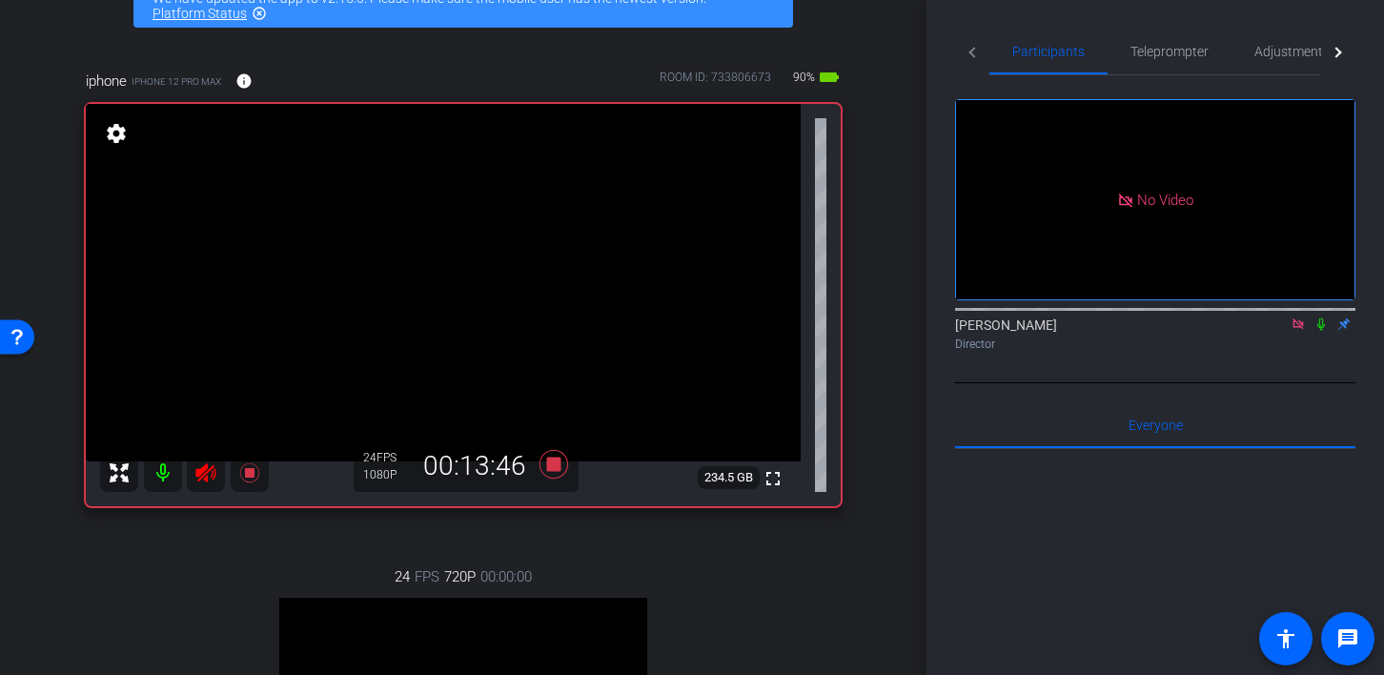
click at [1300, 329] on icon at bounding box center [1298, 323] width 10 height 10
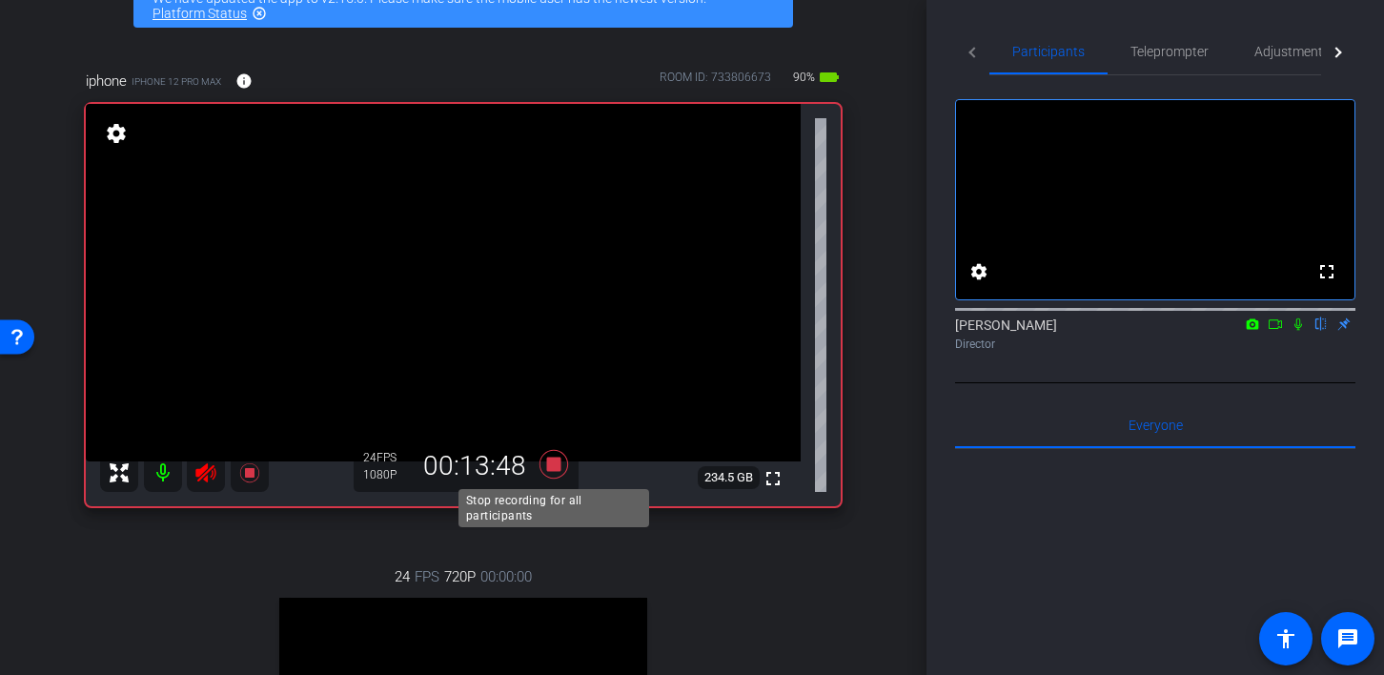
click at [552, 462] on icon at bounding box center [554, 464] width 29 height 29
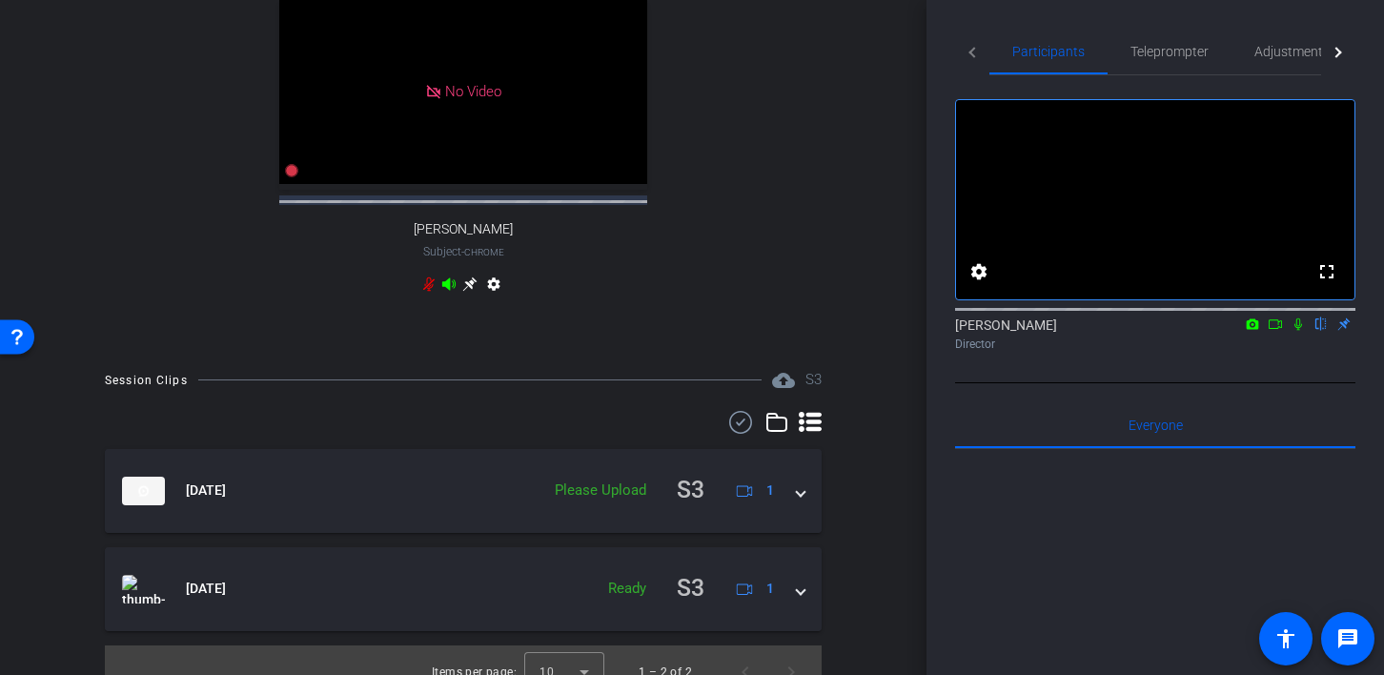
scroll to position [748, 0]
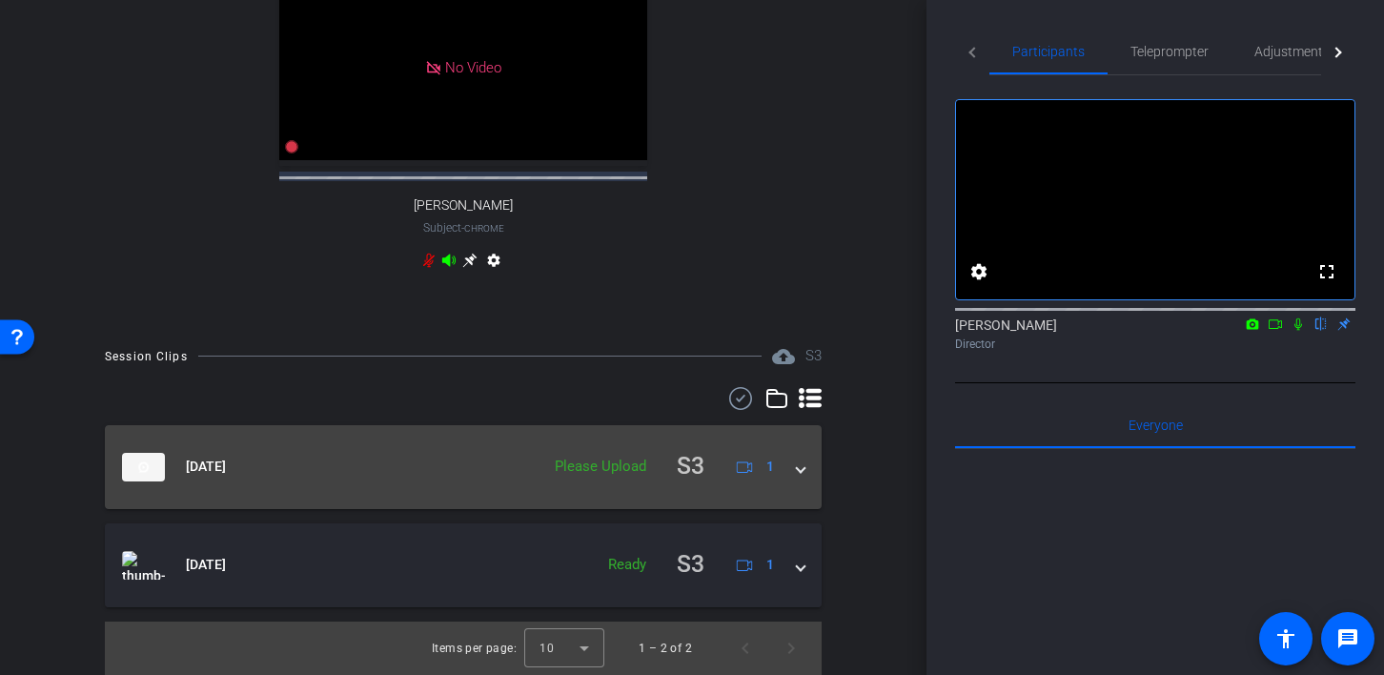
click at [807, 464] on mat-expansion-panel-header "[DATE] Please Upload S3 1" at bounding box center [463, 467] width 717 height 84
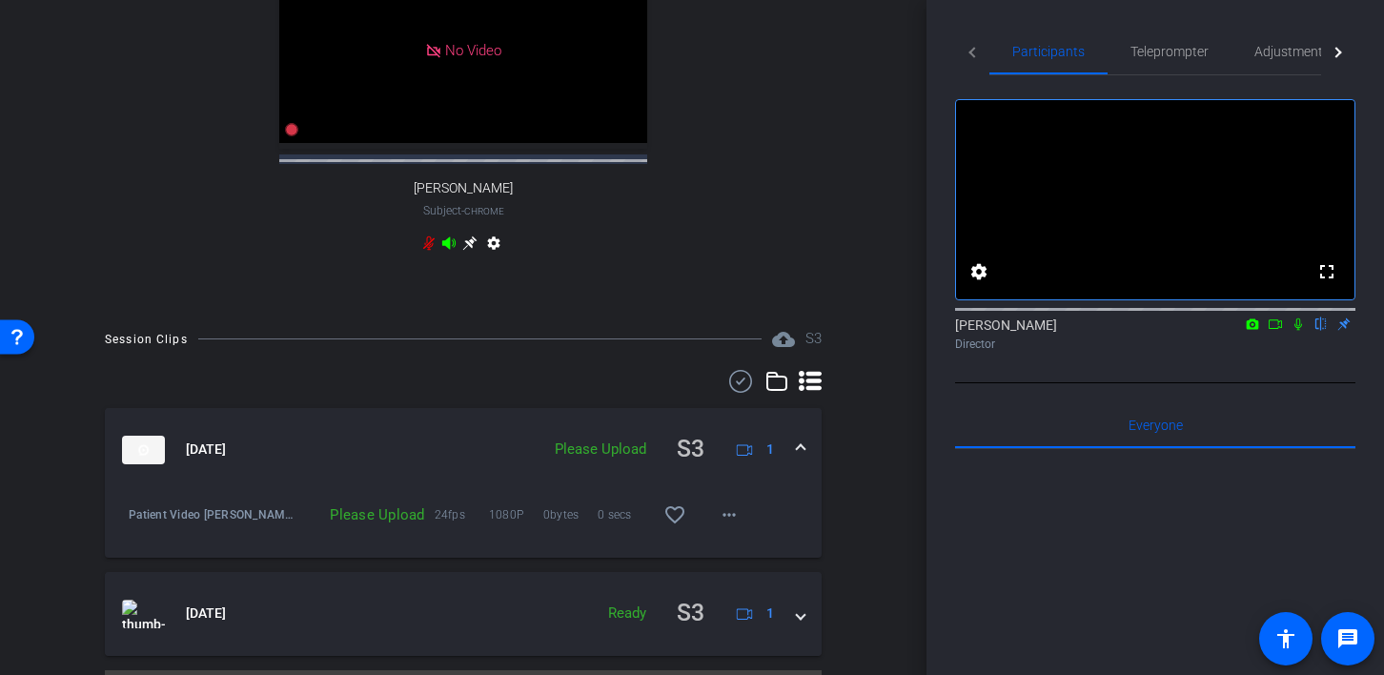
click at [798, 459] on span at bounding box center [801, 449] width 8 height 20
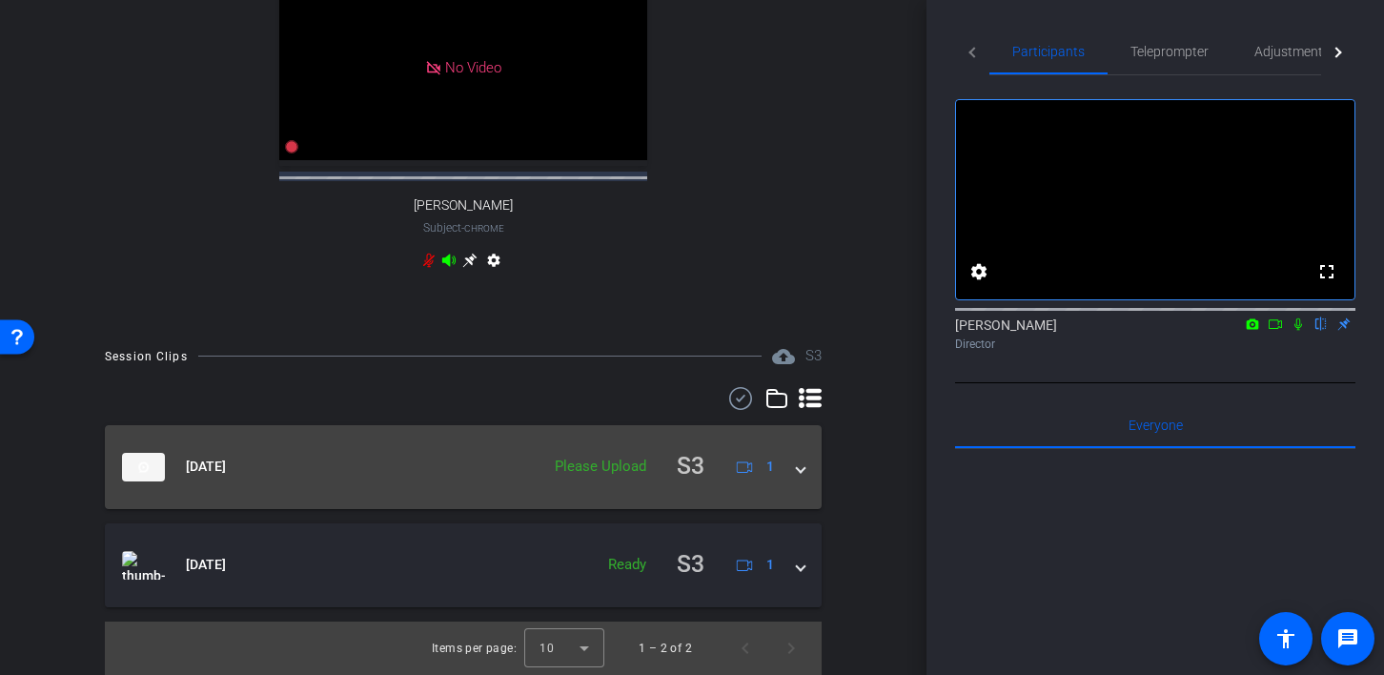
click at [797, 470] on span at bounding box center [801, 467] width 8 height 20
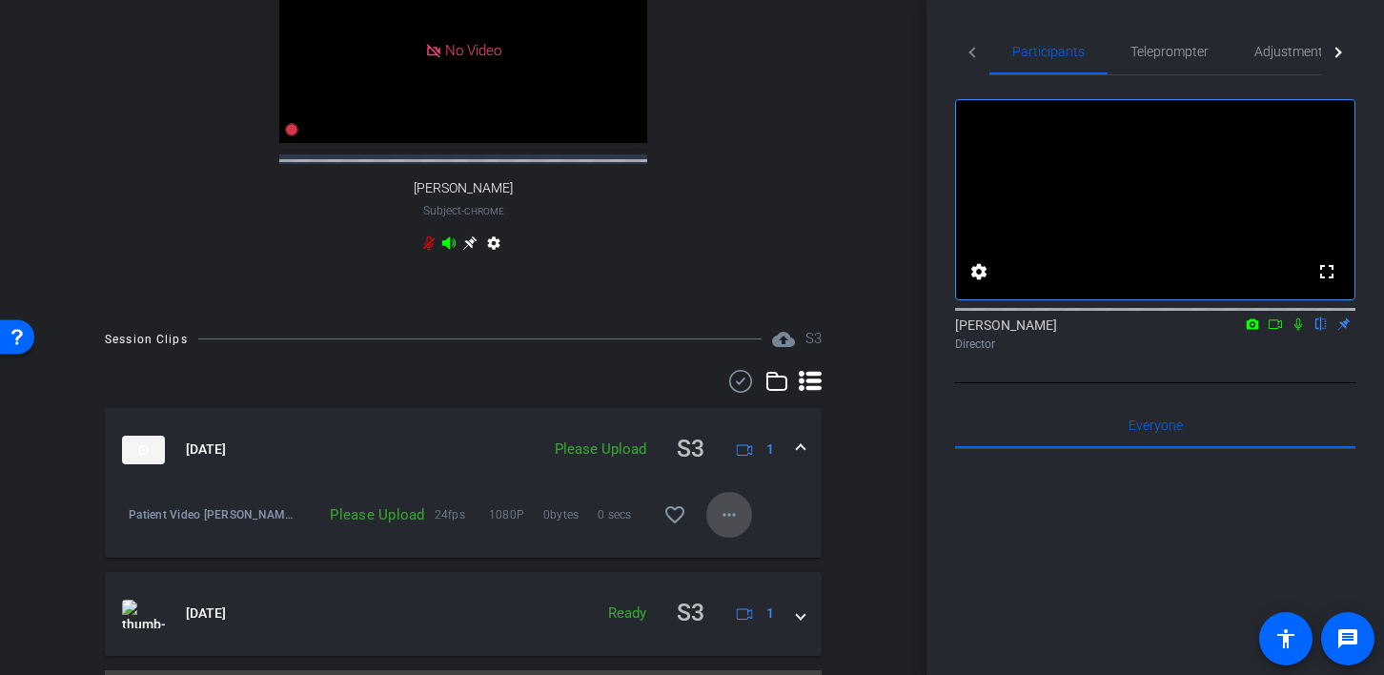
click at [727, 526] on mat-icon "more_horiz" at bounding box center [729, 514] width 23 height 23
click at [745, 569] on span "Upload" at bounding box center [760, 571] width 76 height 23
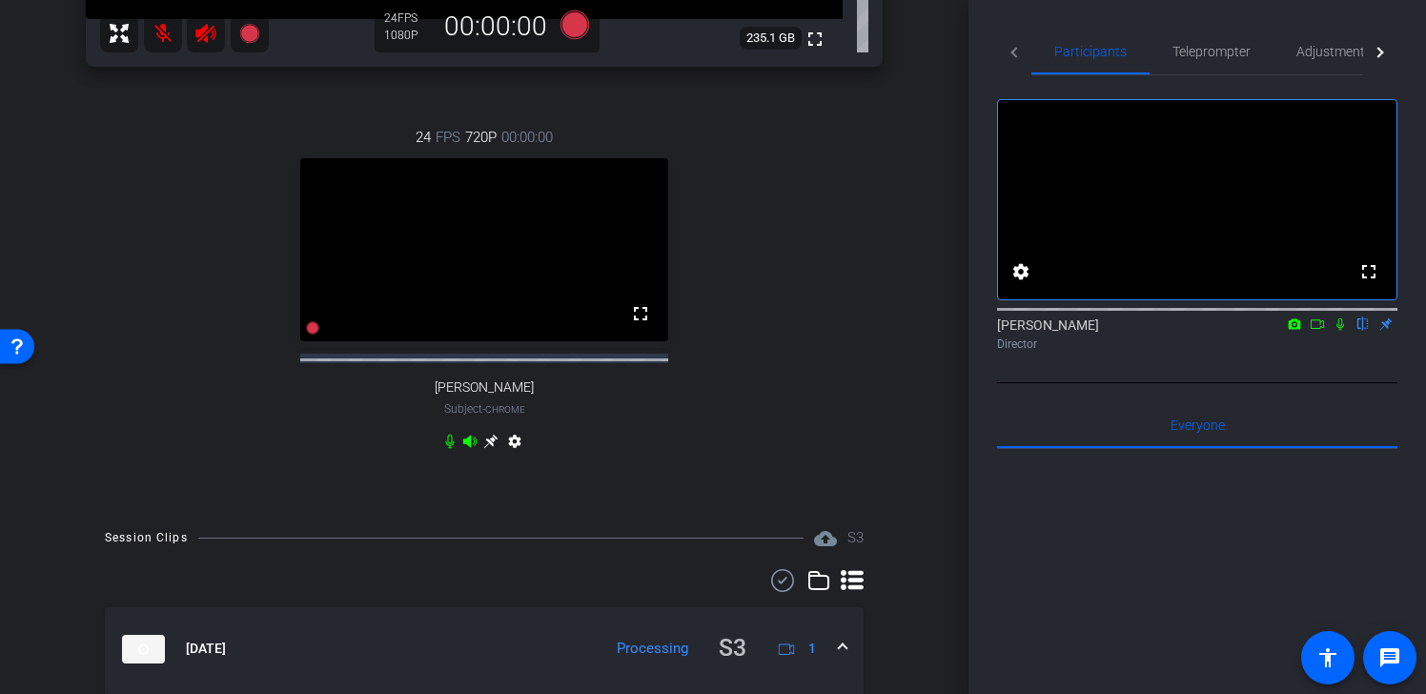
scroll to position [379, 0]
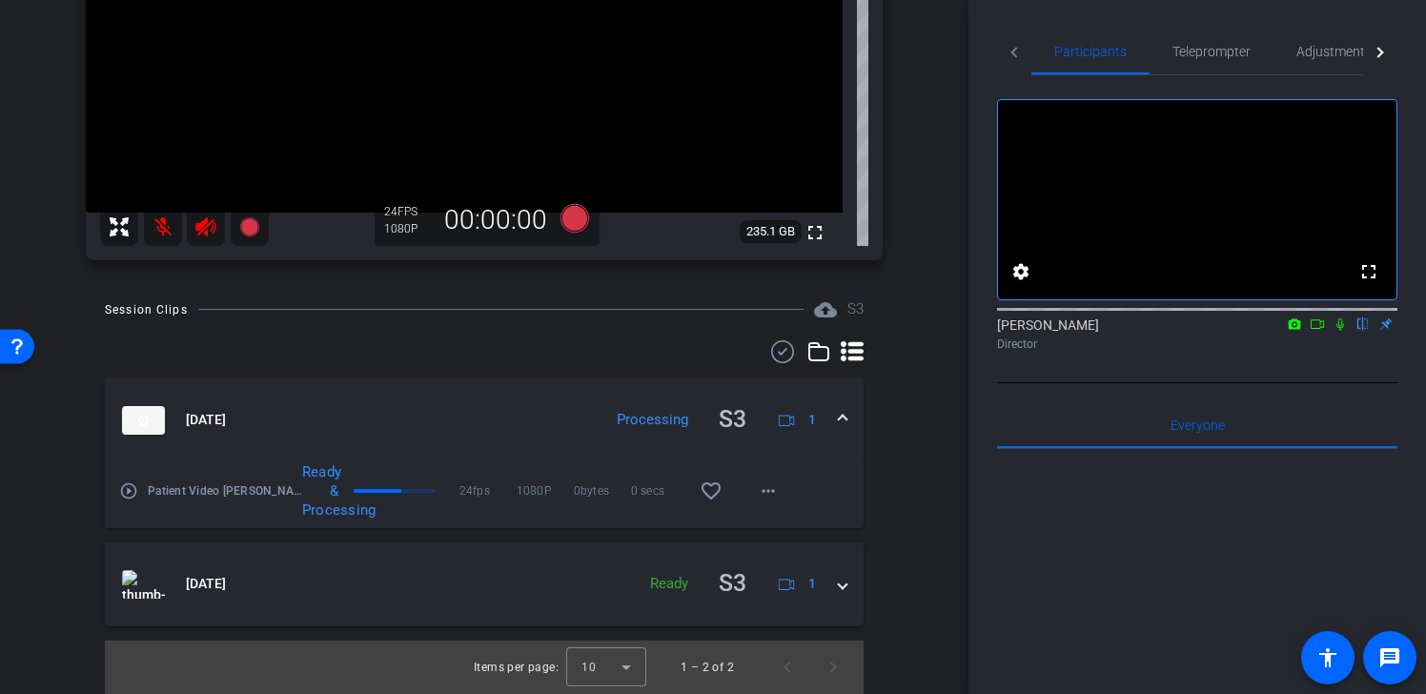
click at [1343, 331] on icon at bounding box center [1340, 324] width 8 height 12
click at [1319, 329] on icon at bounding box center [1317, 324] width 13 height 10
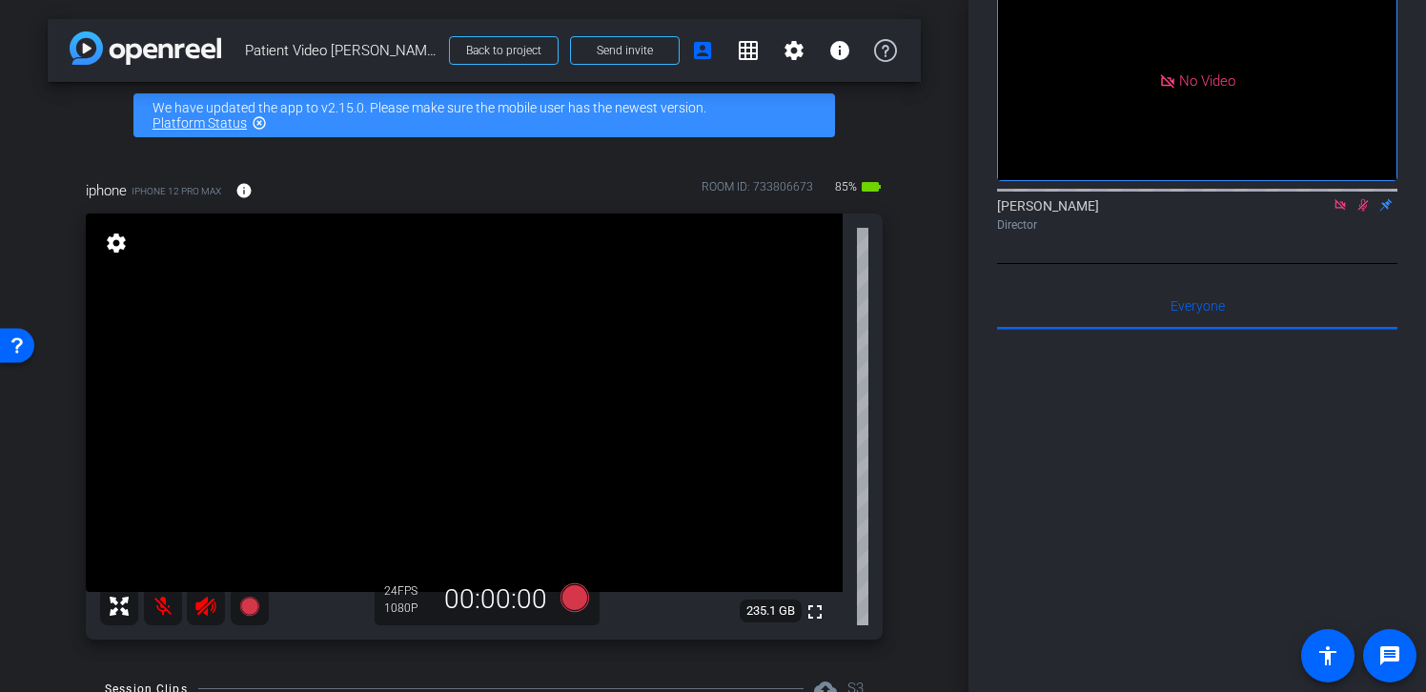
scroll to position [0, 0]
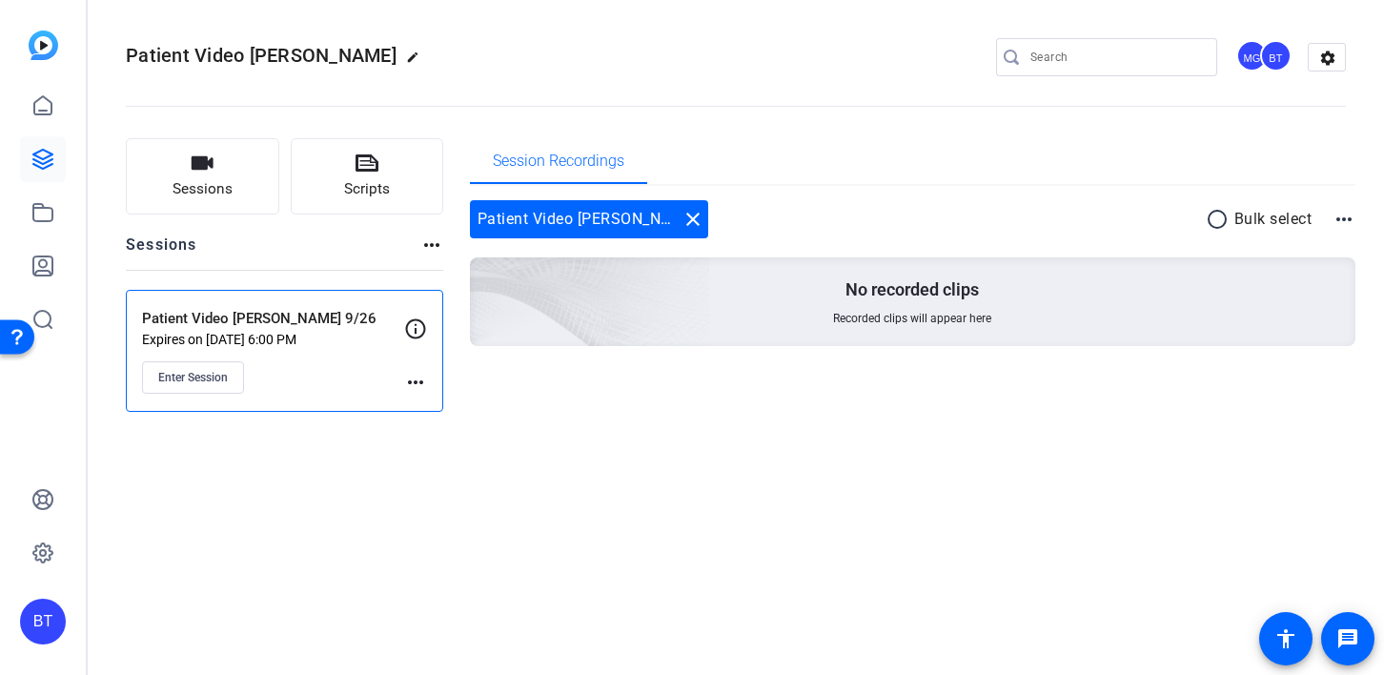
click at [419, 379] on mat-icon "more_horiz" at bounding box center [415, 382] width 23 height 23
click at [518, 377] on div at bounding box center [692, 337] width 1384 height 675
click at [418, 376] on mat-icon "more_horiz" at bounding box center [415, 382] width 23 height 23
click at [438, 414] on span "Edit Session" at bounding box center [462, 409] width 87 height 23
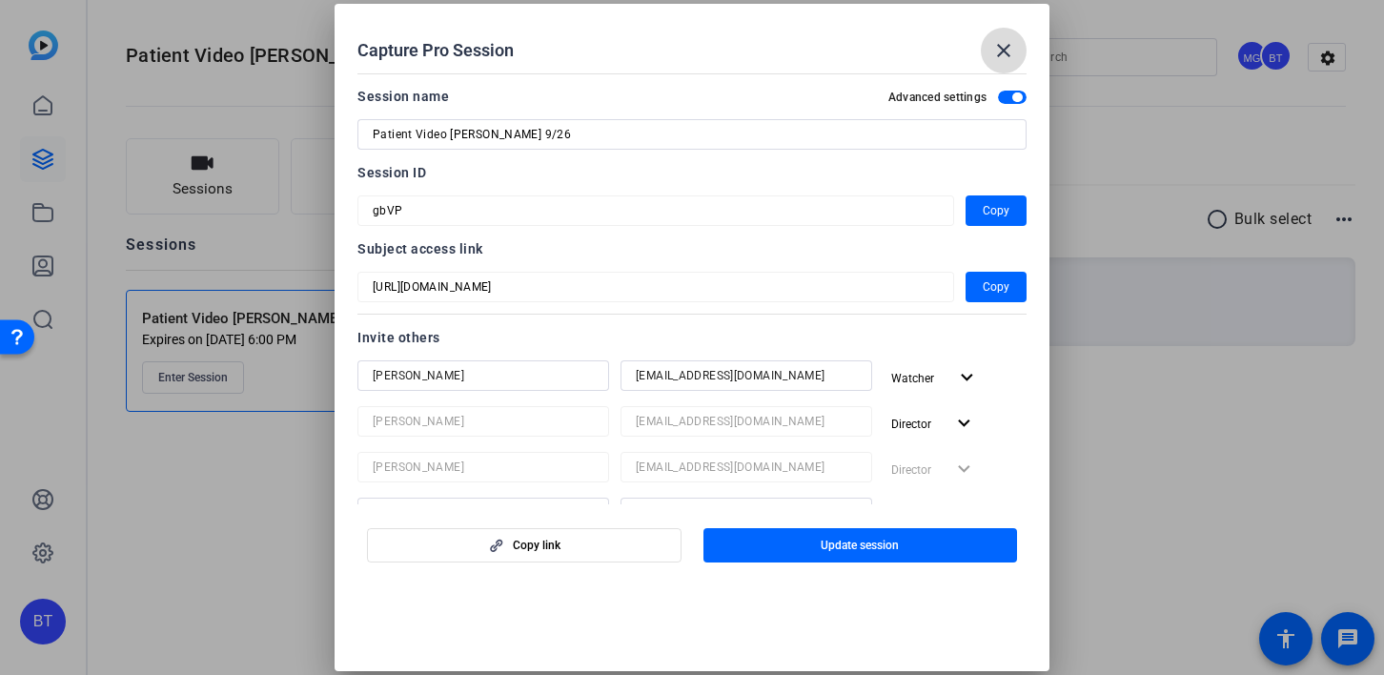
click at [1004, 49] on mat-icon "close" at bounding box center [1003, 50] width 23 height 23
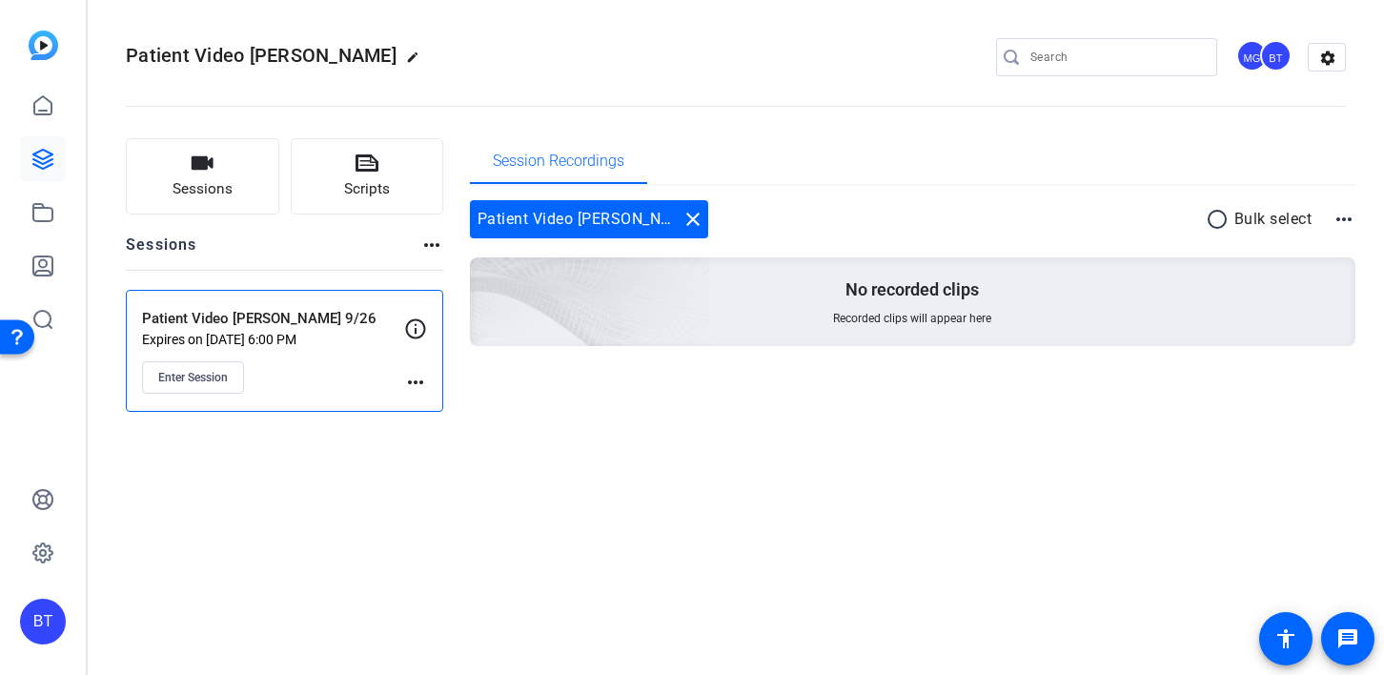
click at [422, 382] on mat-icon "more_horiz" at bounding box center [415, 382] width 23 height 23
click at [422, 382] on div at bounding box center [692, 337] width 1384 height 675
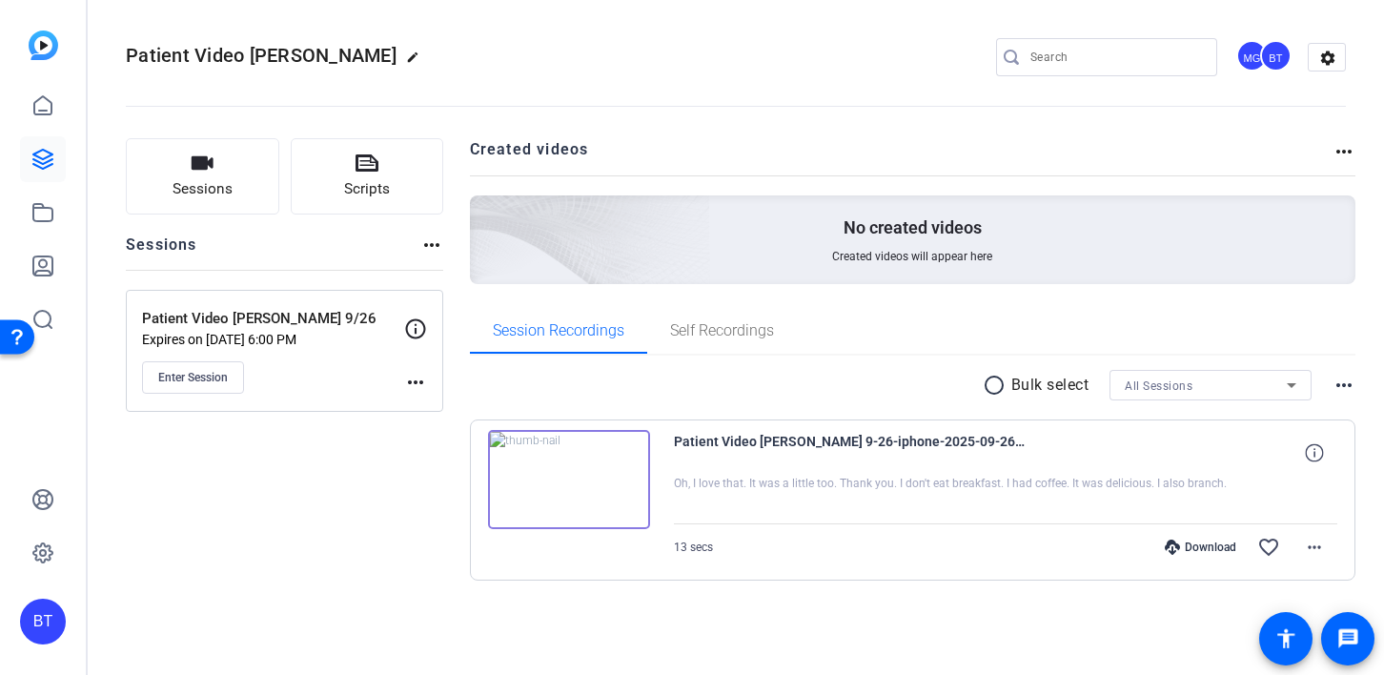
click at [571, 476] on img at bounding box center [569, 479] width 162 height 99
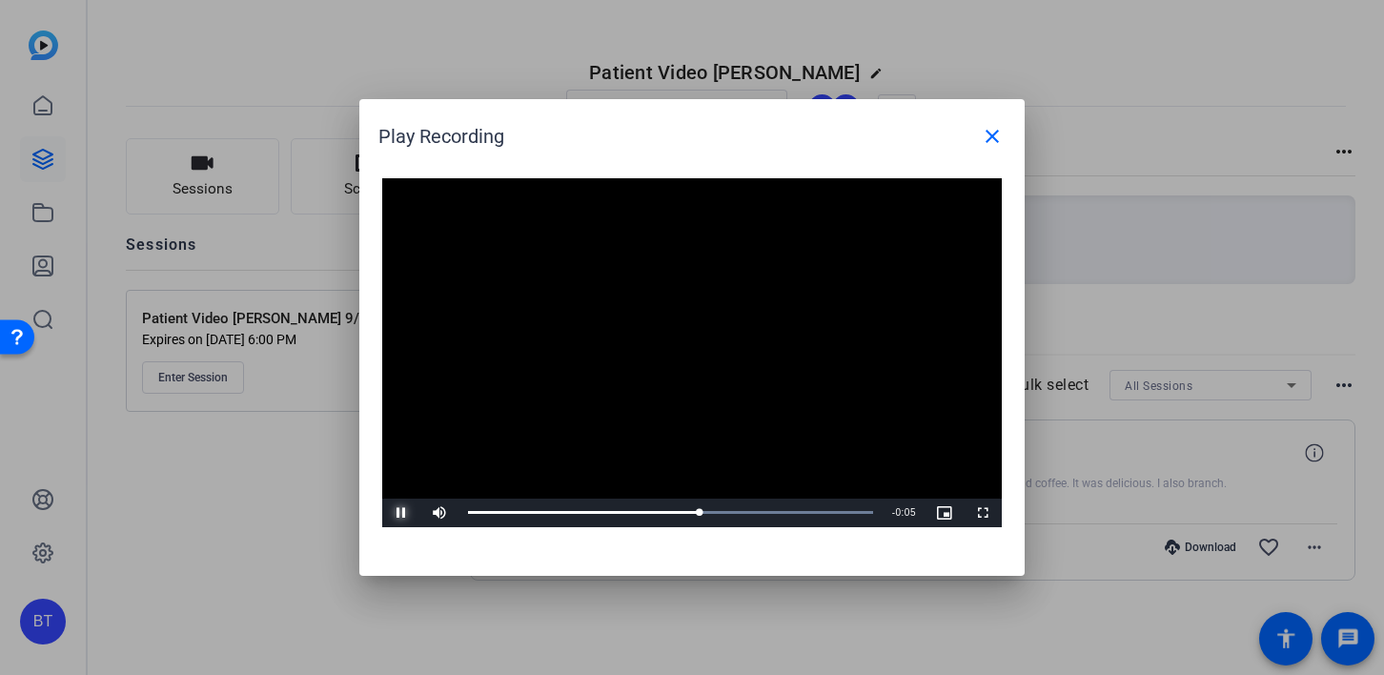
click at [396, 513] on span "Video Player" at bounding box center [401, 513] width 38 height 0
click at [991, 140] on mat-icon "close" at bounding box center [992, 136] width 23 height 23
